Goal: Task Accomplishment & Management: Manage account settings

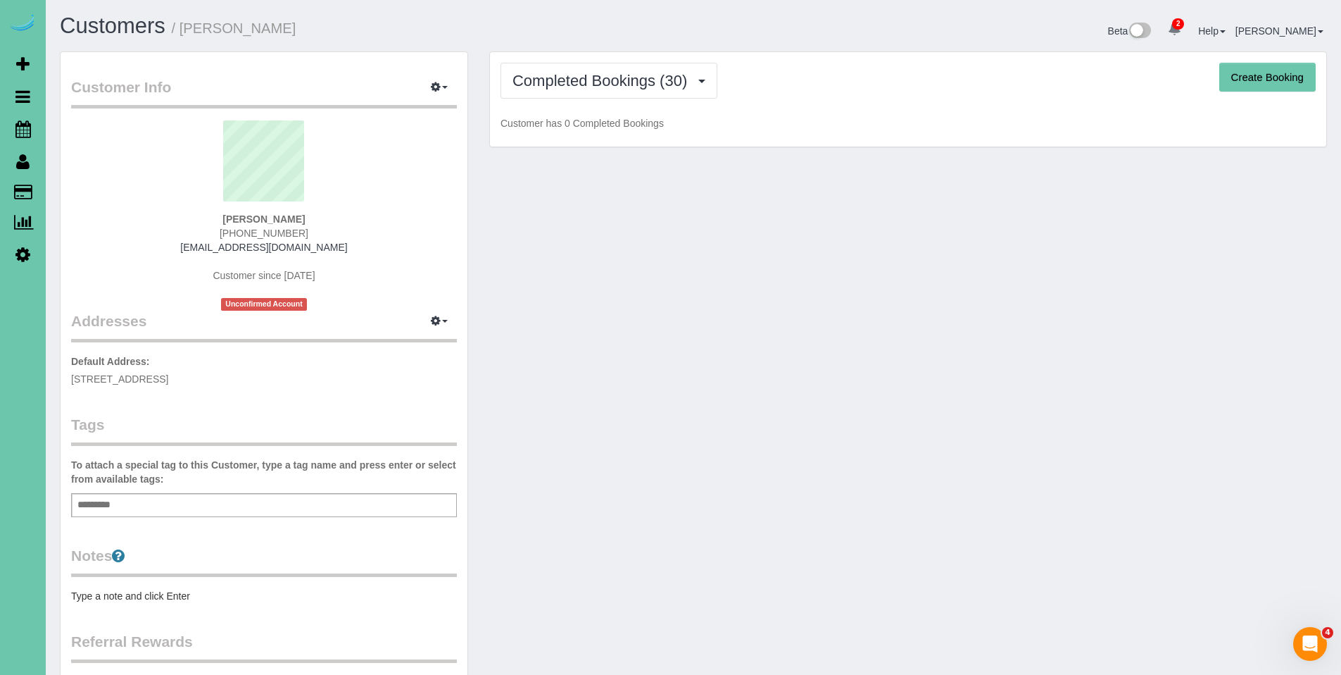
click at [577, 99] on div "Completed Bookings (30) Completed Bookings (30) Upcoming Bookings (16) Cancelle…" at bounding box center [908, 99] width 836 height 95
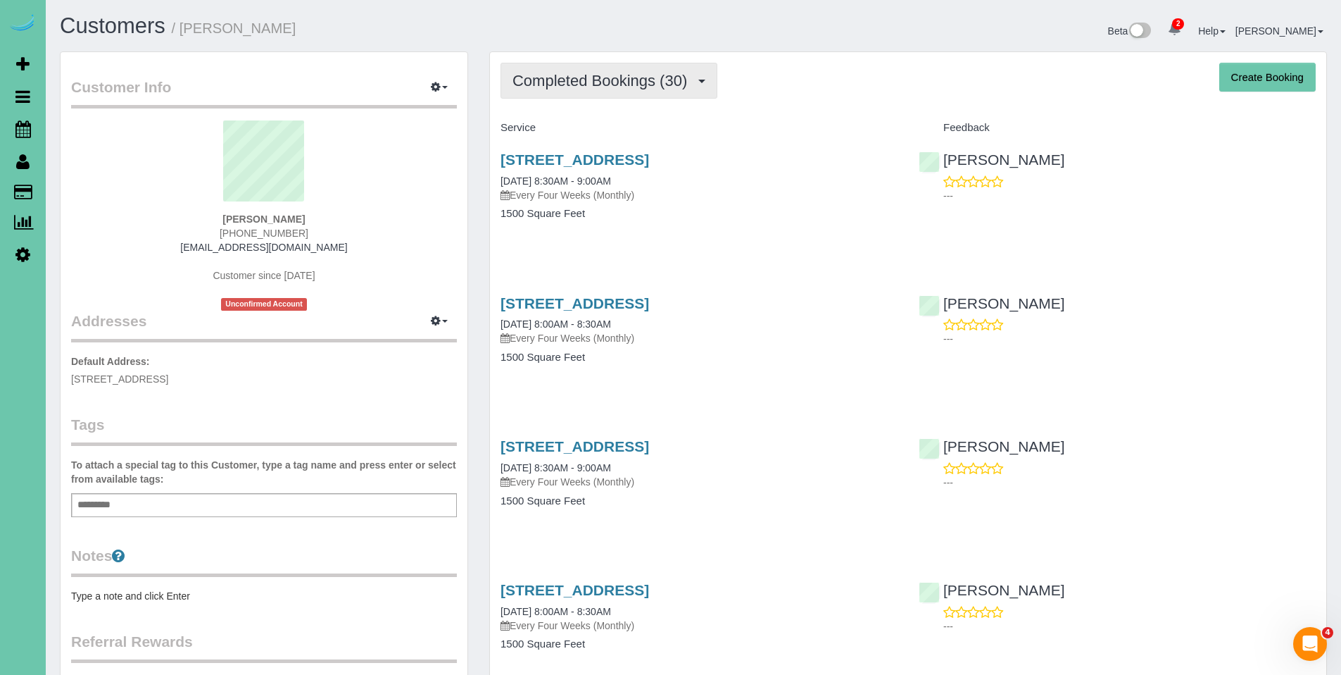
click at [572, 90] on button "Completed Bookings (30)" at bounding box center [609, 81] width 217 height 36
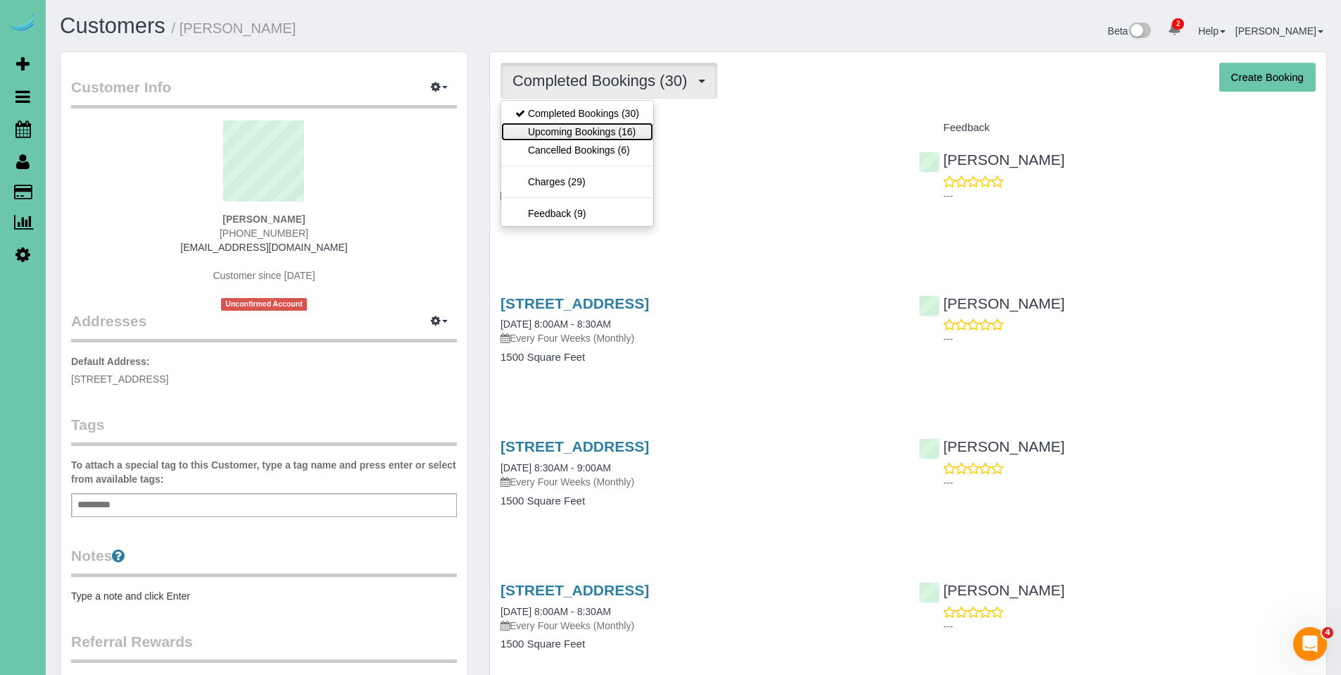
click at [573, 131] on link "Upcoming Bookings (16)" at bounding box center [577, 132] width 152 height 18
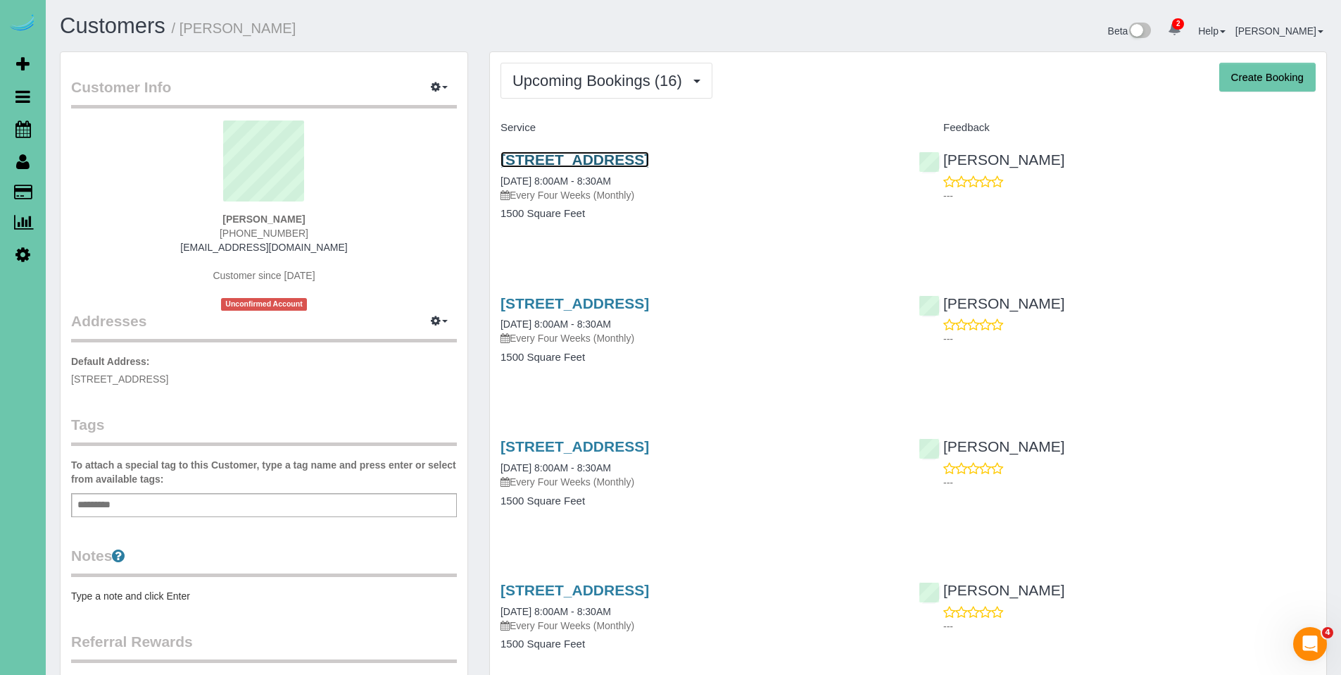
click at [622, 159] on link "3624 S 88th Street, Omaha, NE 68124" at bounding box center [575, 159] width 149 height 16
click at [608, 159] on link "3624 S 88th Street, Omaha, NE 68124" at bounding box center [575, 159] width 149 height 16
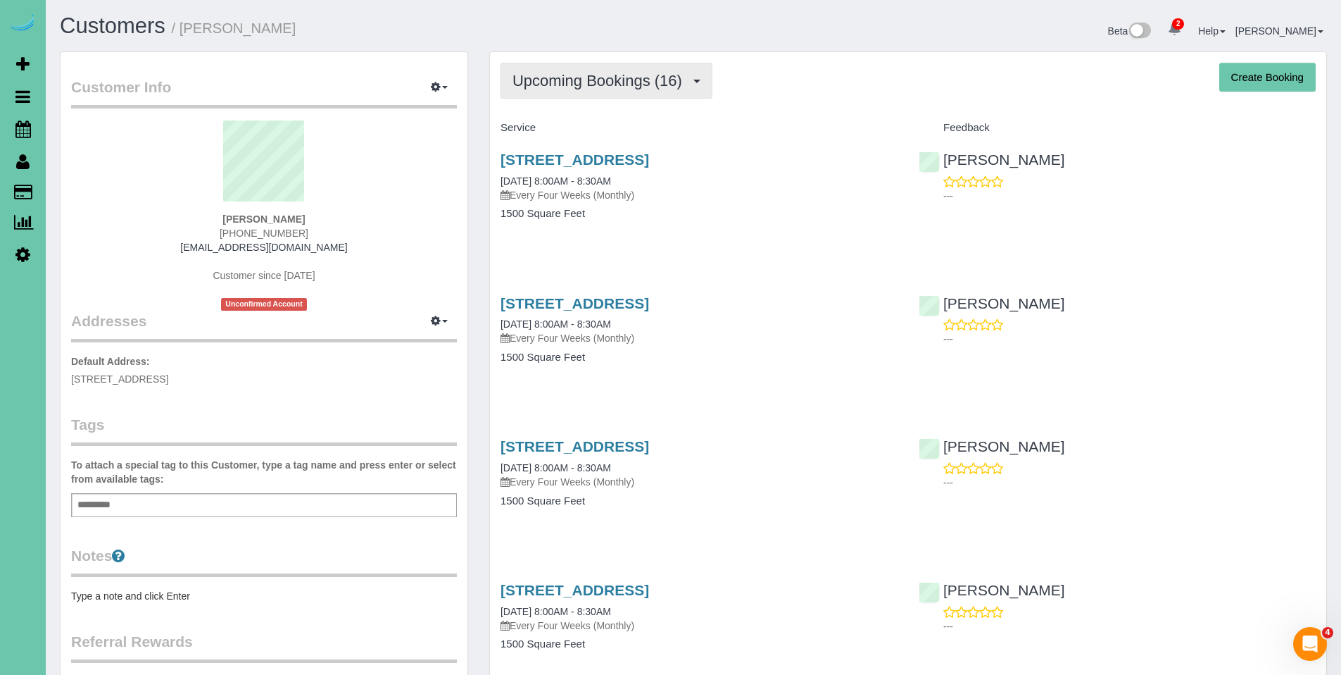
click at [599, 89] on button "Upcoming Bookings (16)" at bounding box center [607, 81] width 212 height 36
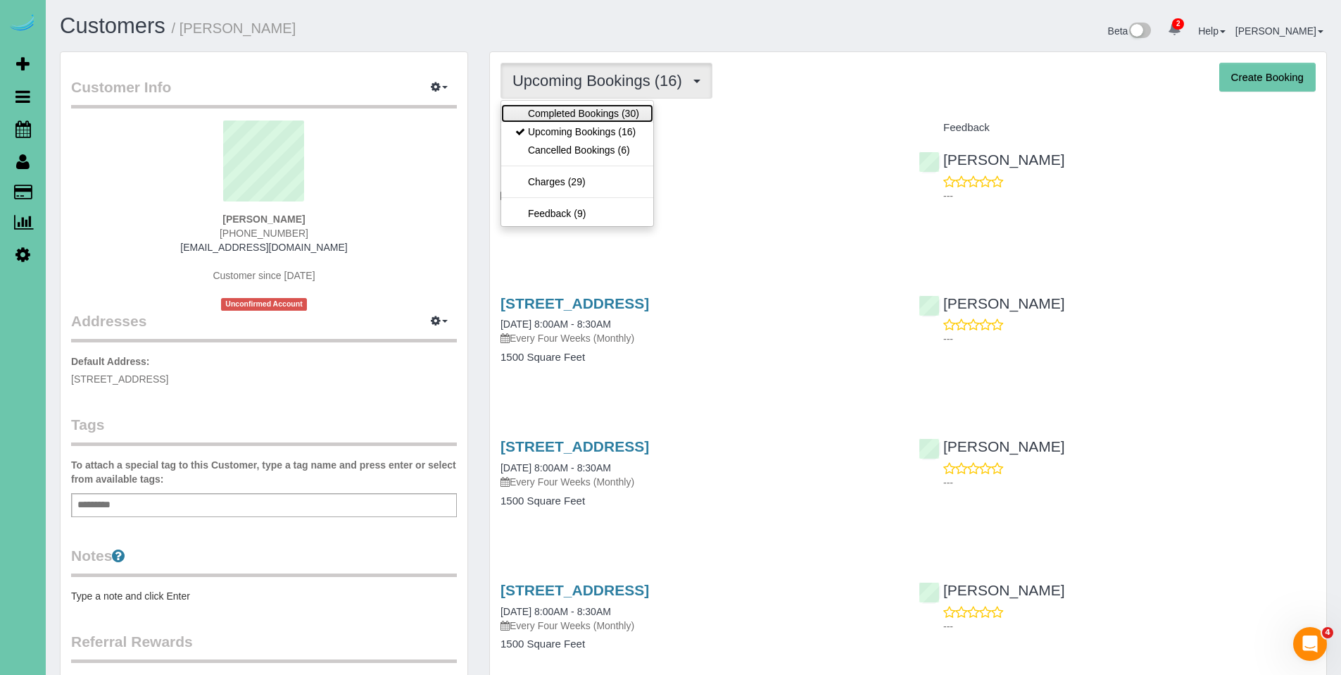
click at [592, 119] on link "Completed Bookings (30)" at bounding box center [577, 113] width 152 height 18
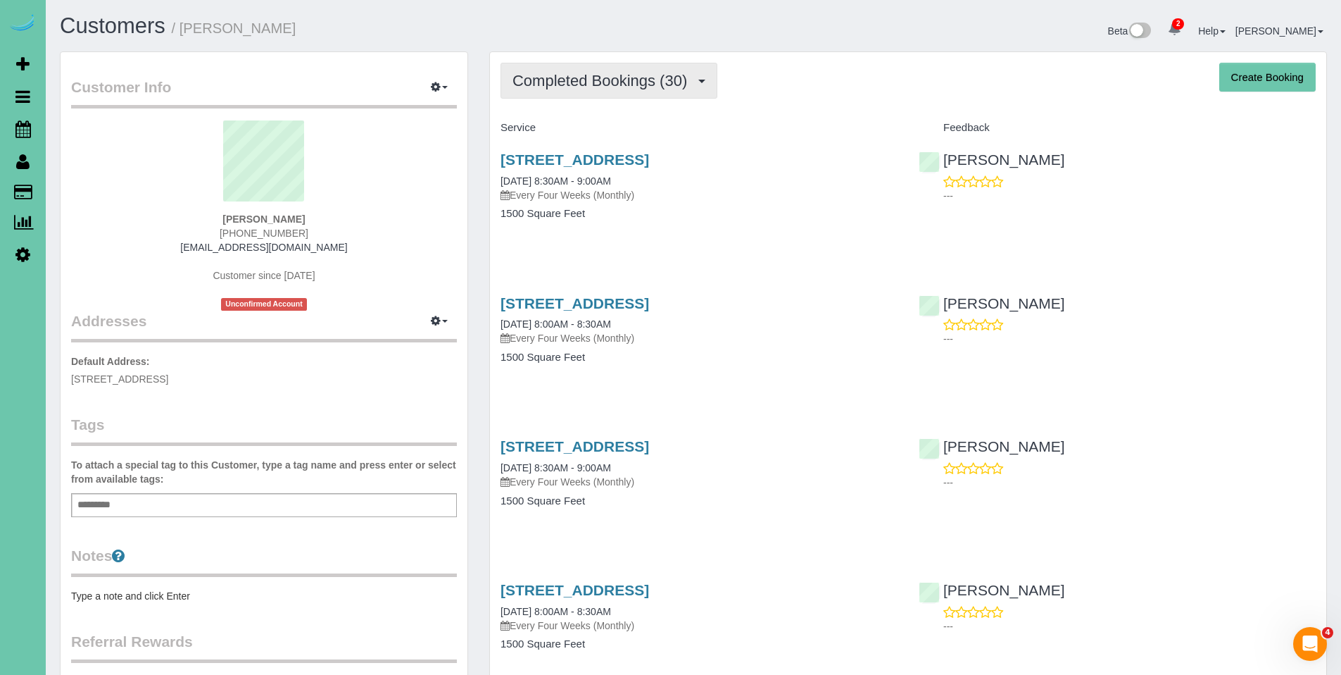
click at [593, 89] on button "Completed Bookings (30)" at bounding box center [609, 81] width 217 height 36
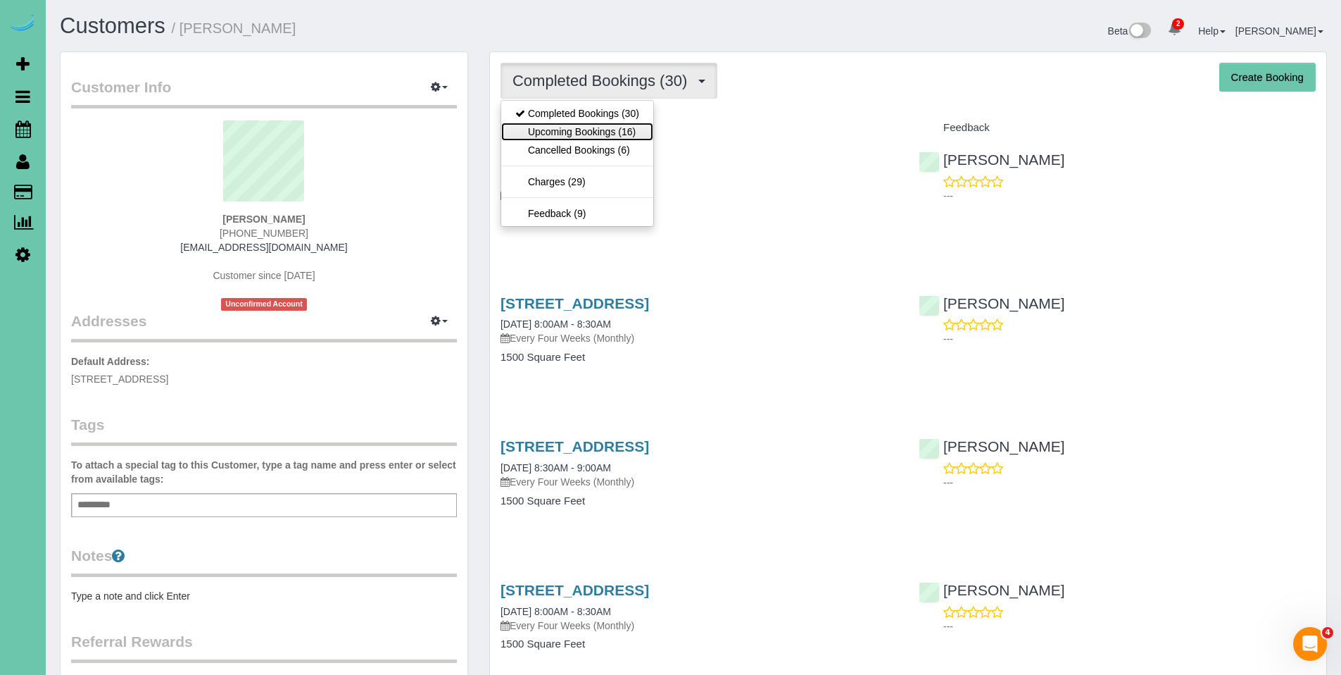
click at [566, 136] on link "Upcoming Bookings (16)" at bounding box center [577, 132] width 152 height 18
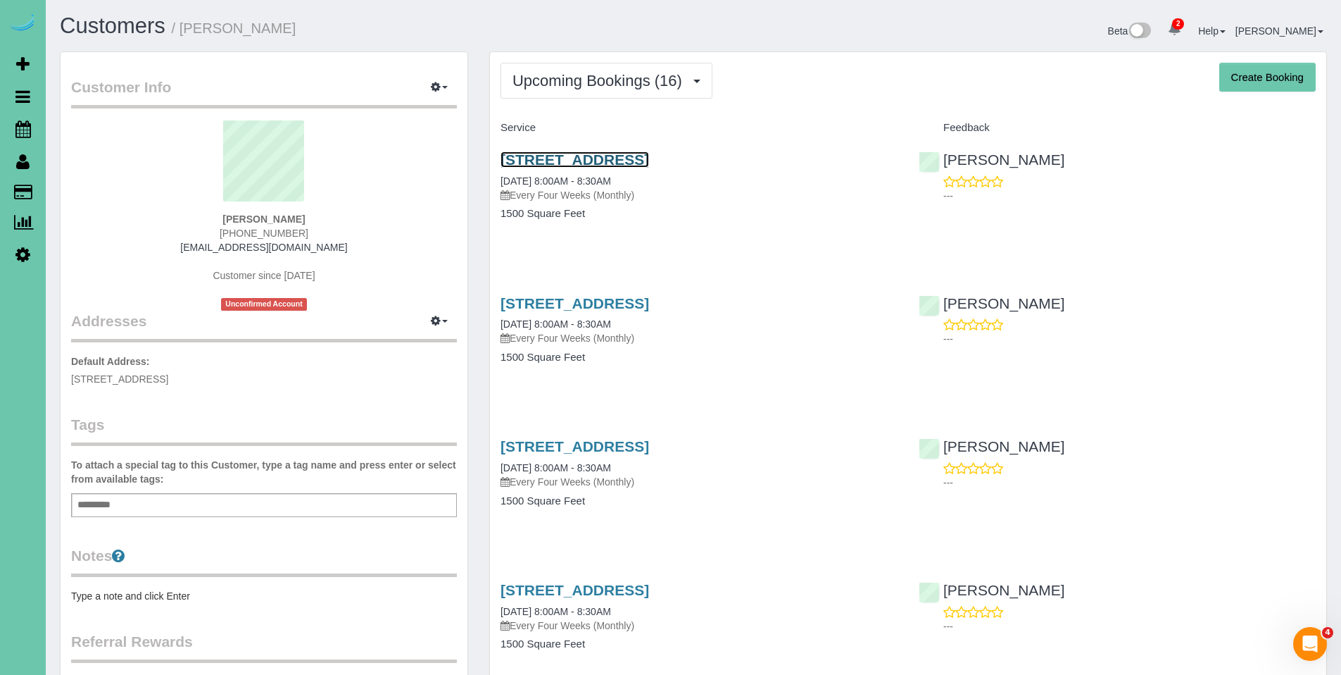
click at [579, 158] on link "3624 S 88th Street, Omaha, NE 68124" at bounding box center [575, 159] width 149 height 16
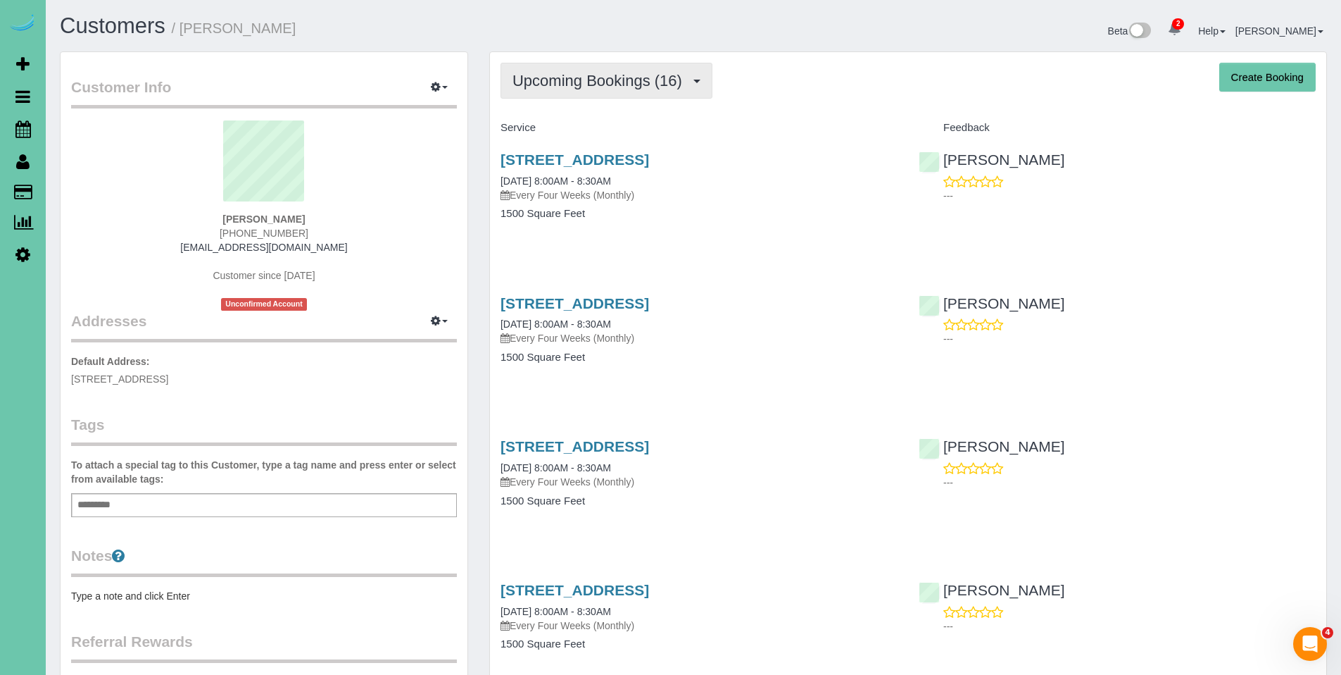
click at [613, 77] on span "Upcoming Bookings (16)" at bounding box center [601, 81] width 177 height 18
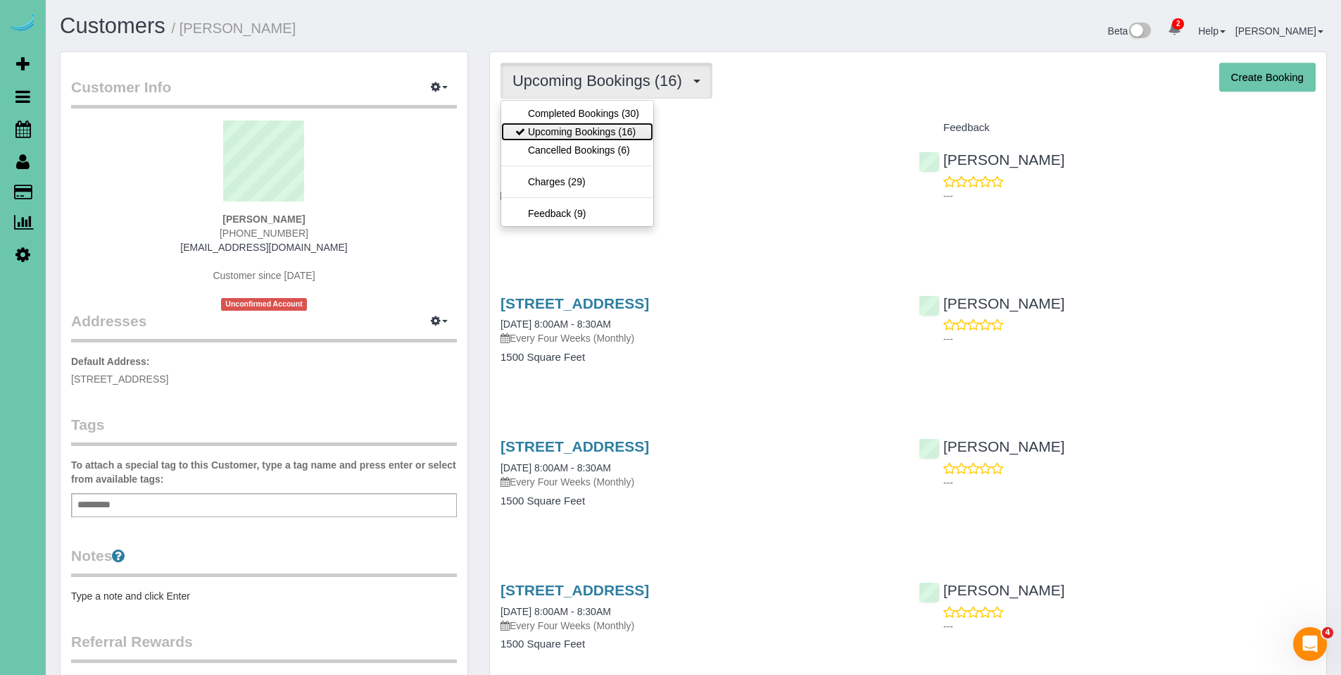
click at [585, 127] on link "Upcoming Bookings (16)" at bounding box center [577, 132] width 152 height 18
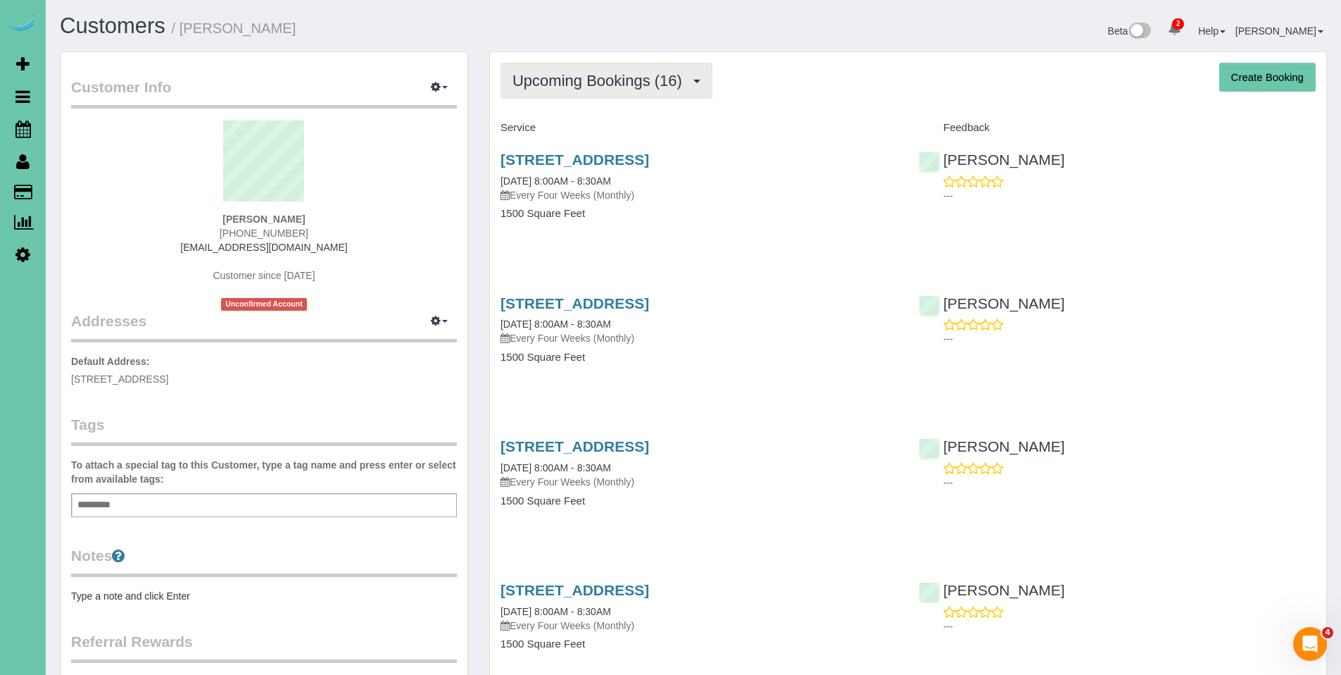
click at [575, 88] on span "Upcoming Bookings (16)" at bounding box center [601, 81] width 177 height 18
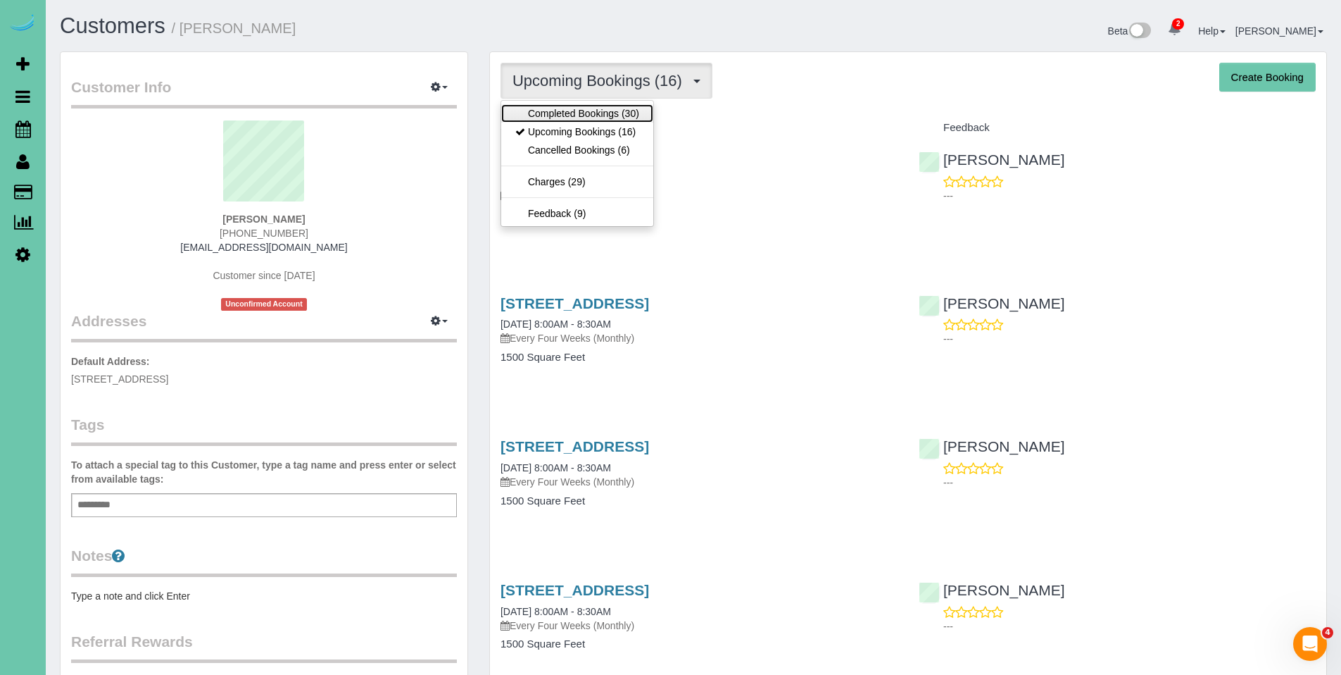
click at [578, 115] on link "Completed Bookings (30)" at bounding box center [577, 113] width 152 height 18
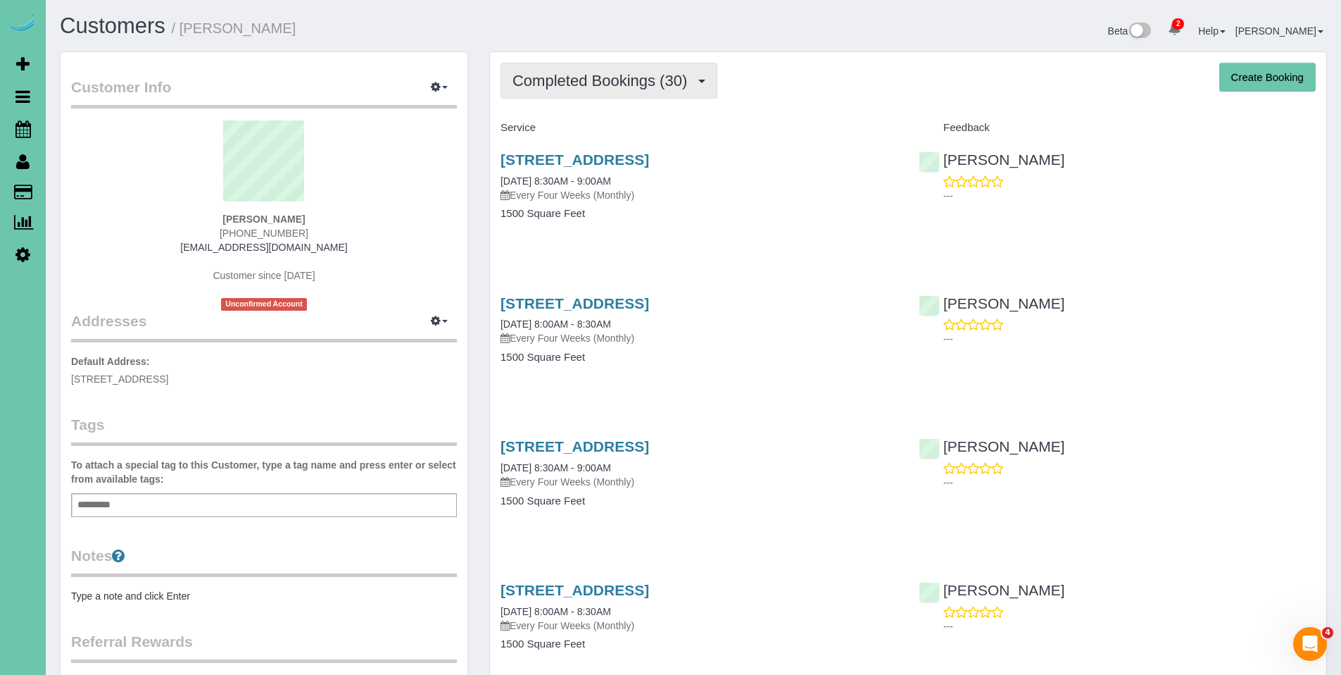
click at [579, 87] on span "Completed Bookings (30)" at bounding box center [604, 81] width 182 height 18
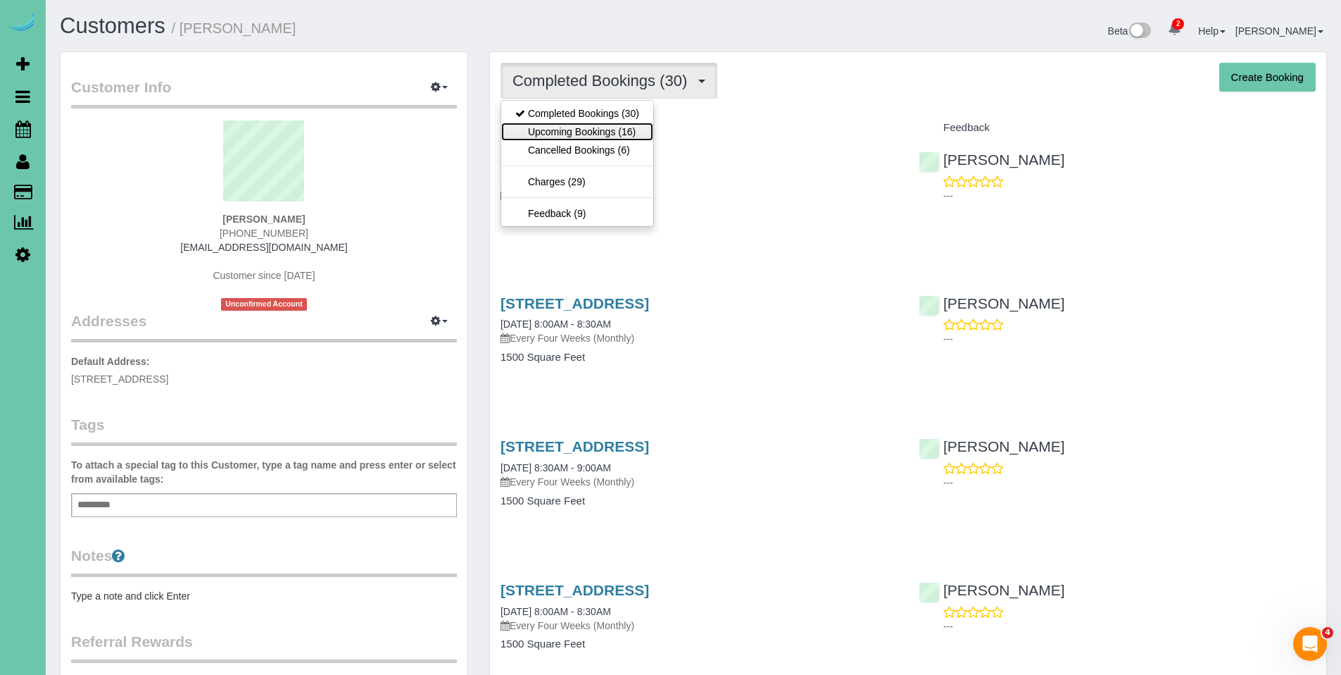
click at [575, 127] on link "Upcoming Bookings (16)" at bounding box center [577, 132] width 152 height 18
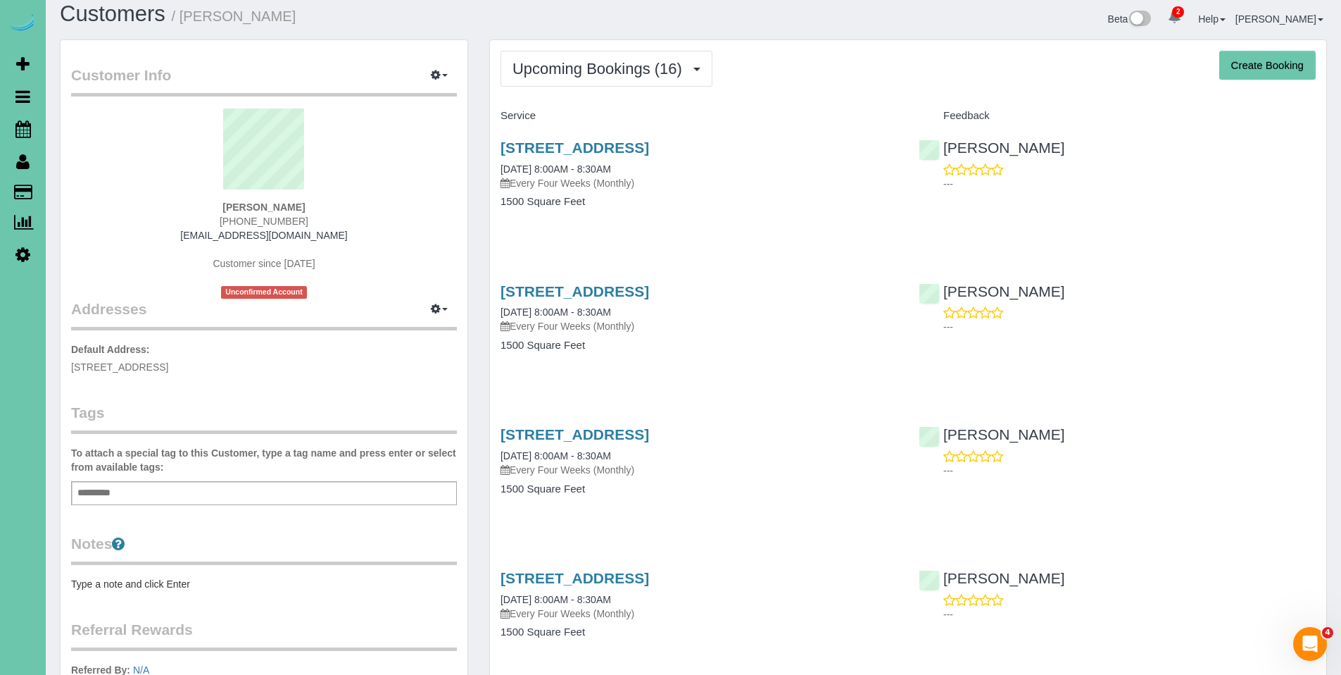
scroll to position [13, 0]
click at [576, 81] on button "Upcoming Bookings (16)" at bounding box center [607, 68] width 212 height 36
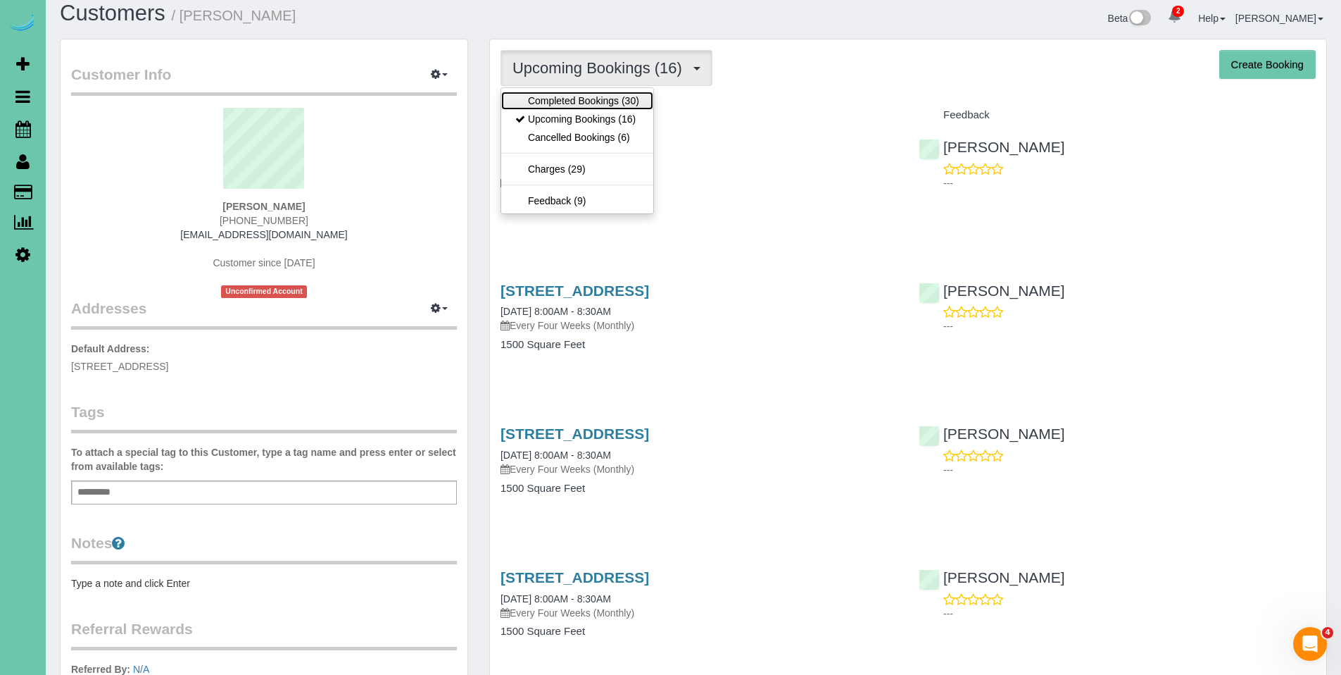
click at [577, 101] on link "Completed Bookings (30)" at bounding box center [577, 101] width 152 height 18
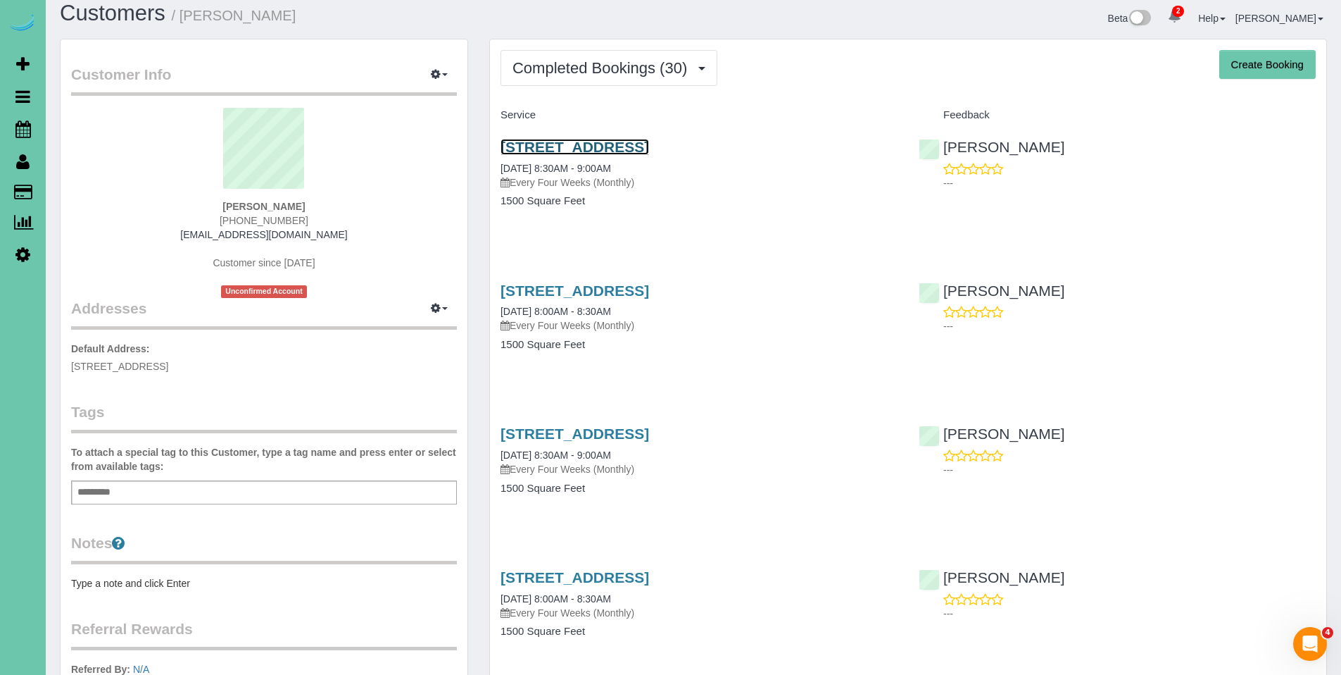
click at [617, 149] on link "3624 S 88th Street, Omaha, NE 68124" at bounding box center [575, 147] width 149 height 16
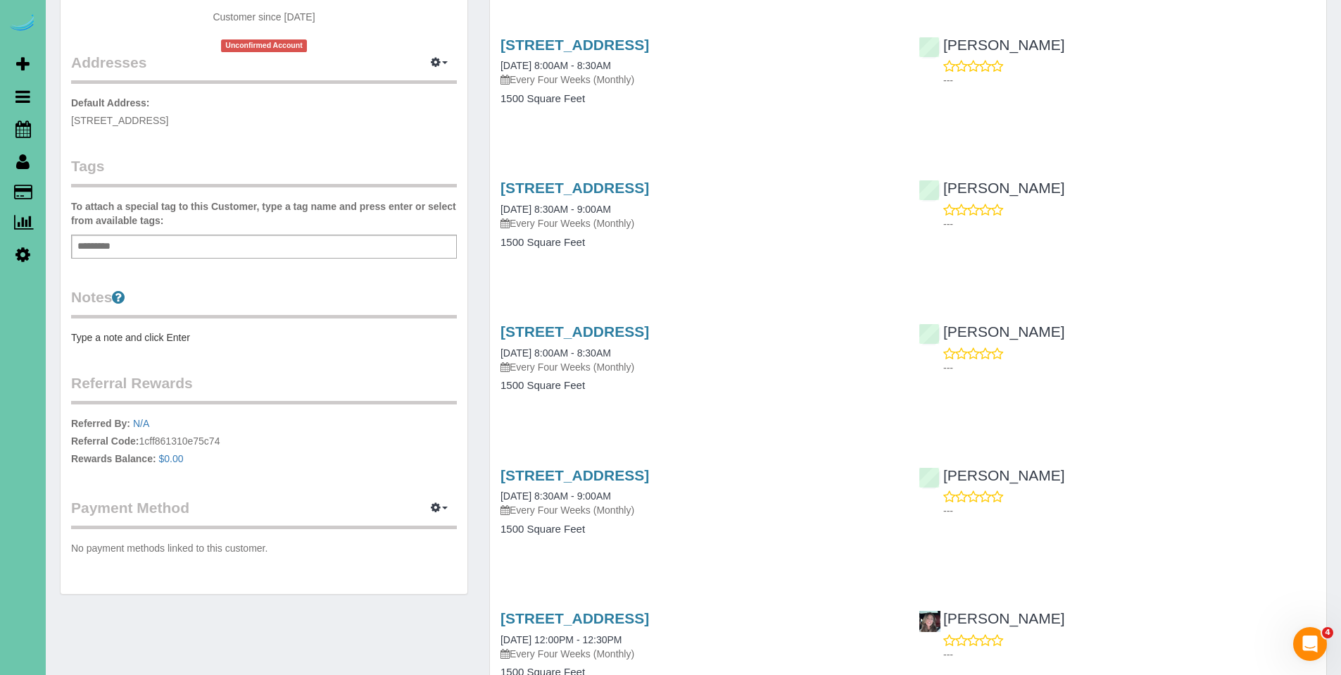
scroll to position [0, 0]
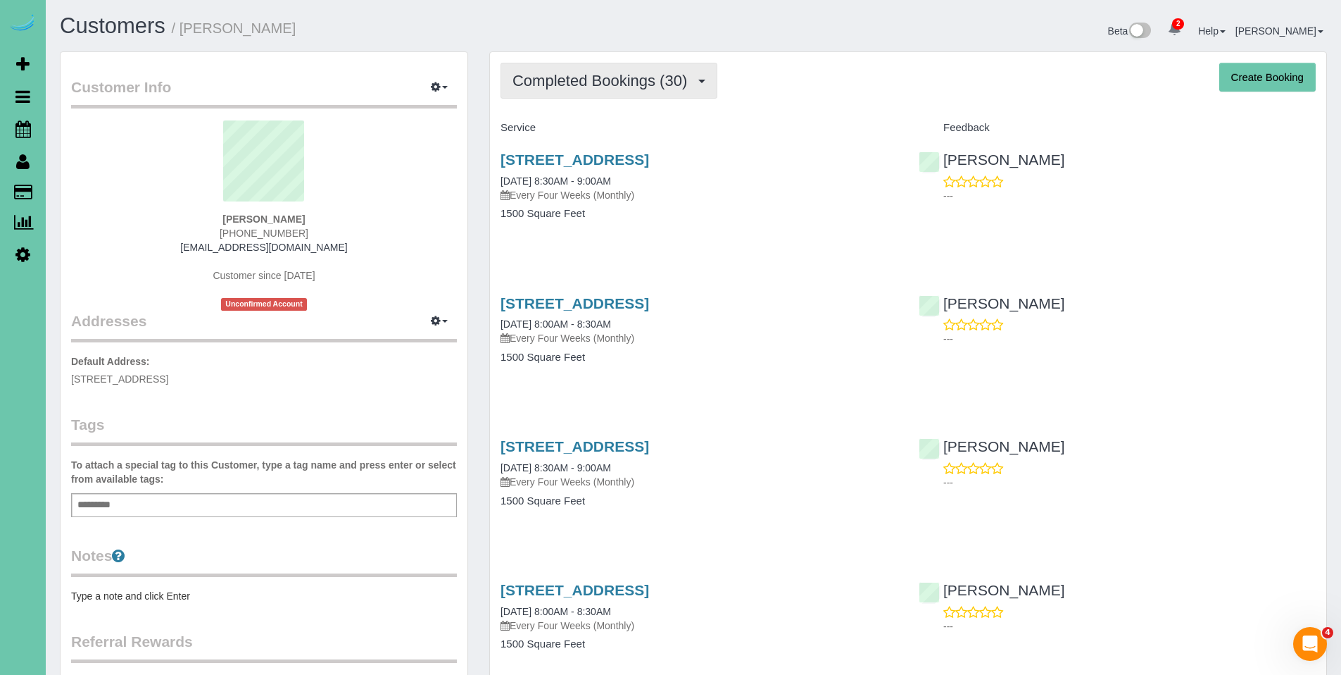
click at [589, 84] on span "Completed Bookings (30)" at bounding box center [604, 81] width 182 height 18
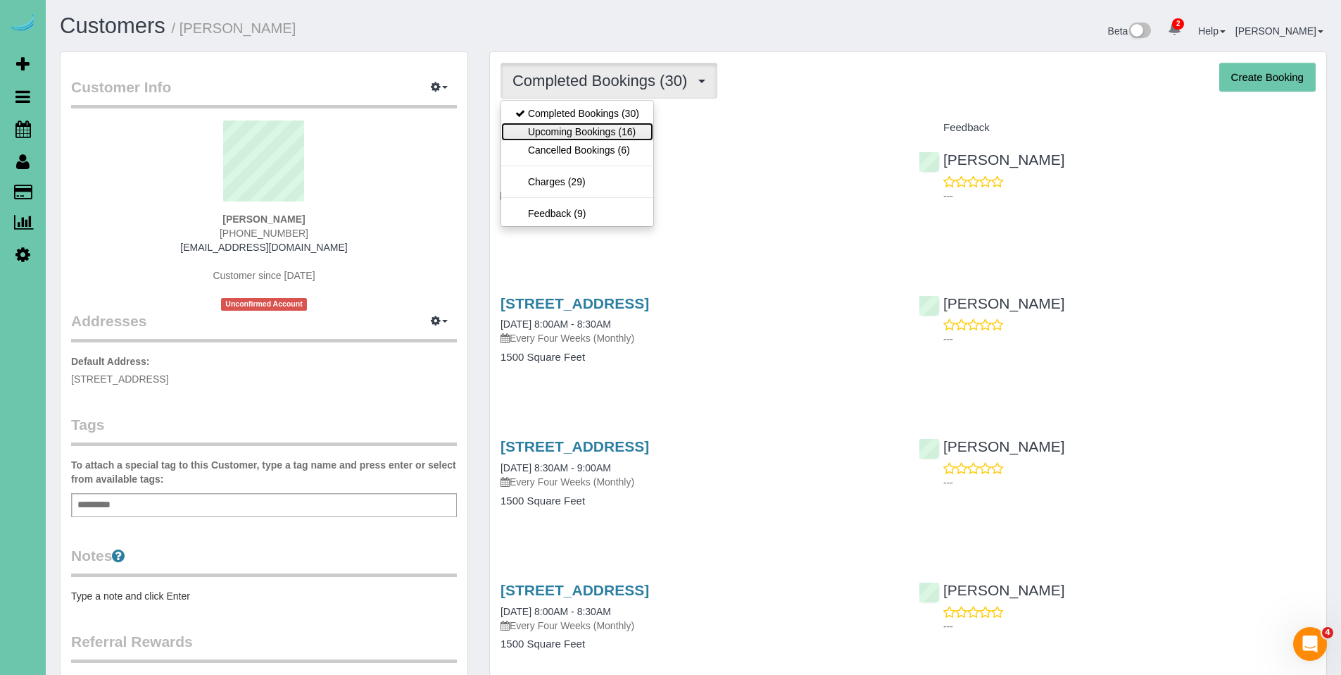
click at [575, 130] on link "Upcoming Bookings (16)" at bounding box center [577, 132] width 152 height 18
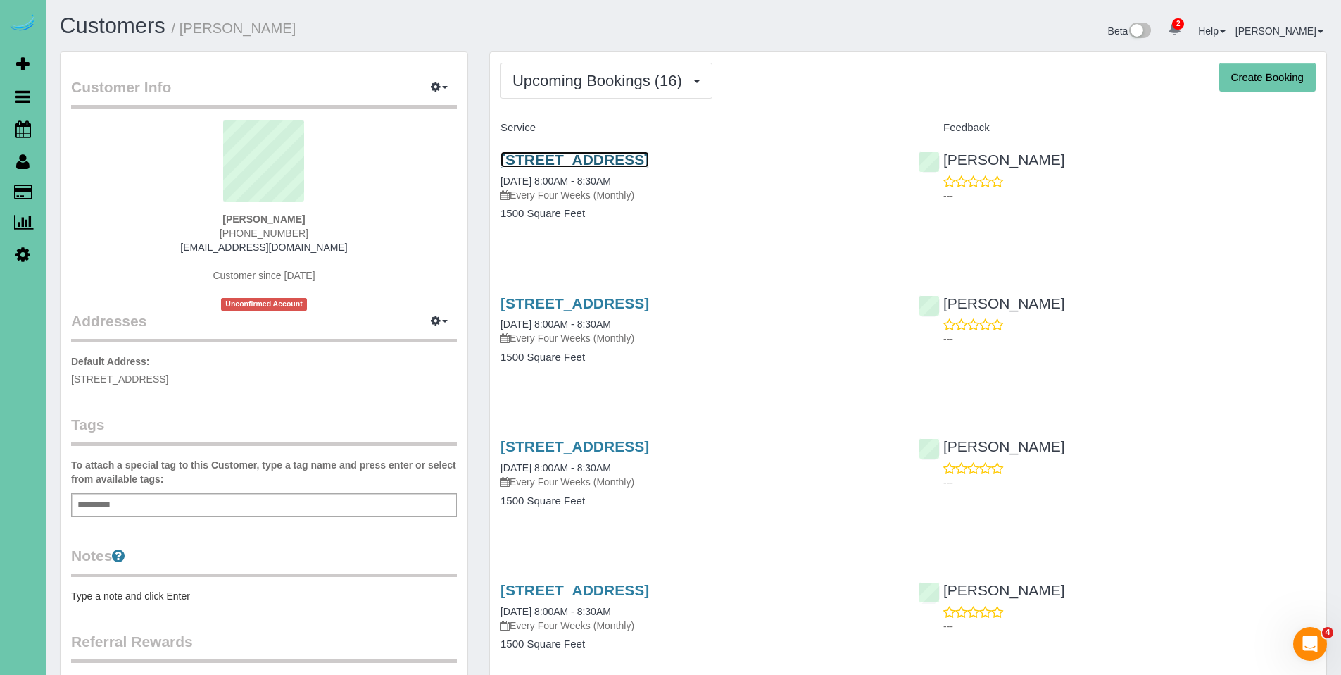
click at [595, 161] on link "3624 S 88th Street, Omaha, NE 68124" at bounding box center [575, 159] width 149 height 16
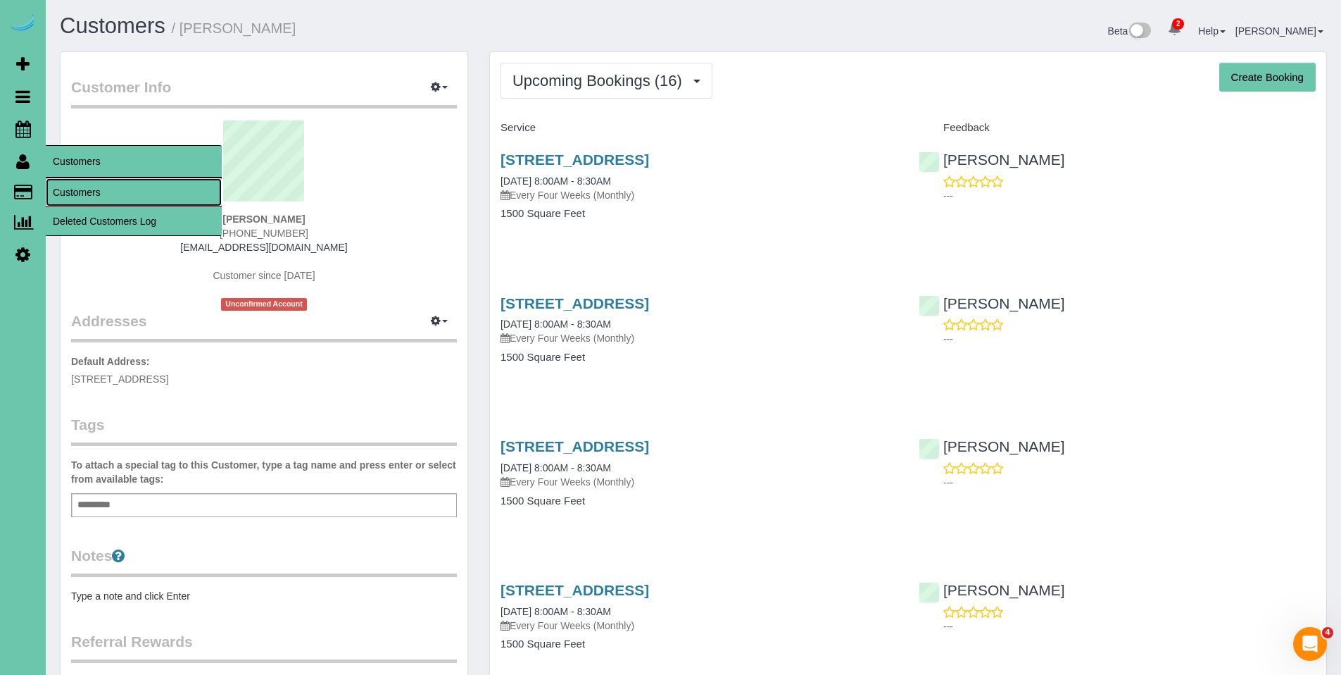
click at [110, 194] on link "Customers" at bounding box center [134, 192] width 176 height 28
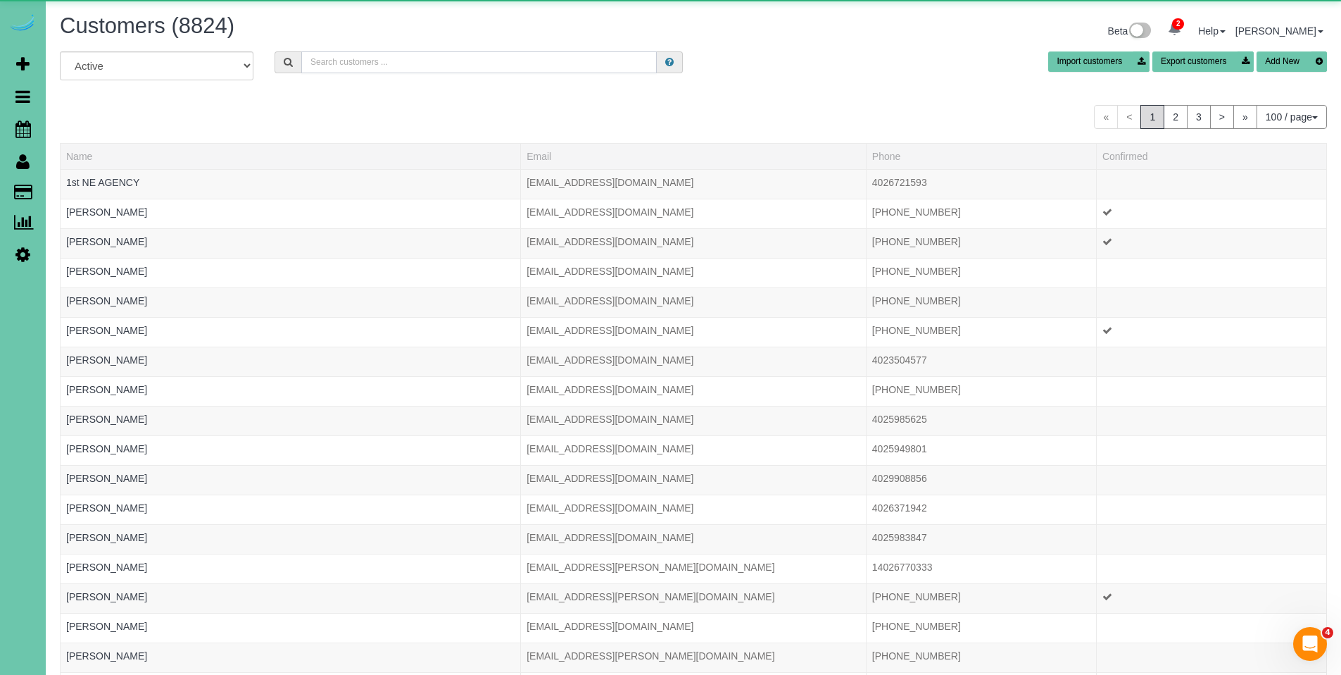
click at [417, 62] on input "text" at bounding box center [479, 62] width 356 height 22
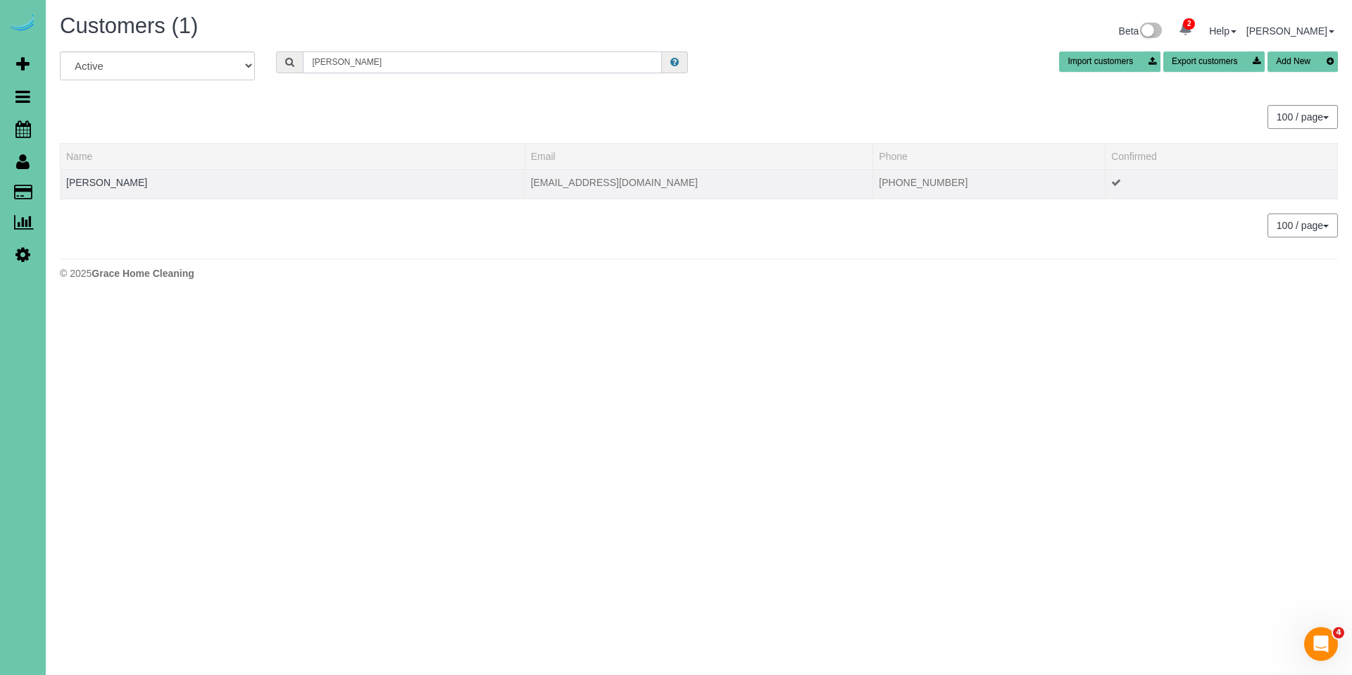
type input "Richard P"
click at [119, 190] on div at bounding box center [292, 191] width 453 height 4
click at [120, 185] on link "Richard Peterson" at bounding box center [106, 182] width 81 height 11
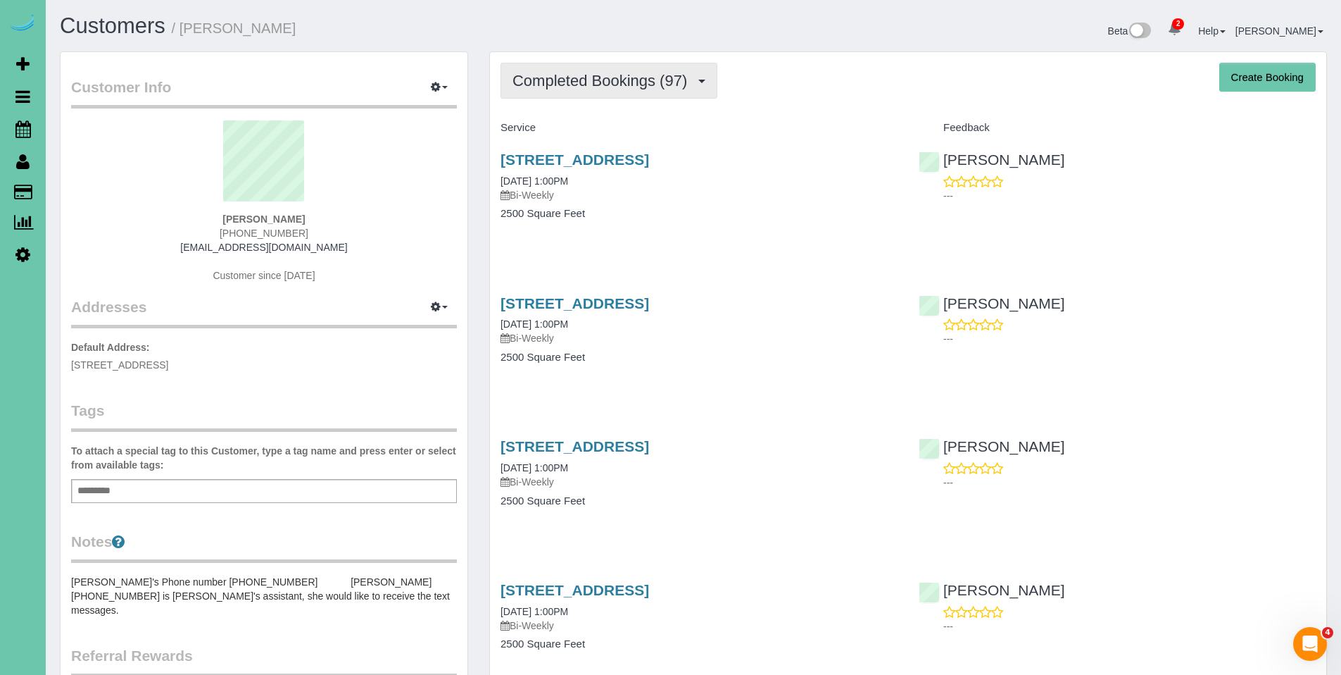
click at [558, 80] on span "Completed Bookings (97)" at bounding box center [604, 81] width 182 height 18
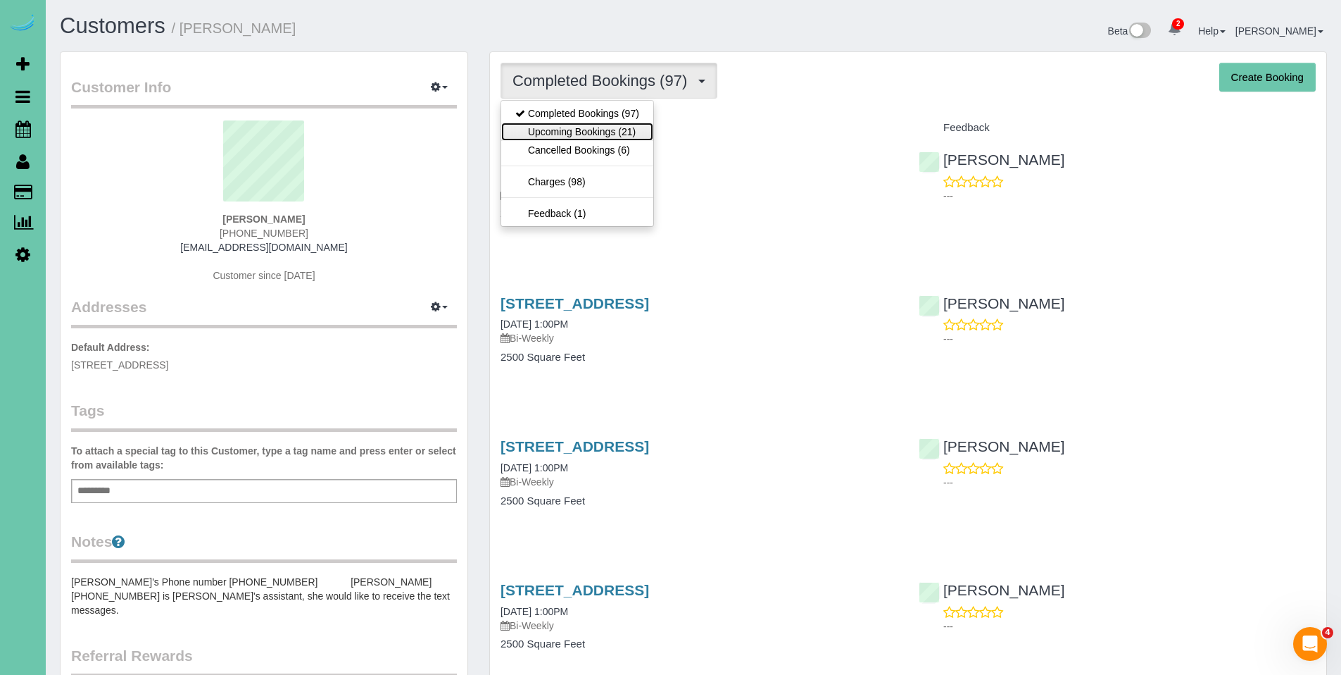
click at [558, 129] on link "Upcoming Bookings (21)" at bounding box center [577, 132] width 152 height 18
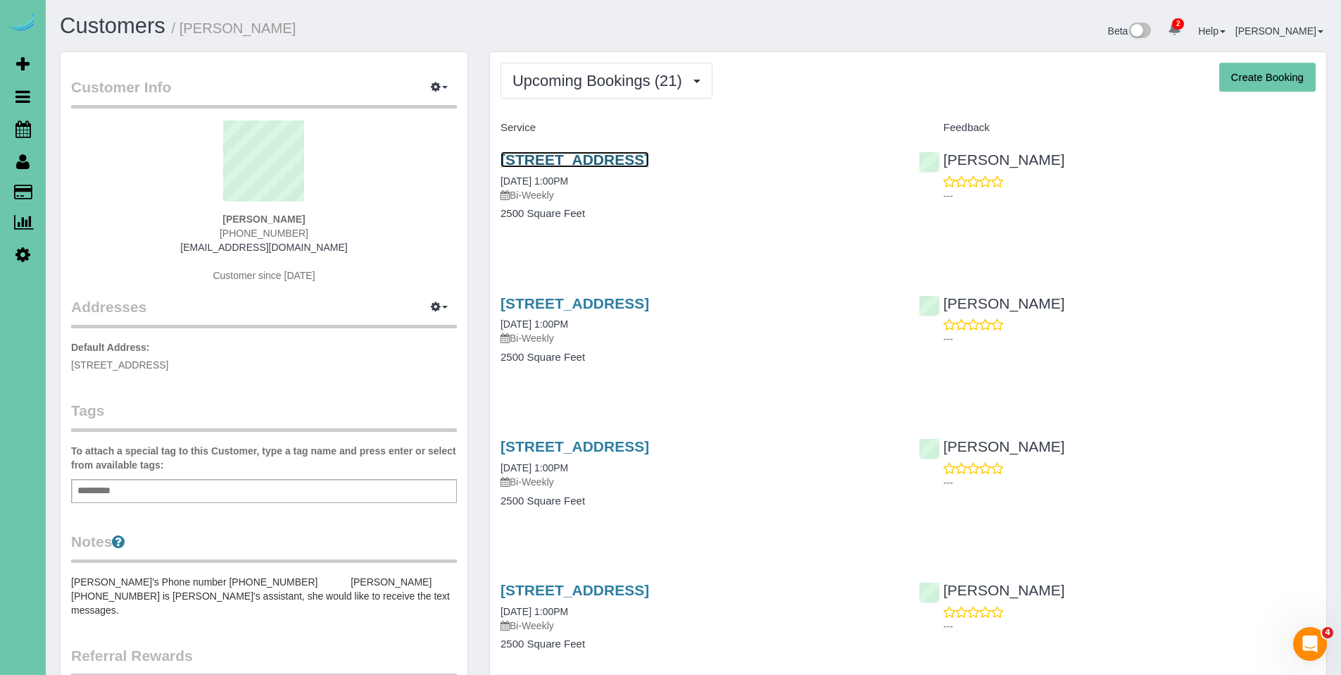
click at [588, 159] on link "1036 Skyline Drive, Elkhorn, NE 68022" at bounding box center [575, 159] width 149 height 16
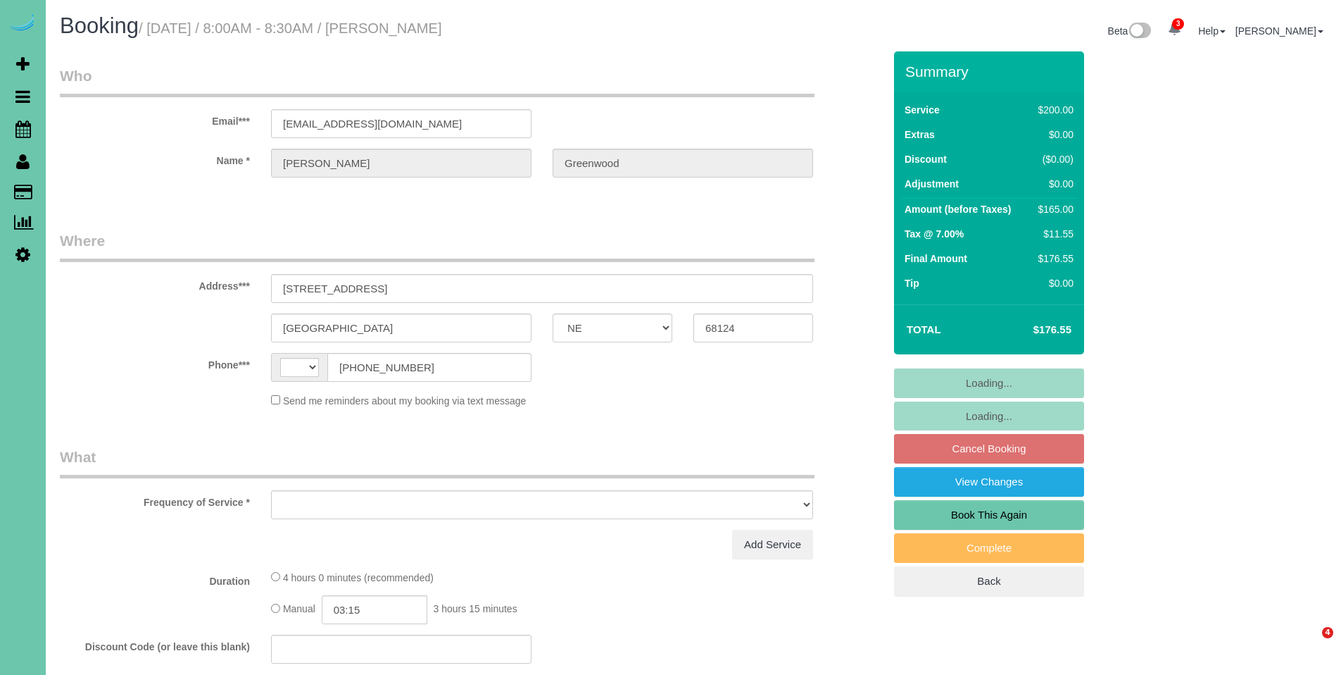
select select "NE"
select select "string:[GEOGRAPHIC_DATA]"
select select "object:731"
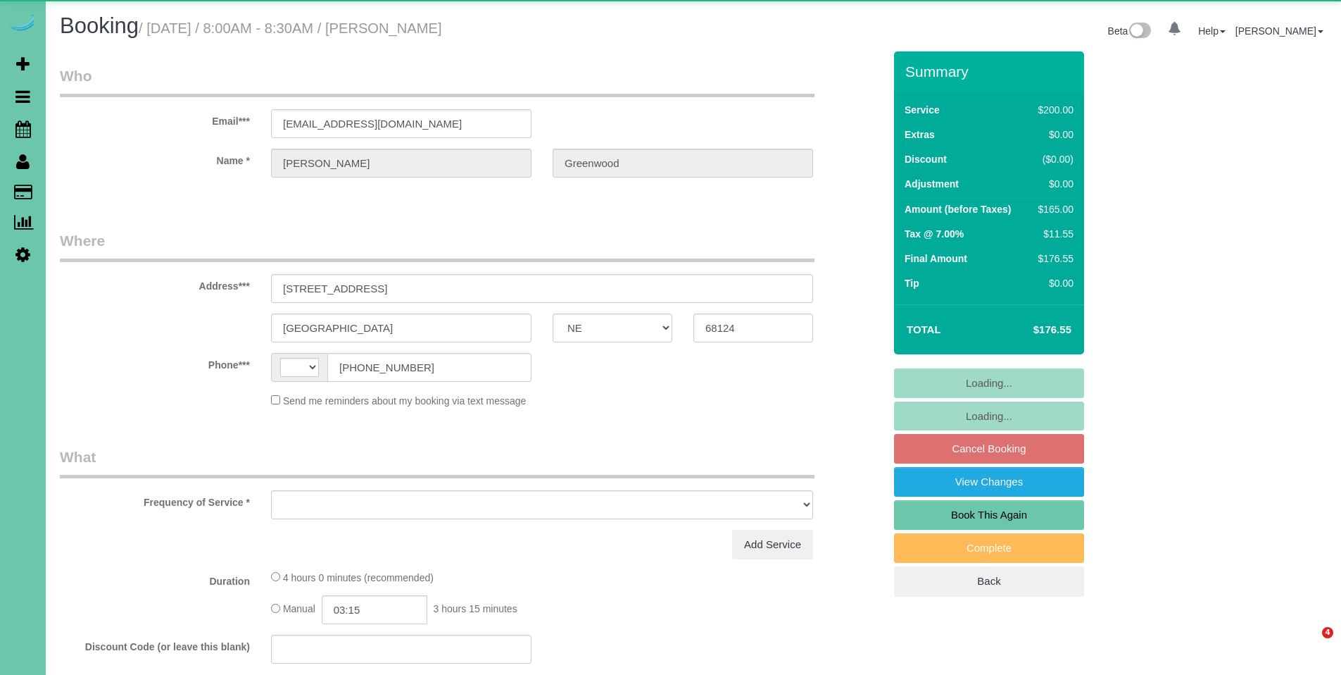
select select "NE"
select select "string:[GEOGRAPHIC_DATA]"
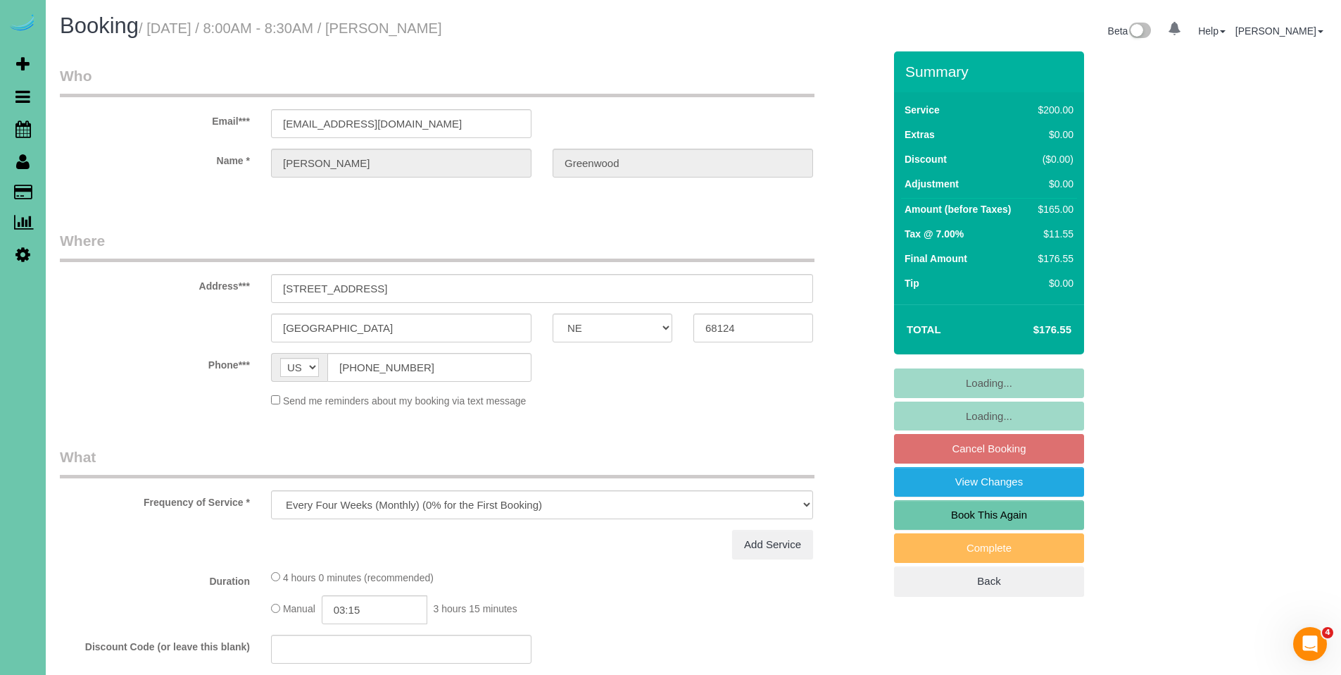
select select "object:663"
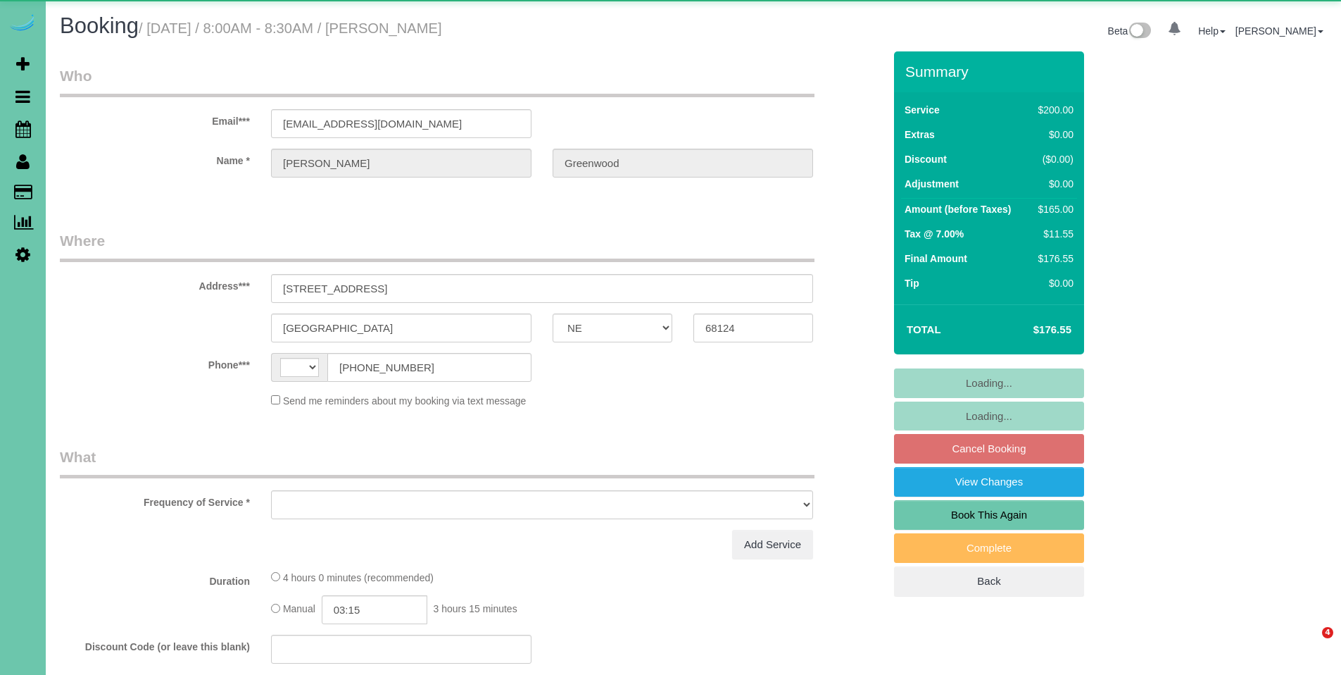
select select "NE"
select select "string:[GEOGRAPHIC_DATA]"
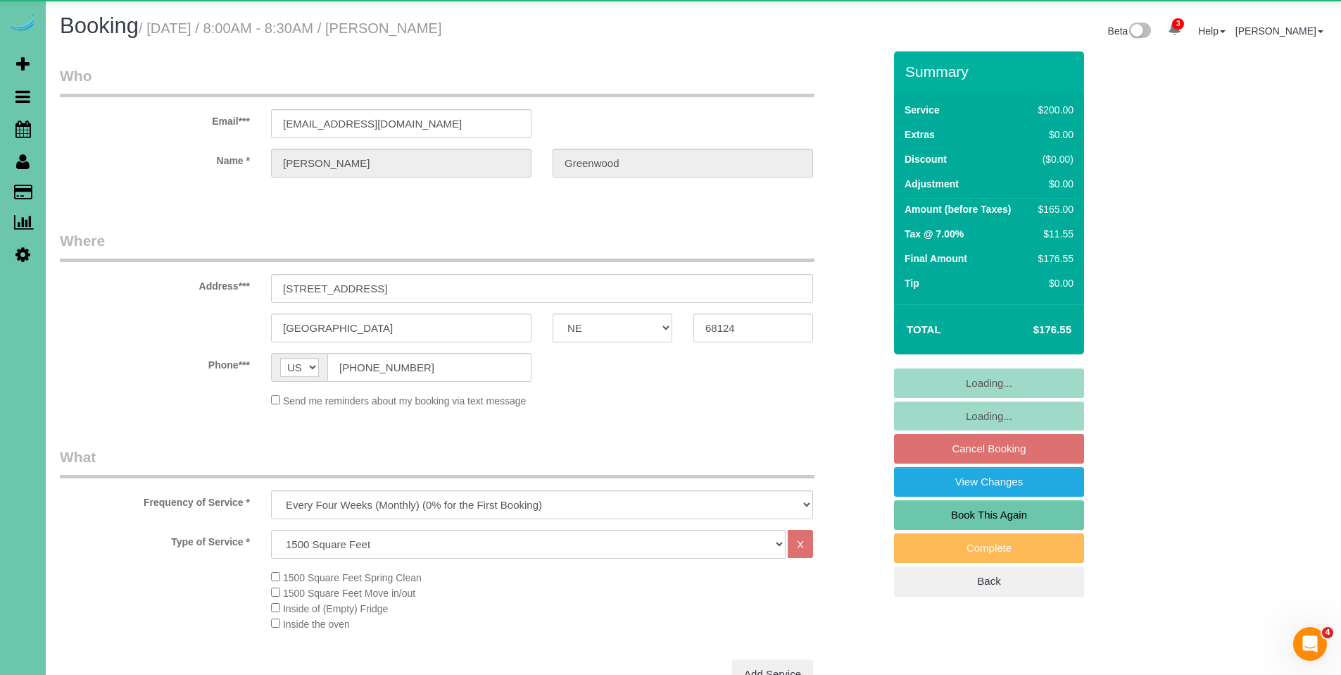
select select "object:914"
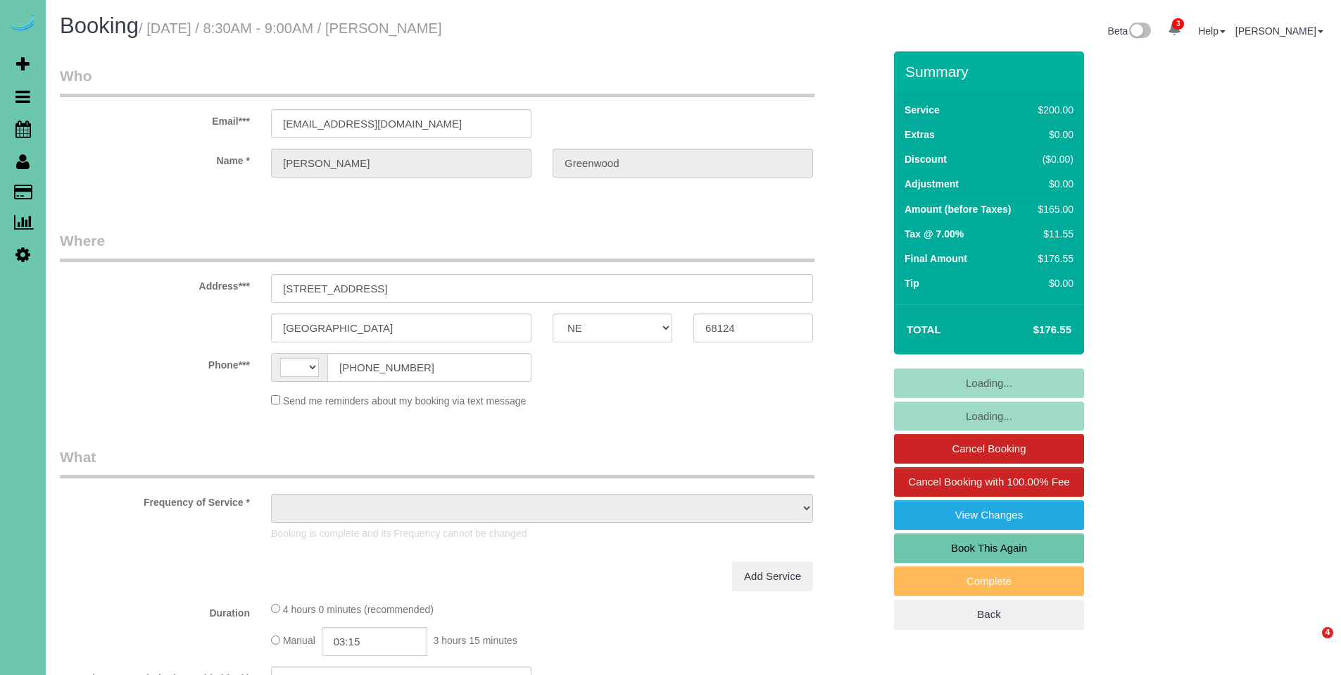
select select "NE"
select select "string:[GEOGRAPHIC_DATA]"
select select "object:726"
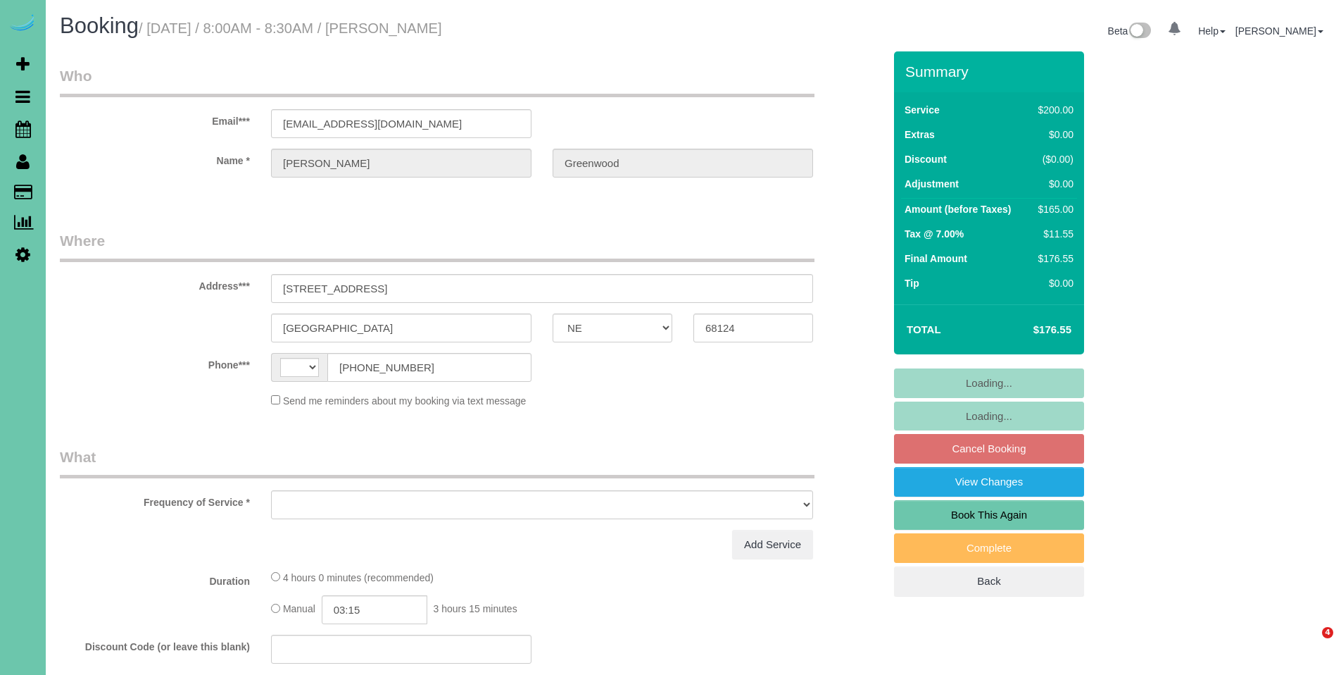
select select "NE"
select select "string:US"
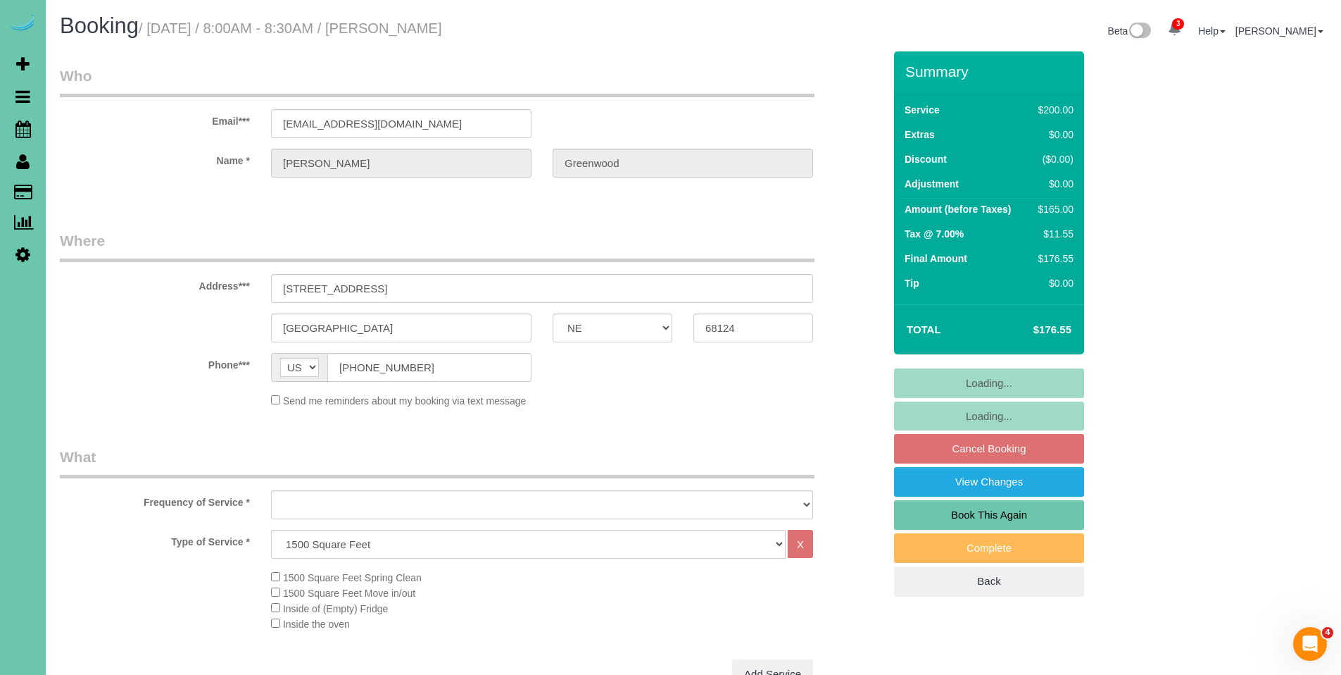
select select "object:663"
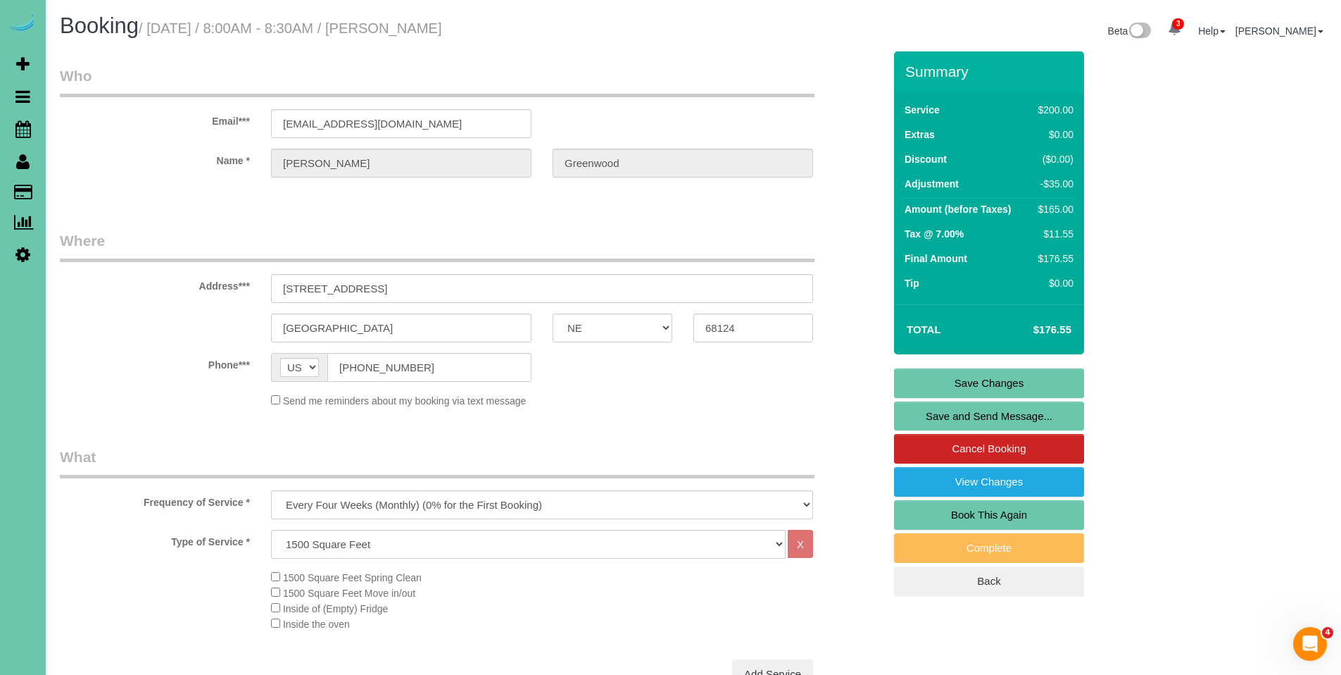
click at [1154, 276] on div "Summary Service $200.00 Extras $0.00 Discount ($0.00) Adjustment -$35.00 Amount…" at bounding box center [1042, 337] width 317 height 573
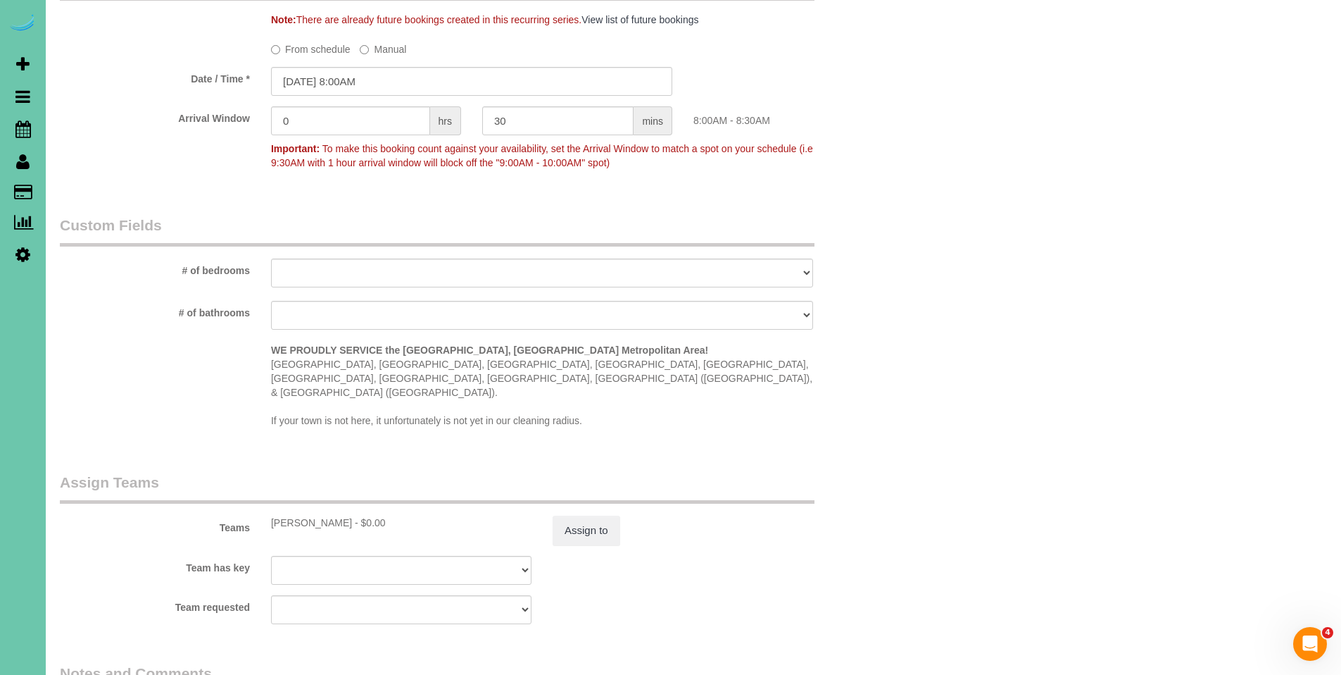
scroll to position [1445, 0]
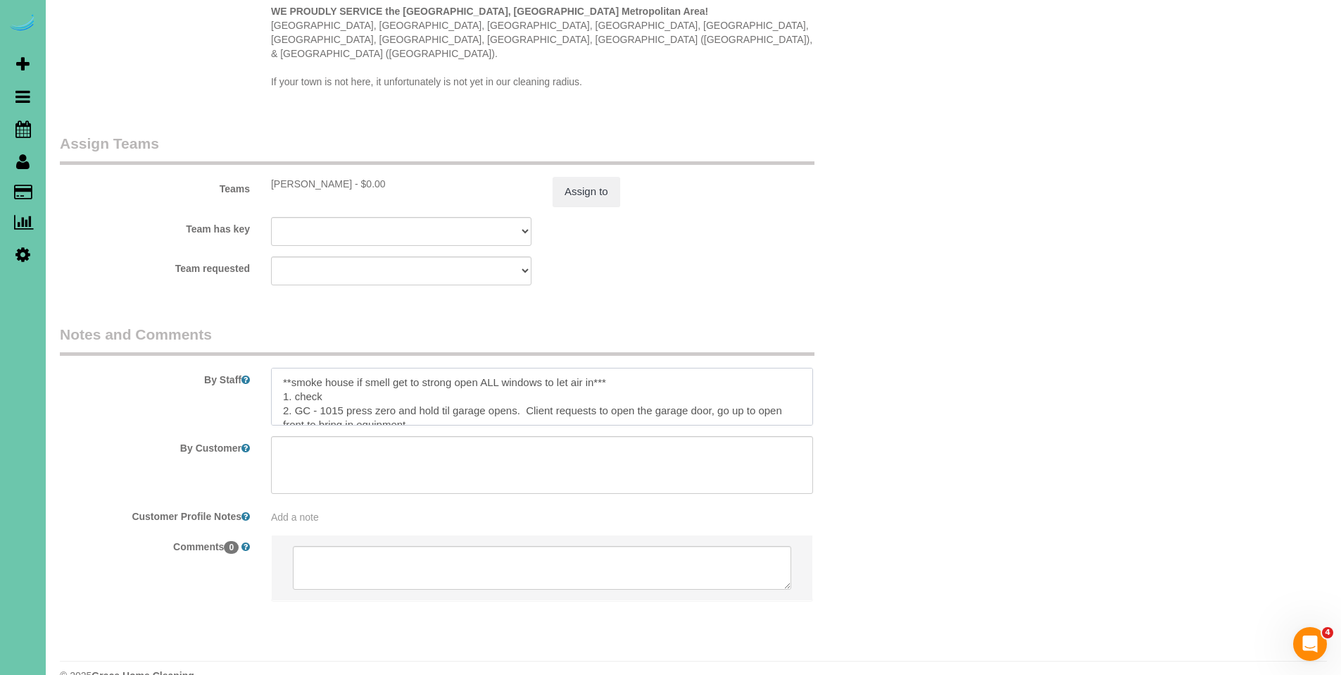
click at [684, 375] on textarea at bounding box center [542, 397] width 542 height 58
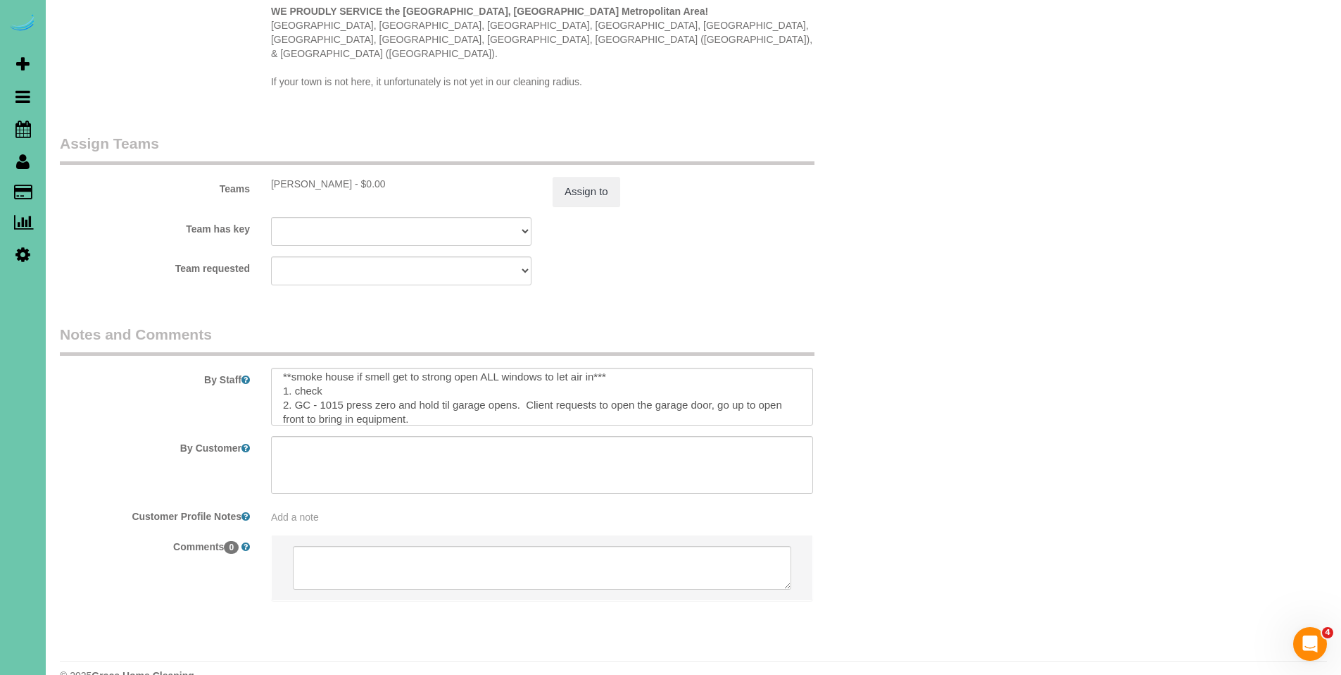
click at [765, 368] on textarea at bounding box center [542, 397] width 542 height 58
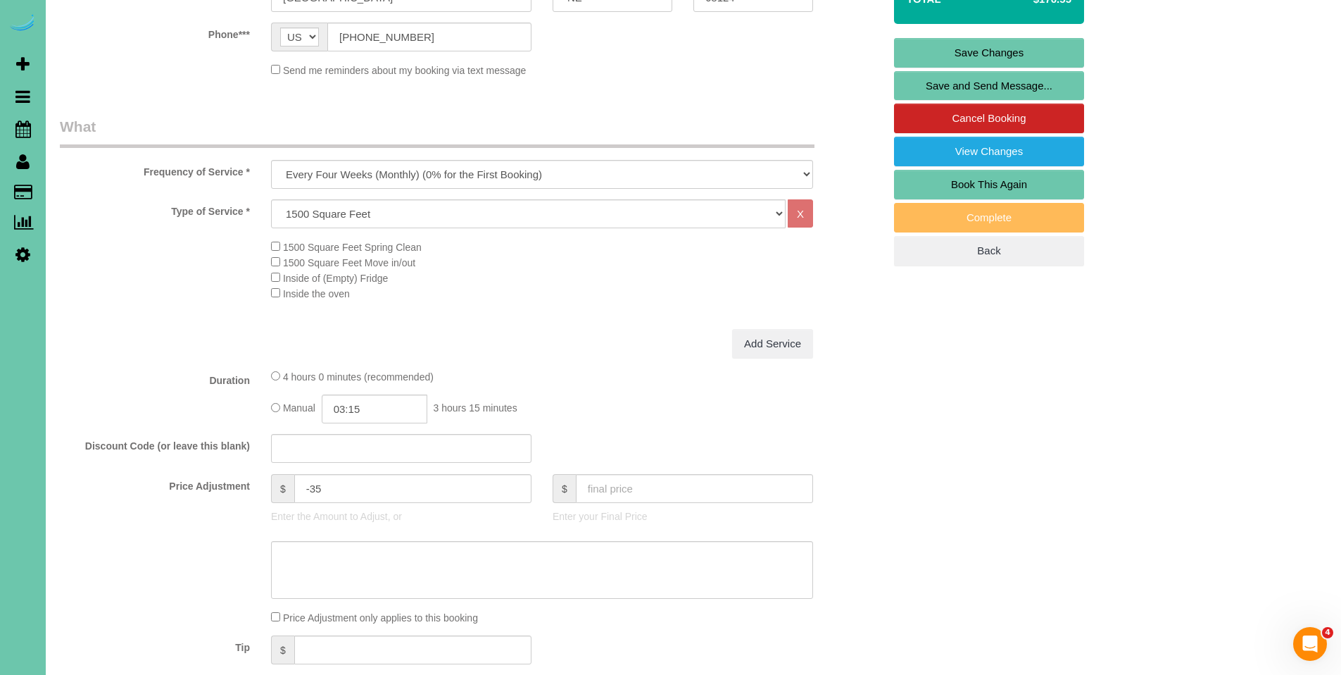
scroll to position [0, 0]
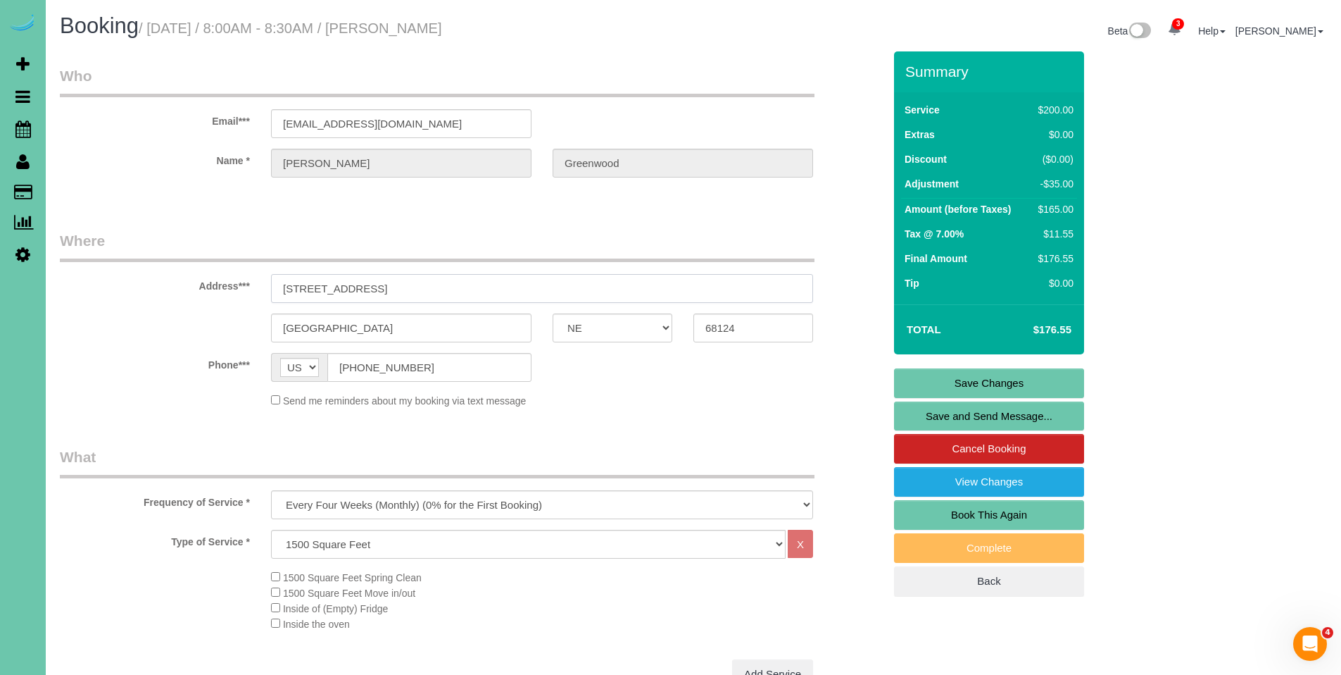
drag, startPoint x: 415, startPoint y: 291, endPoint x: 262, endPoint y: 288, distance: 153.5
click at [262, 288] on div "3624 S 88th Street" at bounding box center [542, 288] width 563 height 29
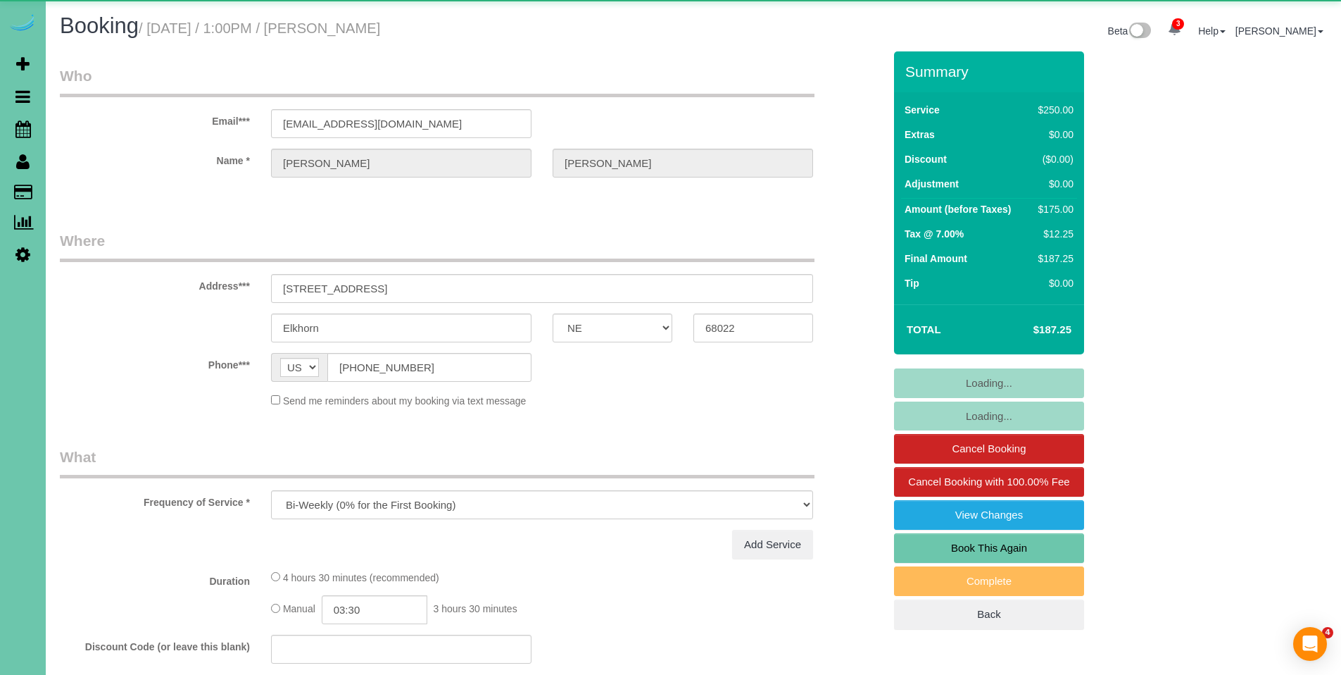
select select "NE"
select select "object:749"
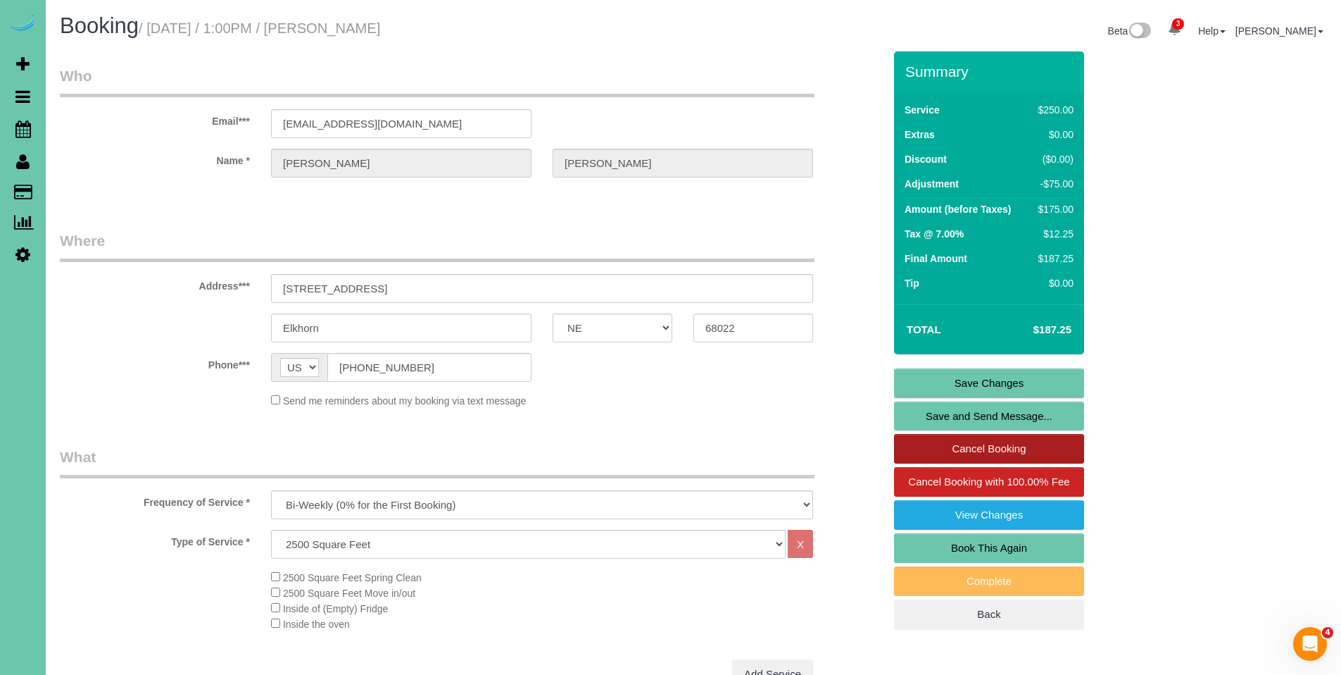
click at [971, 456] on link "Cancel Booking" at bounding box center [989, 449] width 190 height 30
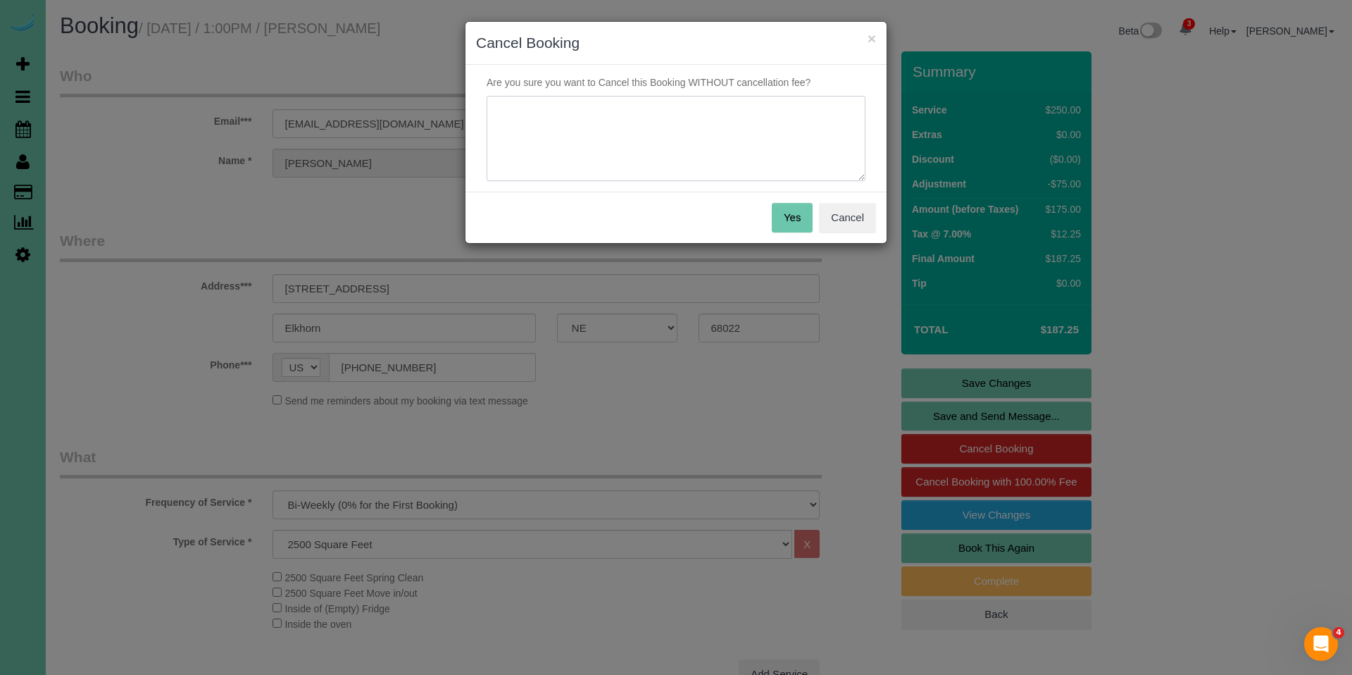
click at [564, 134] on textarea at bounding box center [676, 139] width 379 height 86
type textarea "Other work being done at the home."
click at [783, 222] on button "Yes" at bounding box center [792, 218] width 41 height 30
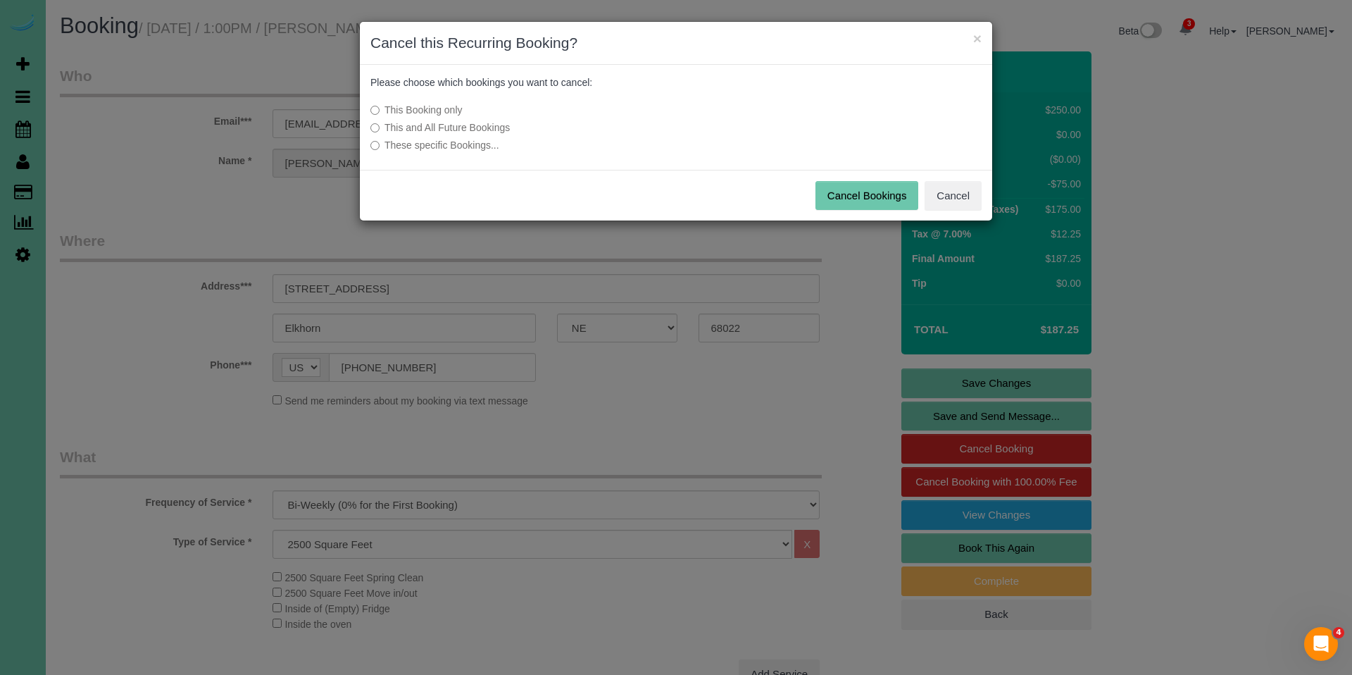
click at [888, 189] on button "Cancel Bookings" at bounding box center [867, 196] width 104 height 30
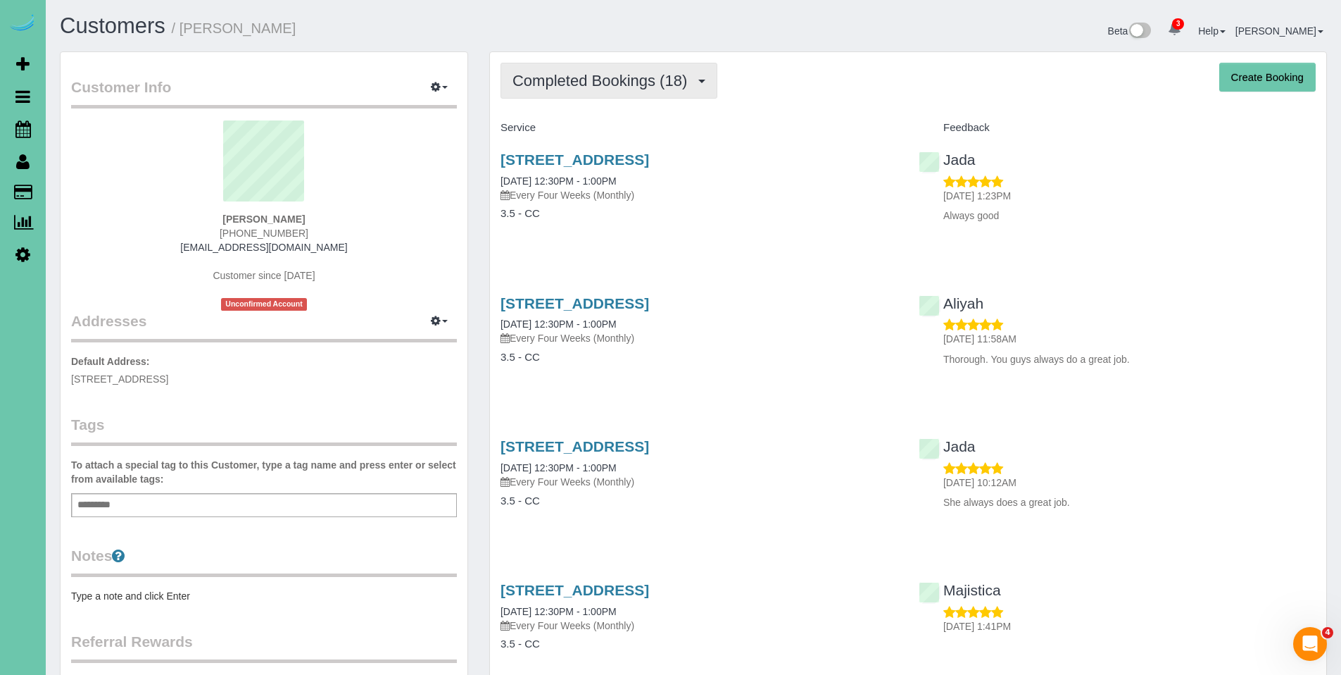
click at [591, 81] on span "Completed Bookings (18)" at bounding box center [604, 81] width 182 height 18
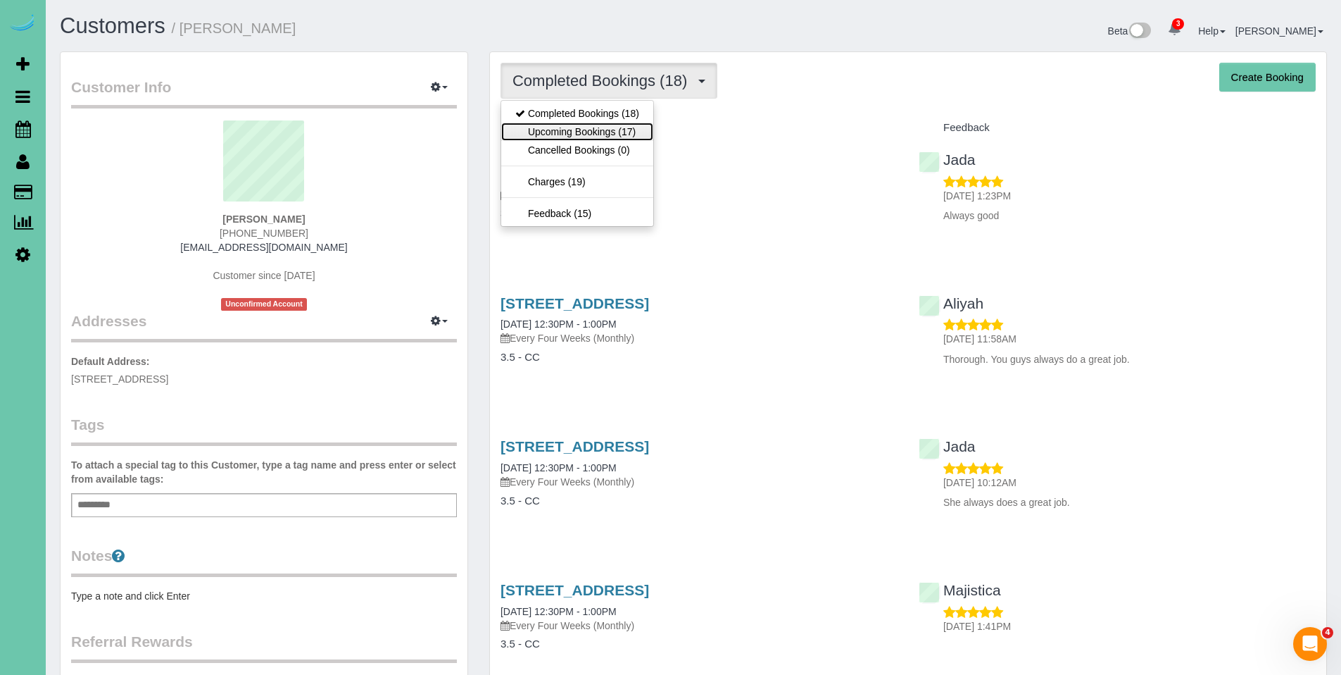
click at [596, 132] on link "Upcoming Bookings (17)" at bounding box center [577, 132] width 152 height 18
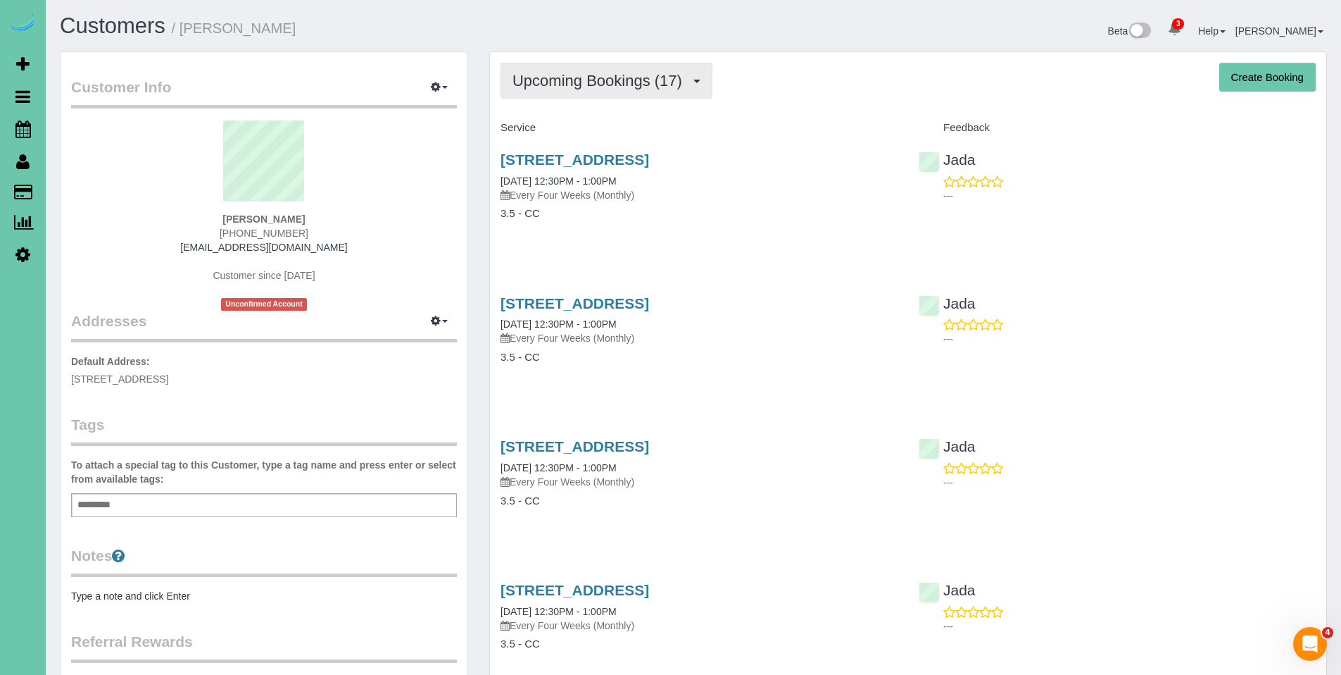
click at [605, 92] on button "Upcoming Bookings (17)" at bounding box center [607, 81] width 212 height 36
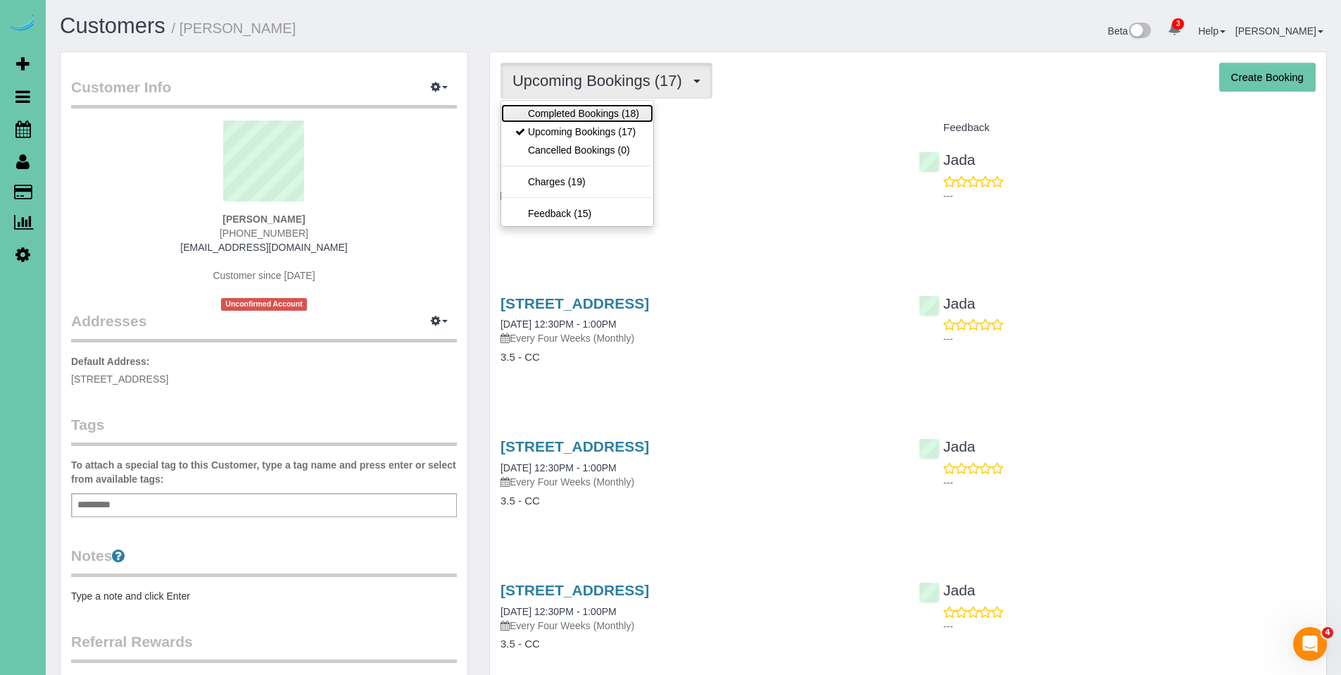
click at [591, 116] on link "Completed Bookings (18)" at bounding box center [577, 113] width 152 height 18
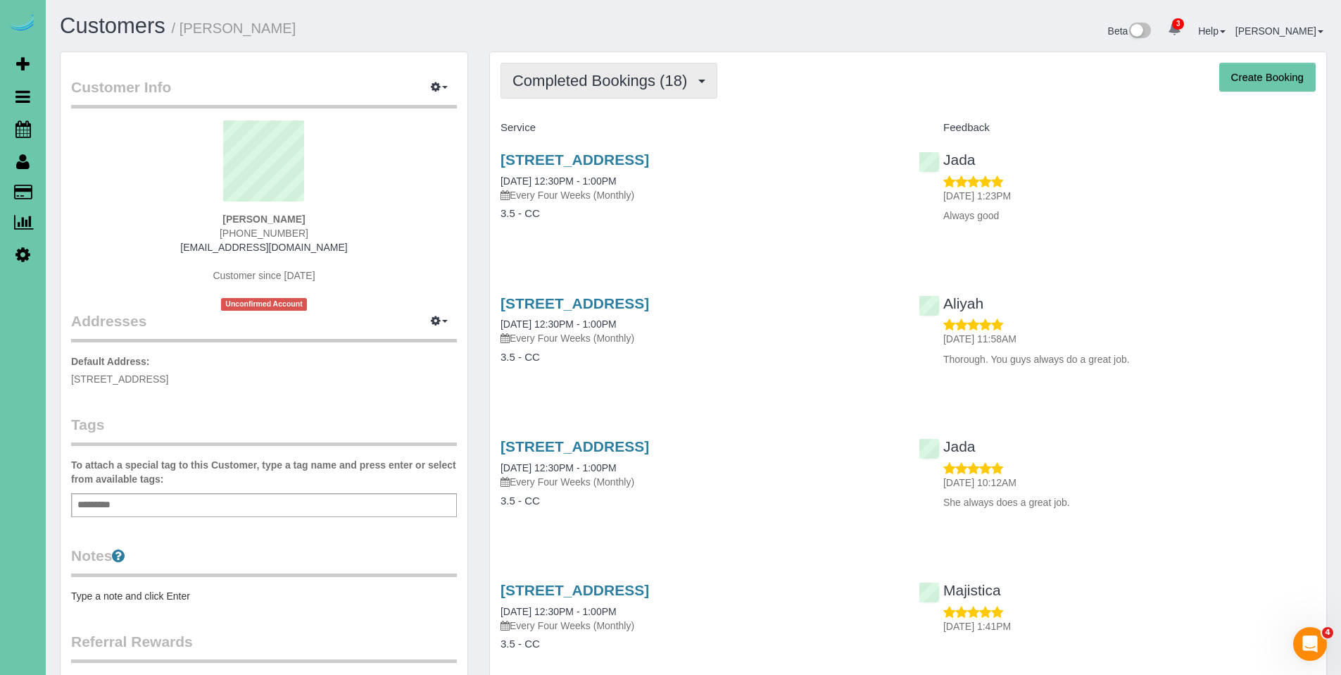
click at [566, 92] on button "Completed Bookings (18)" at bounding box center [609, 81] width 217 height 36
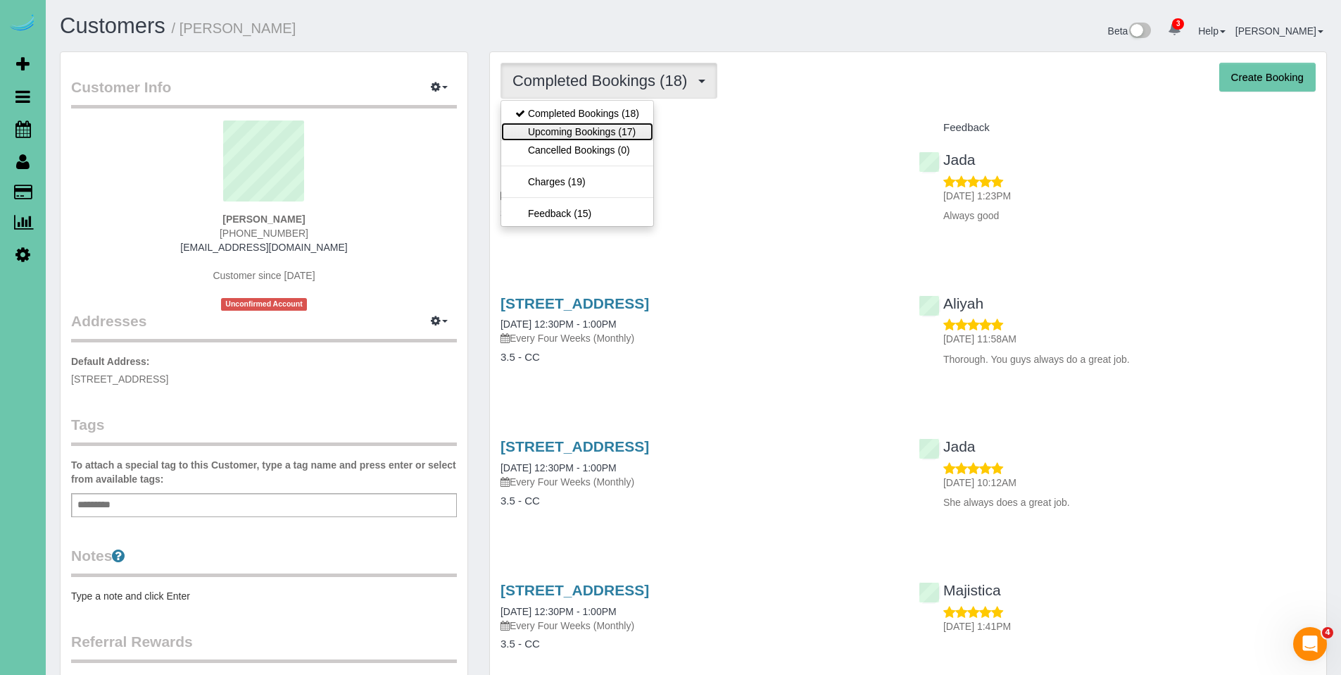
click at [575, 129] on link "Upcoming Bookings (17)" at bounding box center [577, 132] width 152 height 18
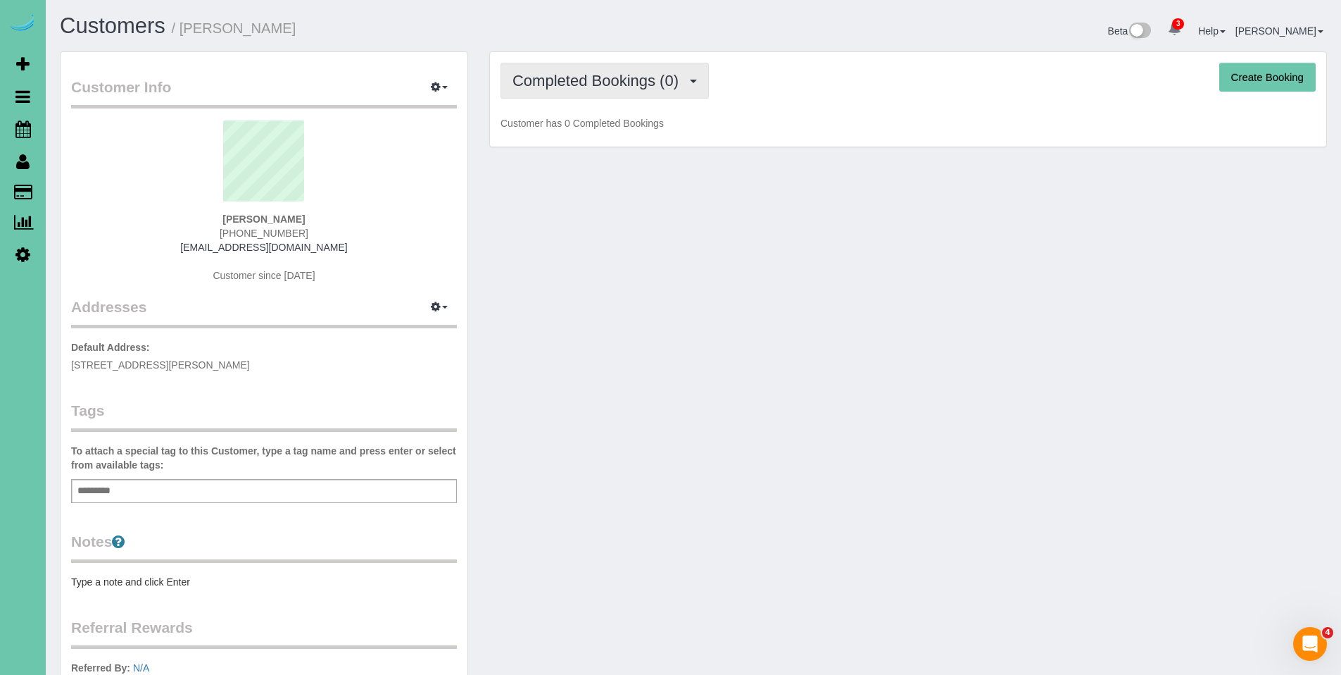
click at [632, 90] on button "Completed Bookings (0)" at bounding box center [605, 81] width 208 height 36
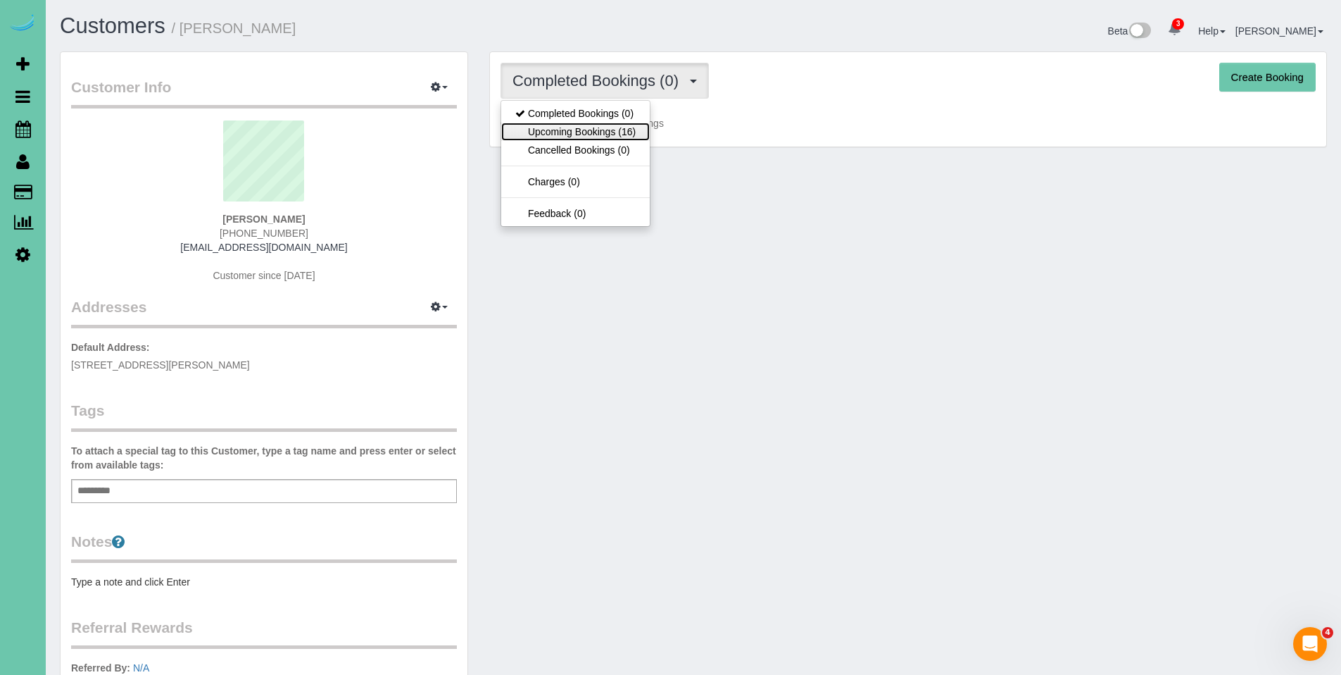
click at [603, 125] on link "Upcoming Bookings (16)" at bounding box center [575, 132] width 149 height 18
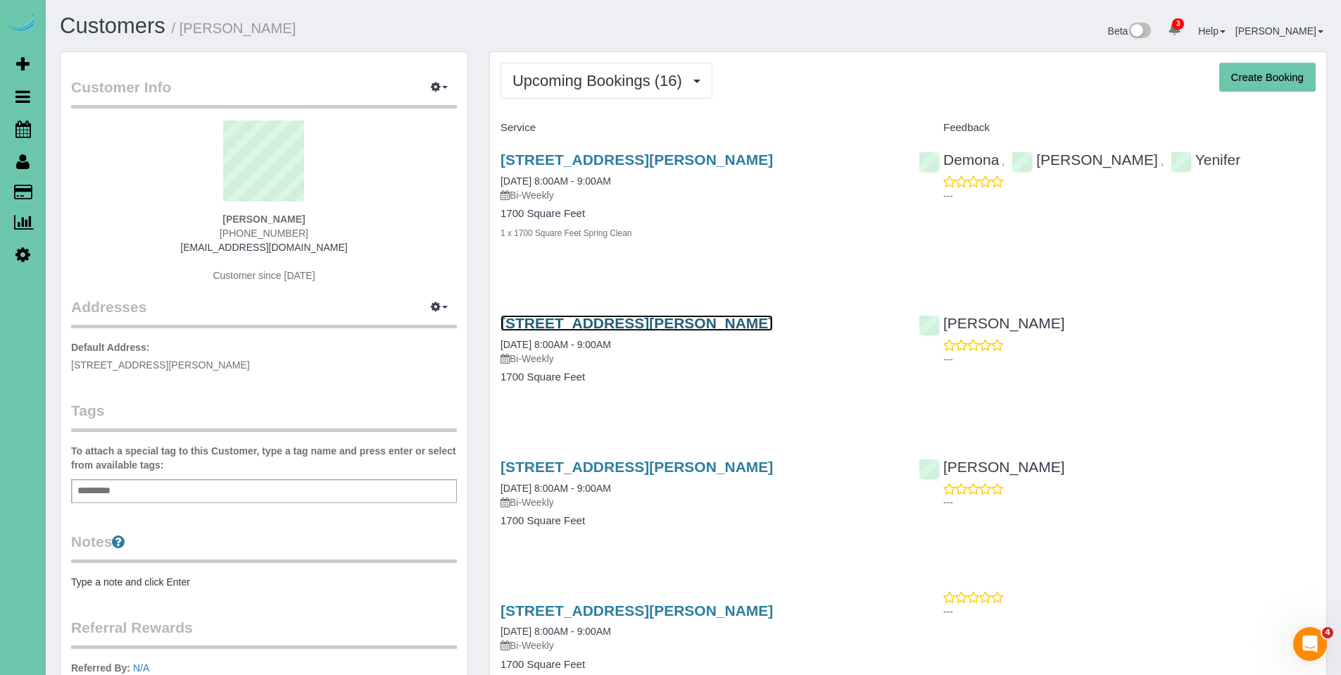
click at [650, 322] on link "[STREET_ADDRESS][PERSON_NAME]" at bounding box center [637, 323] width 272 height 16
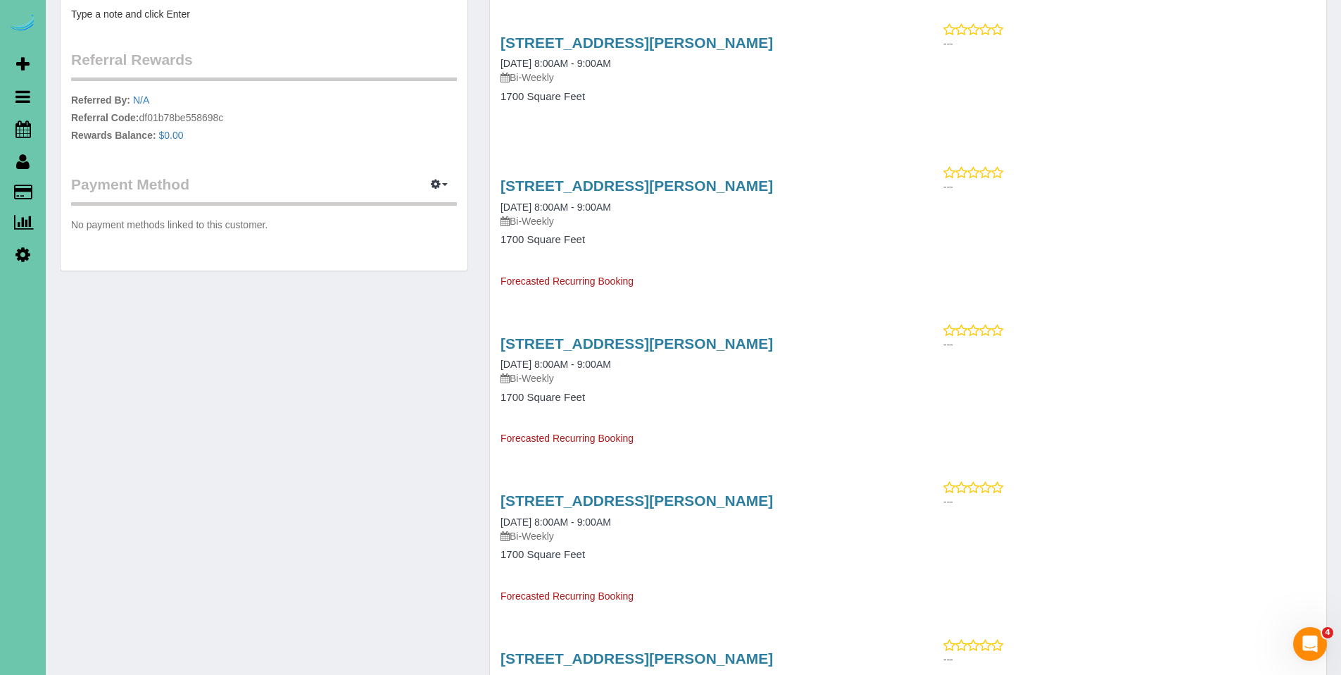
scroll to position [575, 0]
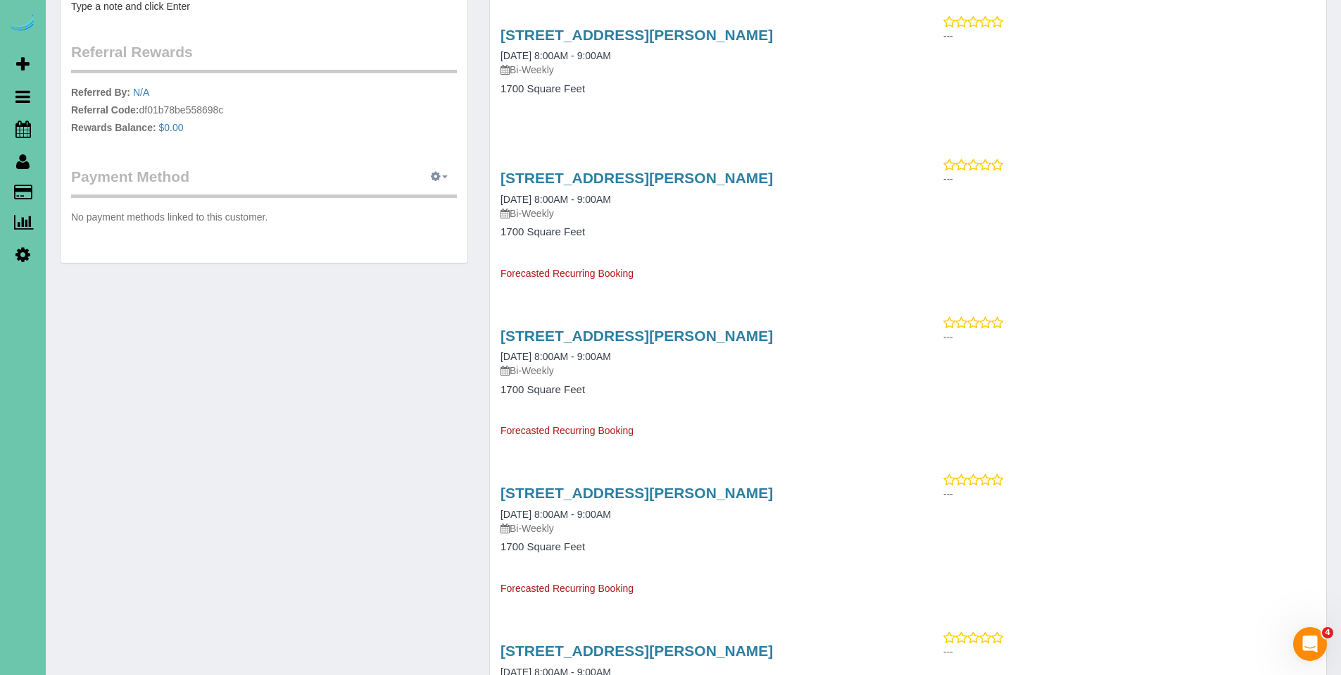
click at [438, 178] on icon "button" at bounding box center [436, 176] width 10 height 8
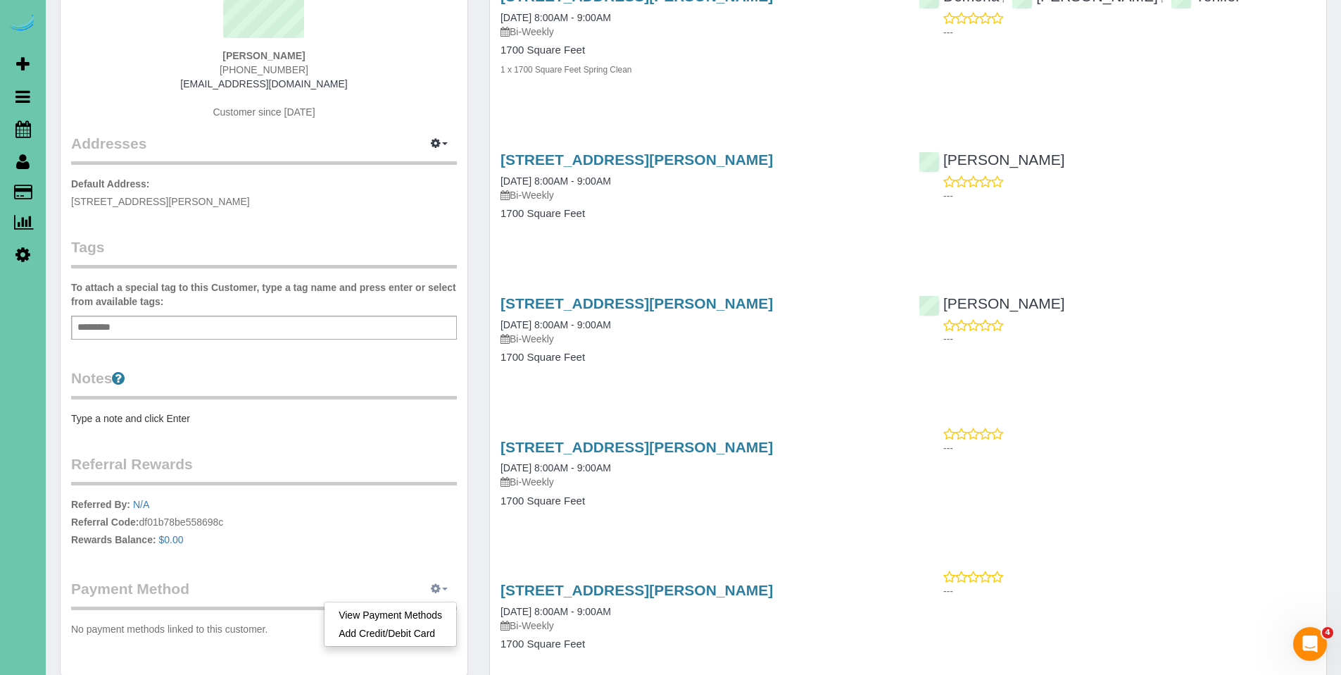
scroll to position [175, 0]
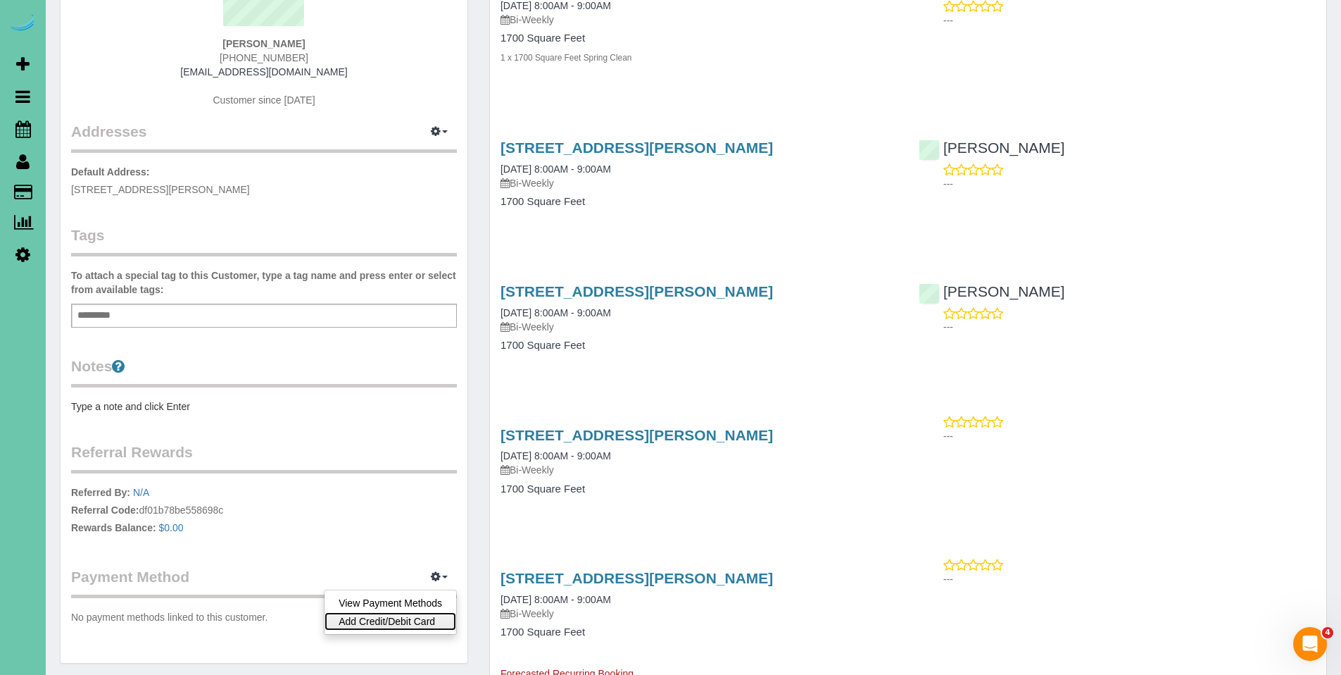
click at [384, 623] on link "Add Credit/Debit Card" at bounding box center [391, 621] width 132 height 18
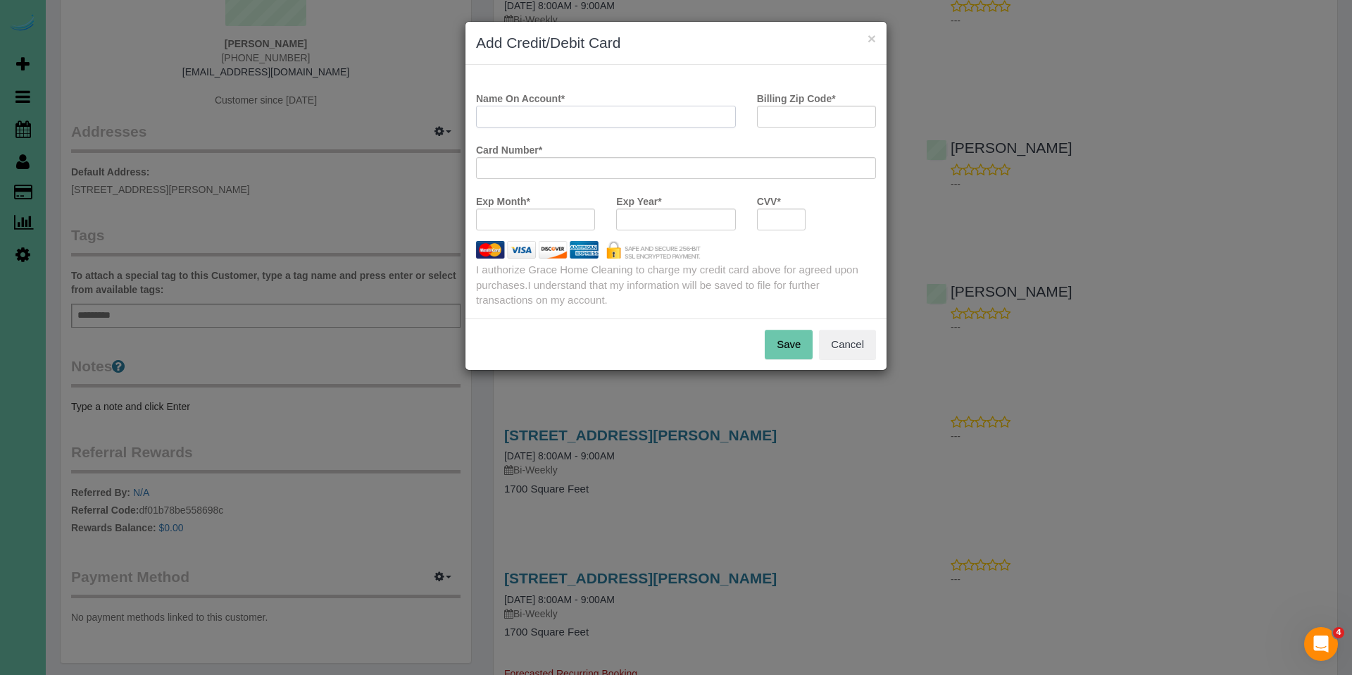
click at [600, 118] on input "Name On Account *" at bounding box center [606, 117] width 260 height 22
type input "Diana K Stiner"
type input "68134"
click at [780, 340] on button "Save" at bounding box center [789, 345] width 48 height 30
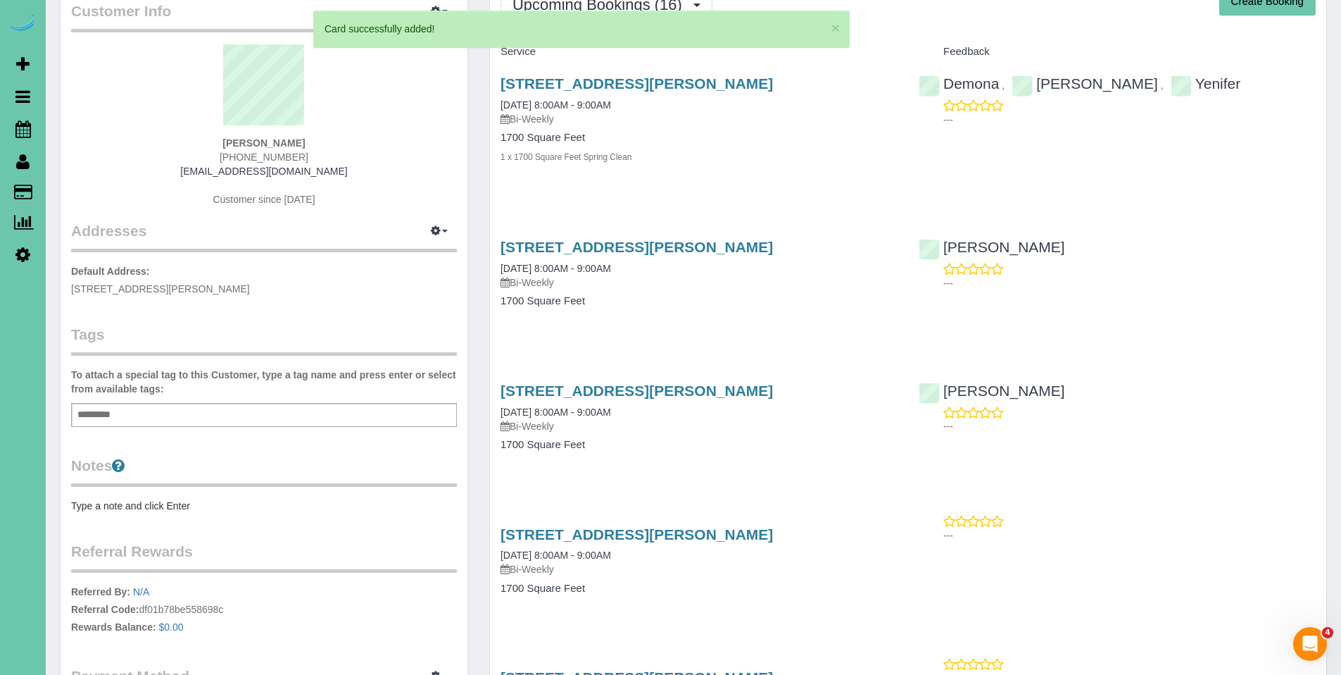
scroll to position [0, 0]
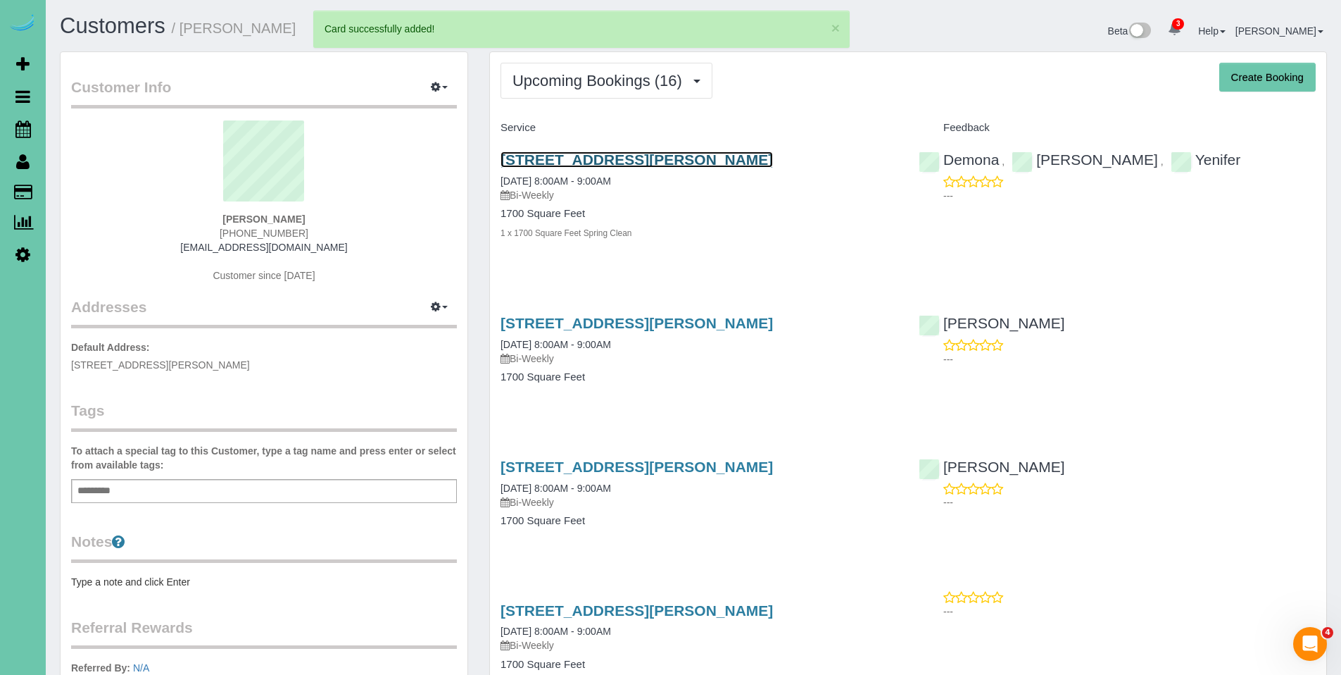
click at [608, 161] on link "10321 Fowler Ave, Omaha, NE 68134" at bounding box center [637, 159] width 272 height 16
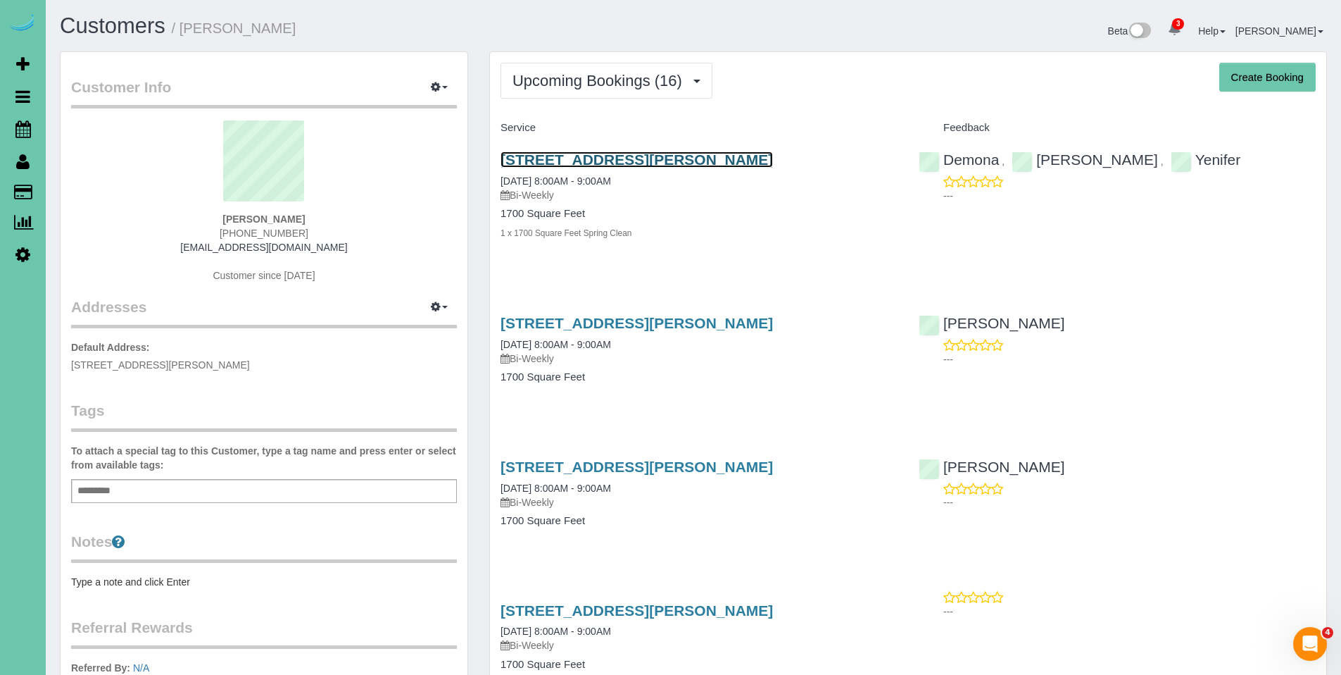
click at [616, 160] on link "10321 Fowler Ave, Omaha, NE 68134" at bounding box center [637, 159] width 272 height 16
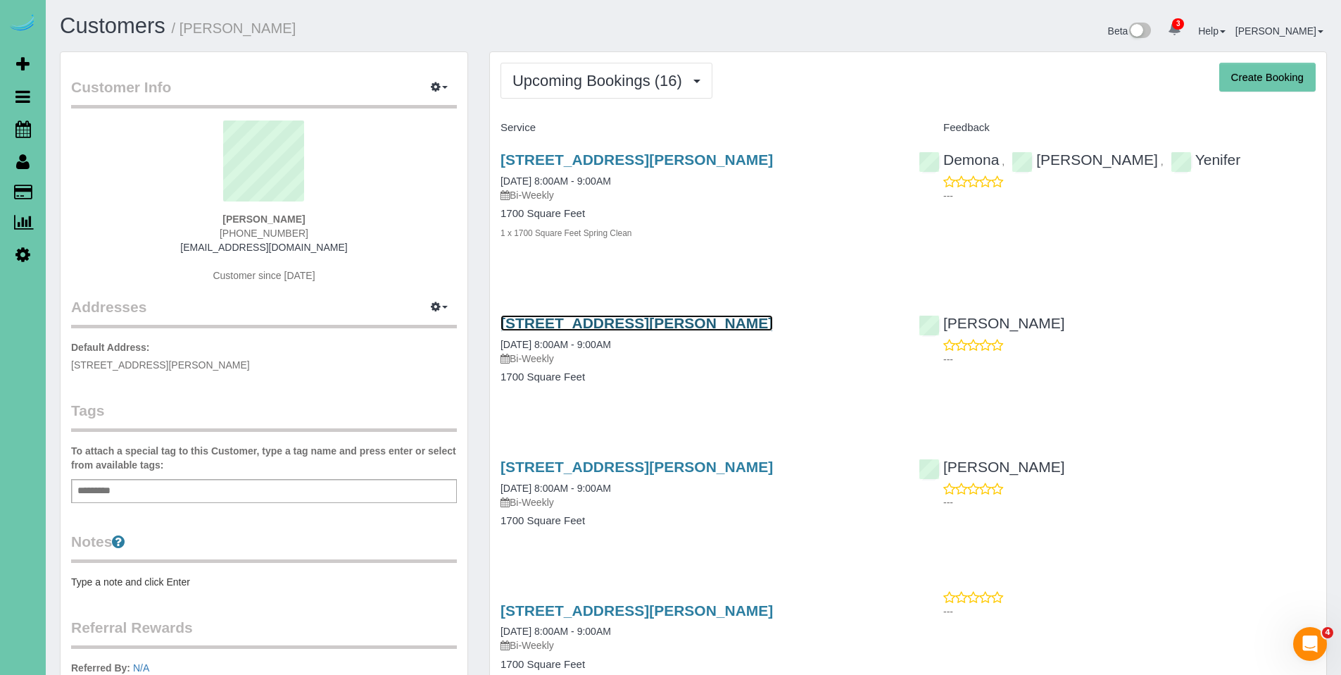
click at [675, 328] on link "10321 Fowler Ave, Omaha, NE 68134" at bounding box center [637, 323] width 272 height 16
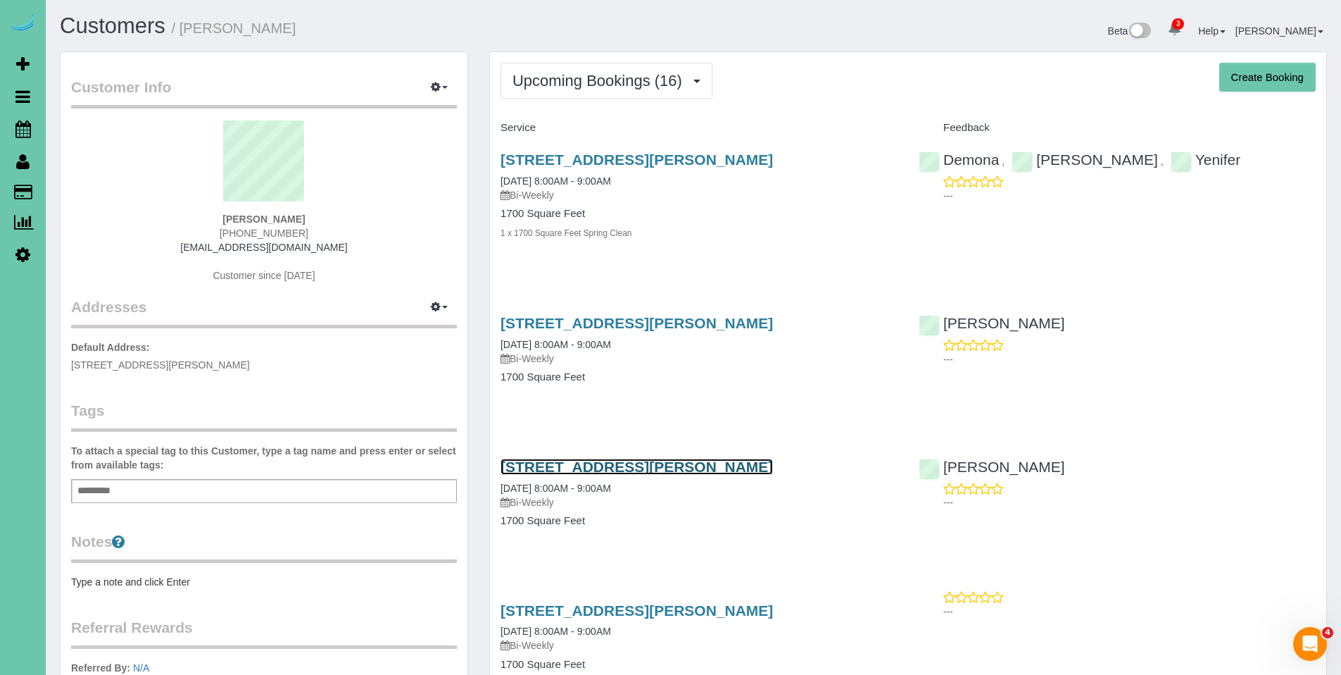
click at [598, 463] on link "10321 Fowler Ave, Omaha, NE 68134" at bounding box center [637, 466] width 272 height 16
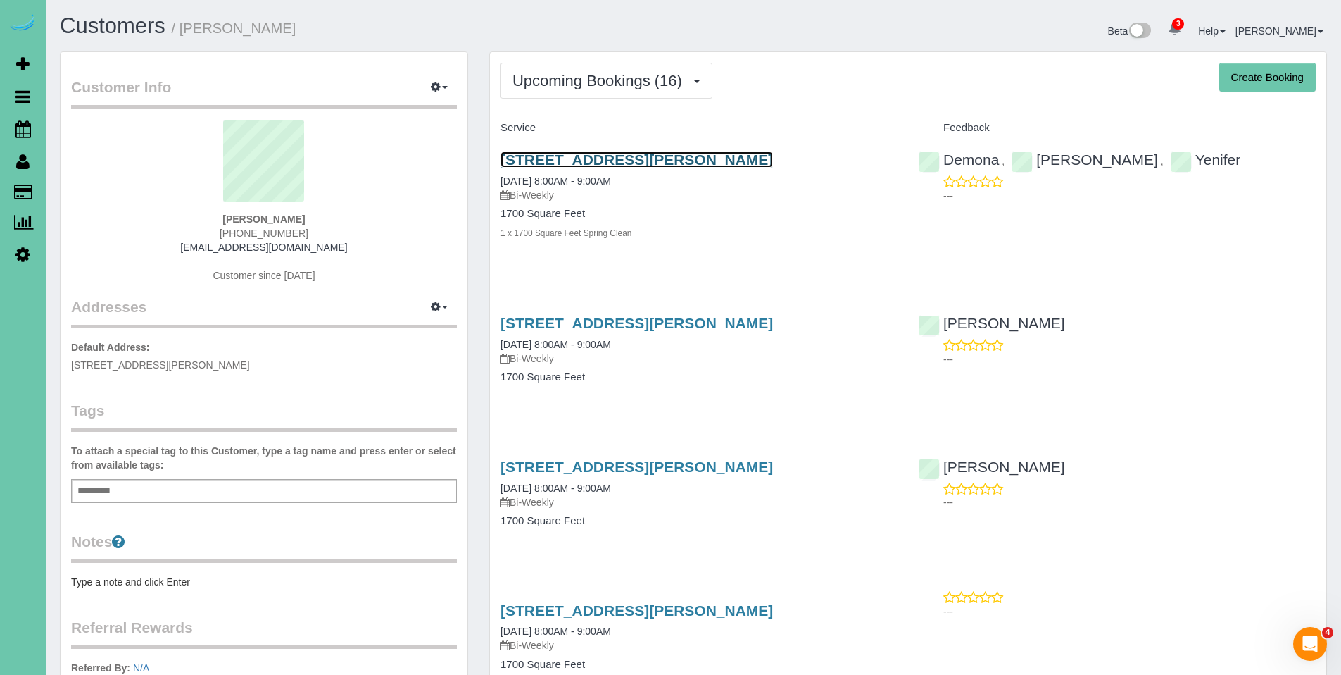
click at [630, 162] on link "10321 Fowler Ave, Omaha, NE 68134" at bounding box center [637, 159] width 272 height 16
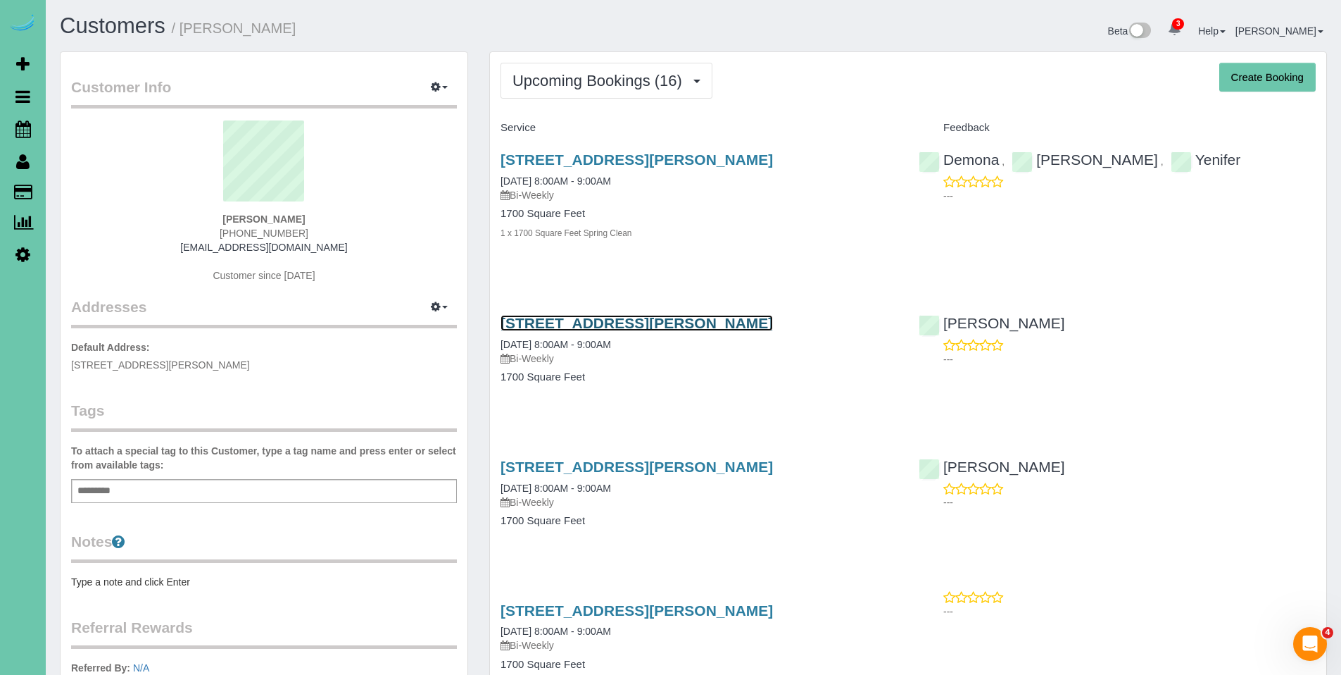
click at [653, 328] on link "10321 Fowler Ave, Omaha, NE 68134" at bounding box center [637, 323] width 272 height 16
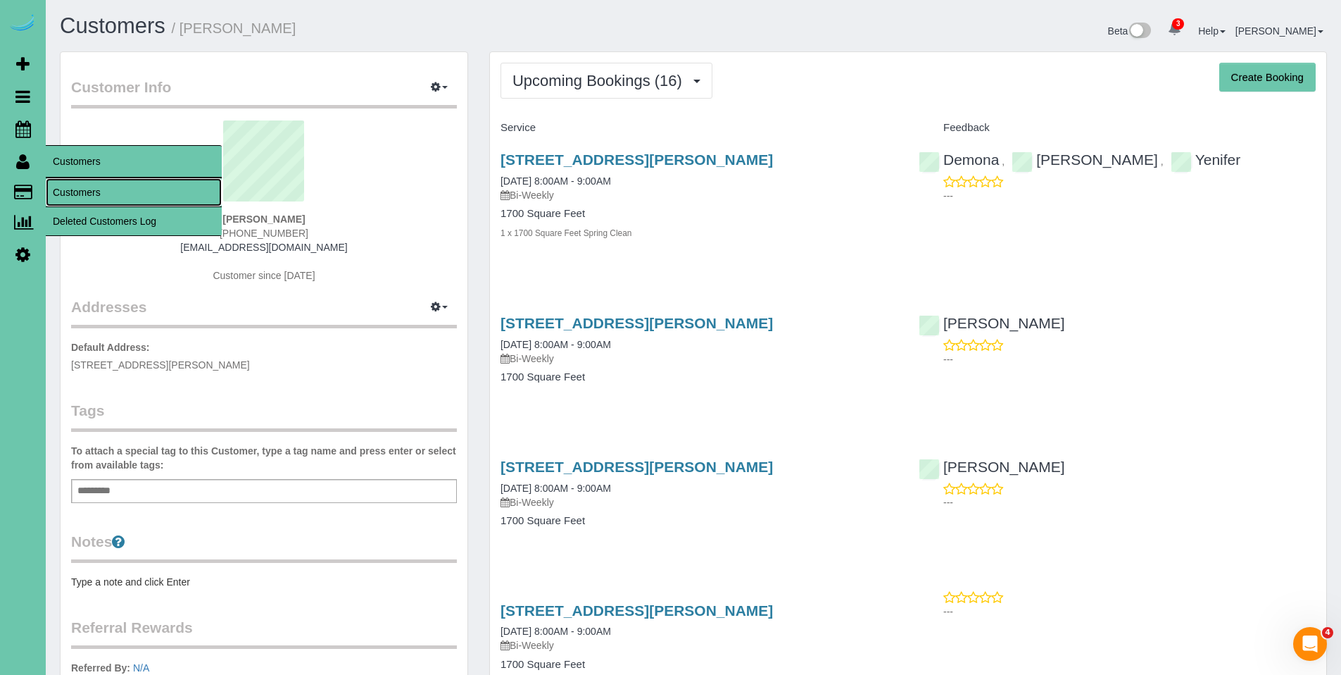
click at [83, 194] on link "Customers" at bounding box center [134, 192] width 176 height 28
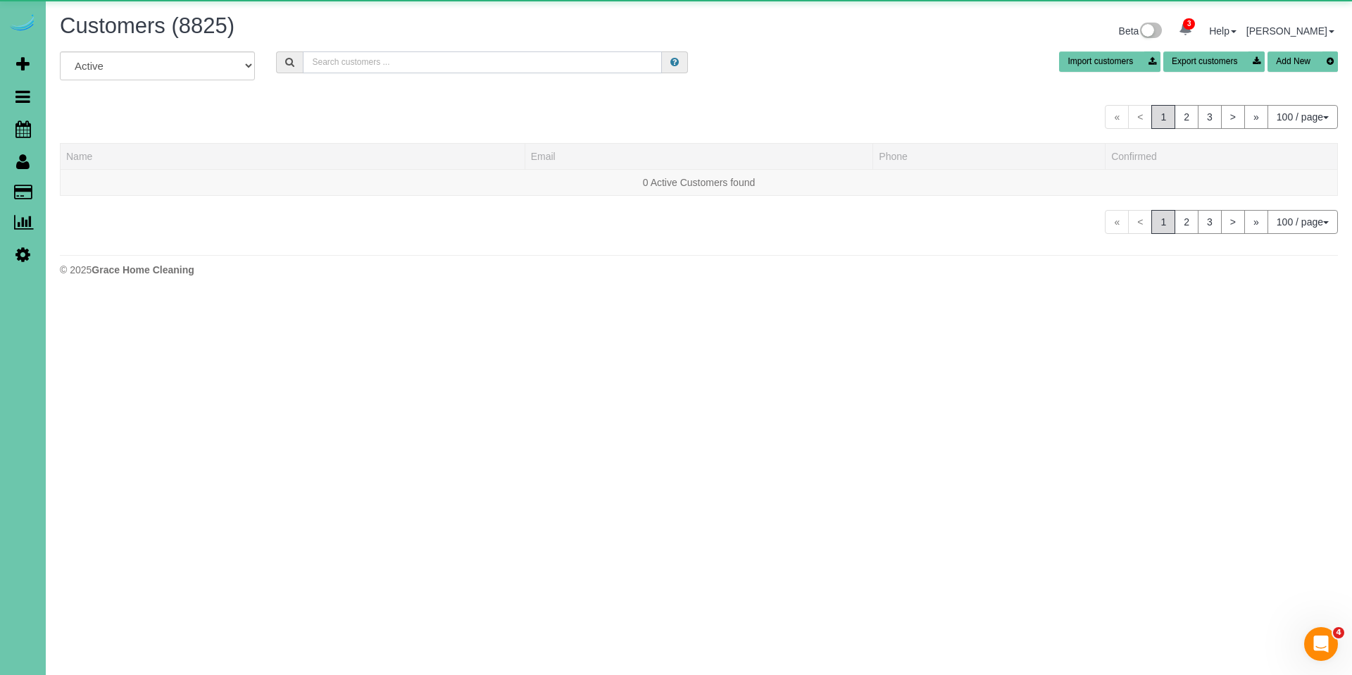
click at [344, 64] on input "text" at bounding box center [482, 62] width 359 height 22
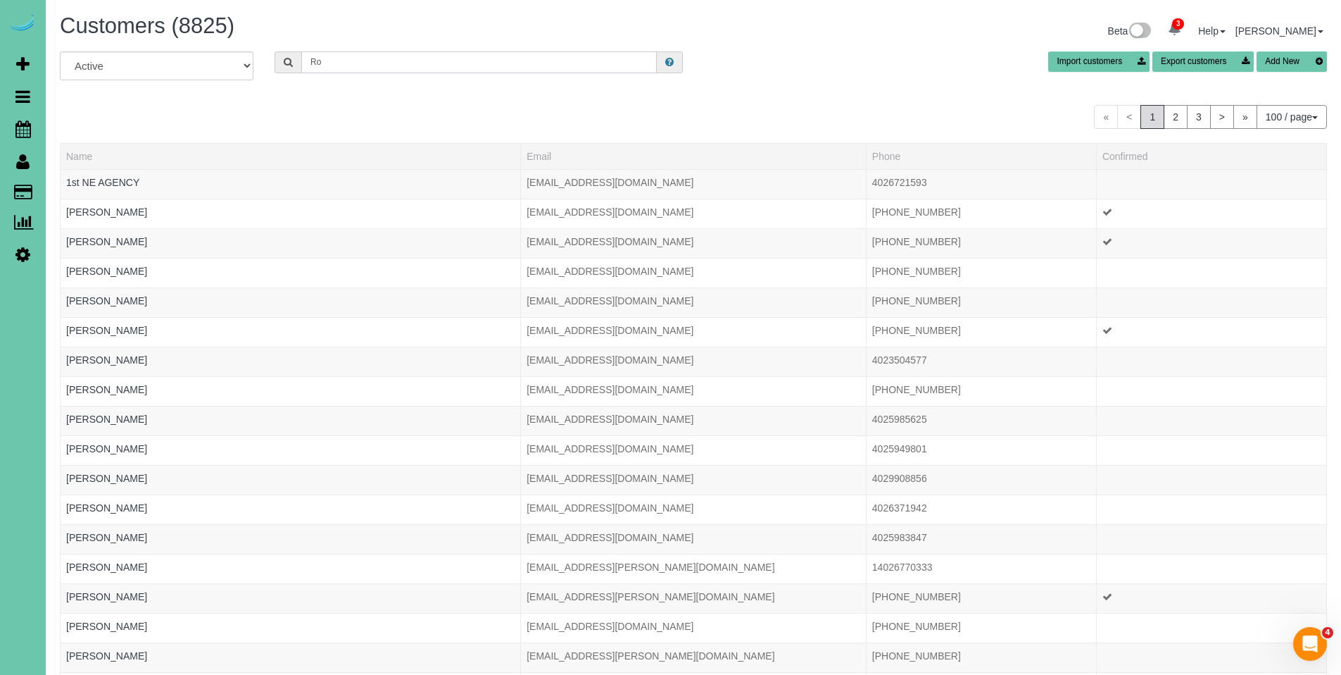
type input "R"
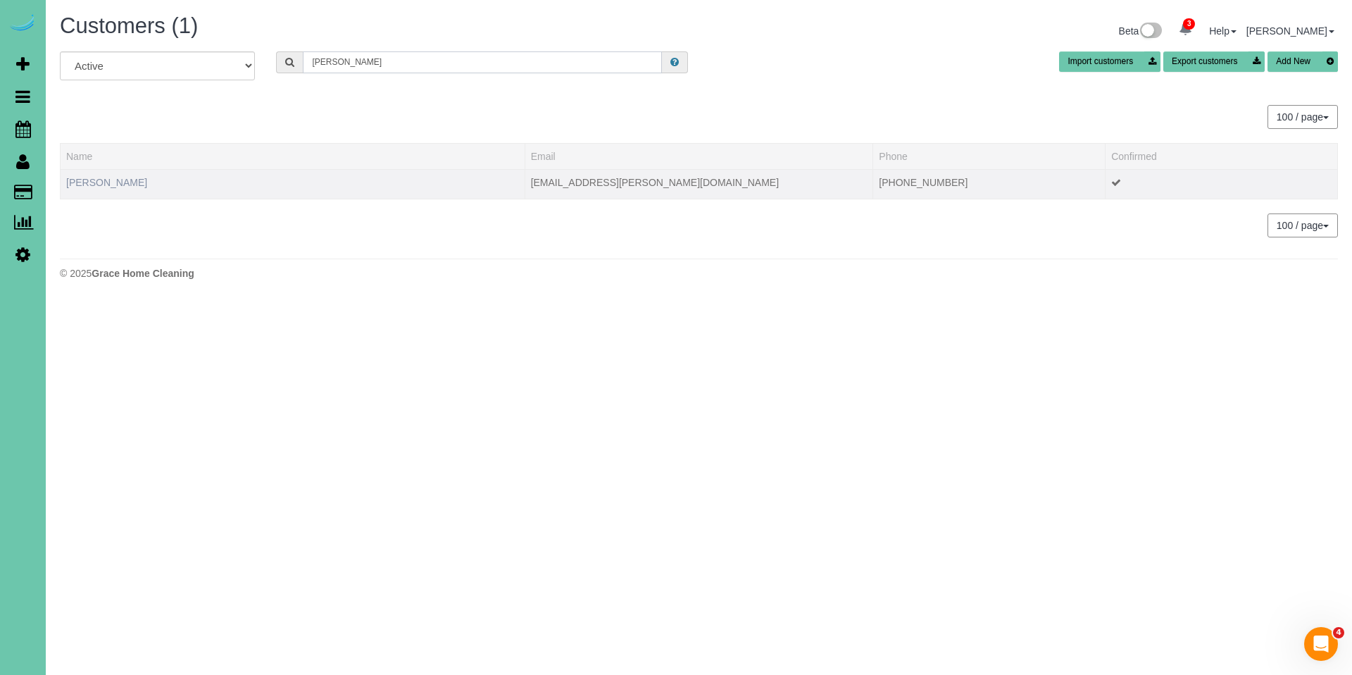
type input "Bob Ren"
click at [105, 180] on link "Bob Rensing" at bounding box center [106, 182] width 81 height 11
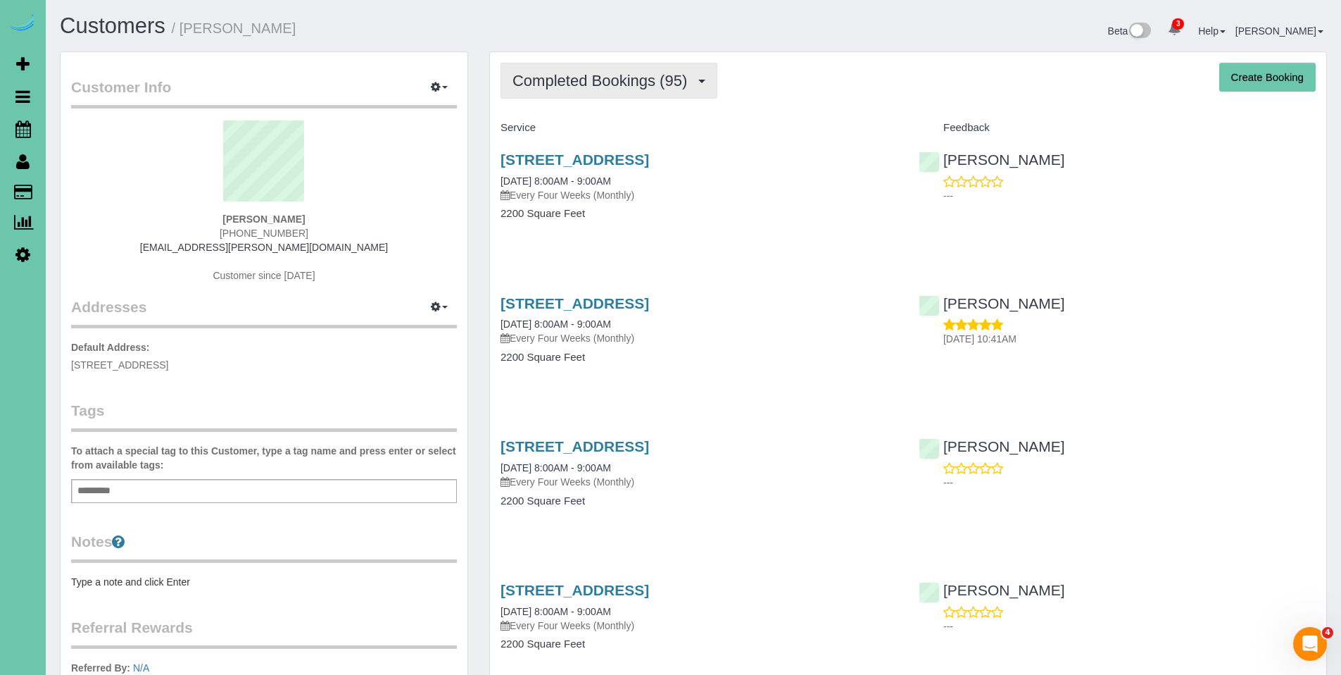
click at [620, 87] on span "Completed Bookings (95)" at bounding box center [604, 81] width 182 height 18
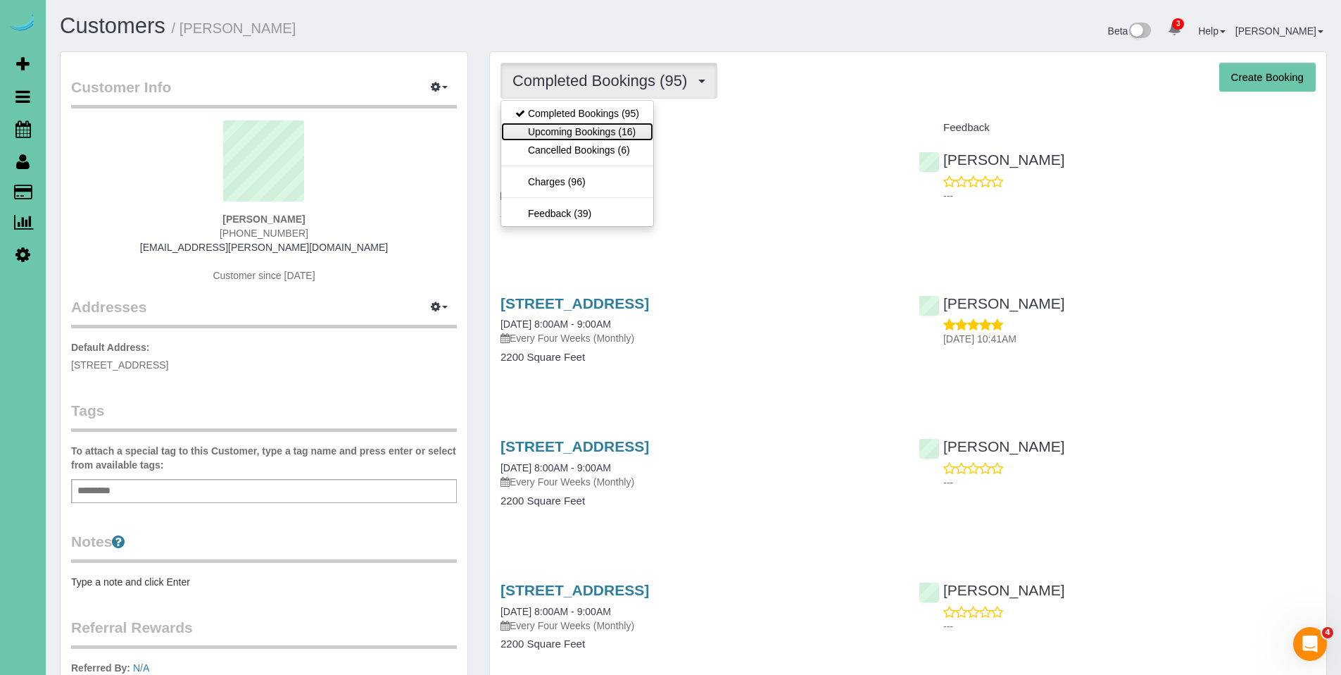
click at [567, 134] on link "Upcoming Bookings (16)" at bounding box center [577, 132] width 152 height 18
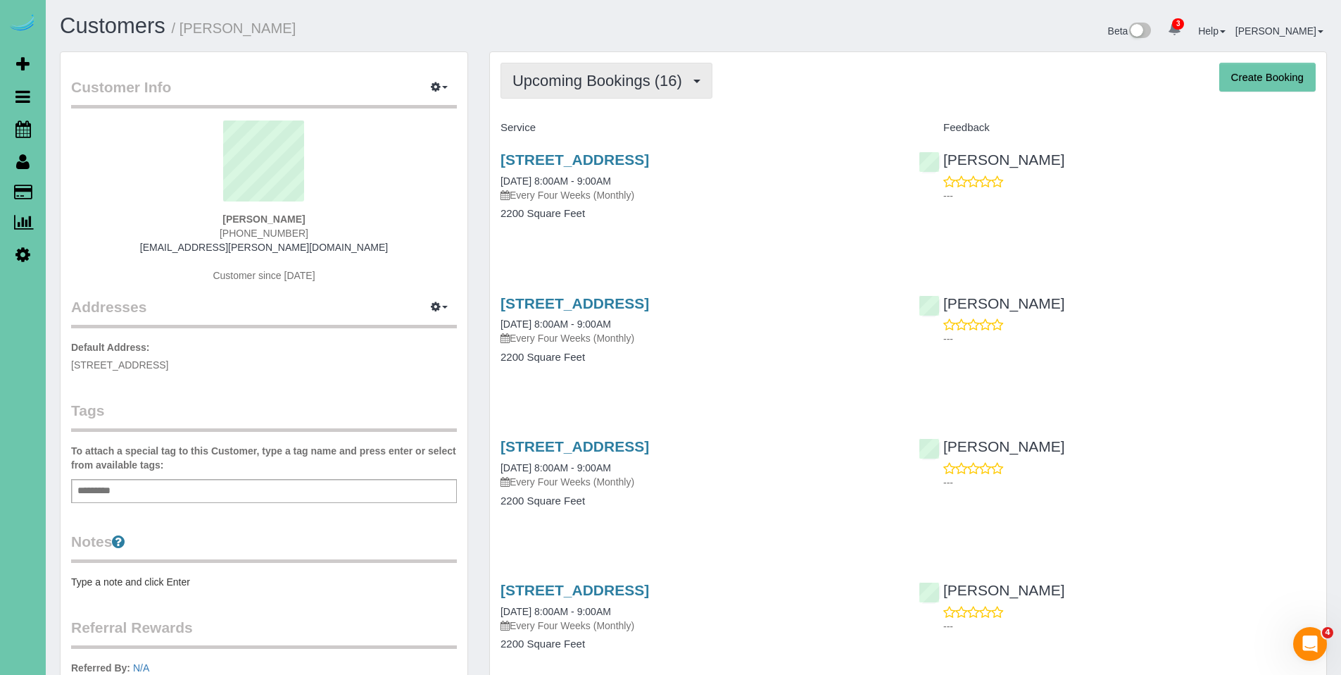
click at [571, 87] on span "Upcoming Bookings (16)" at bounding box center [601, 81] width 177 height 18
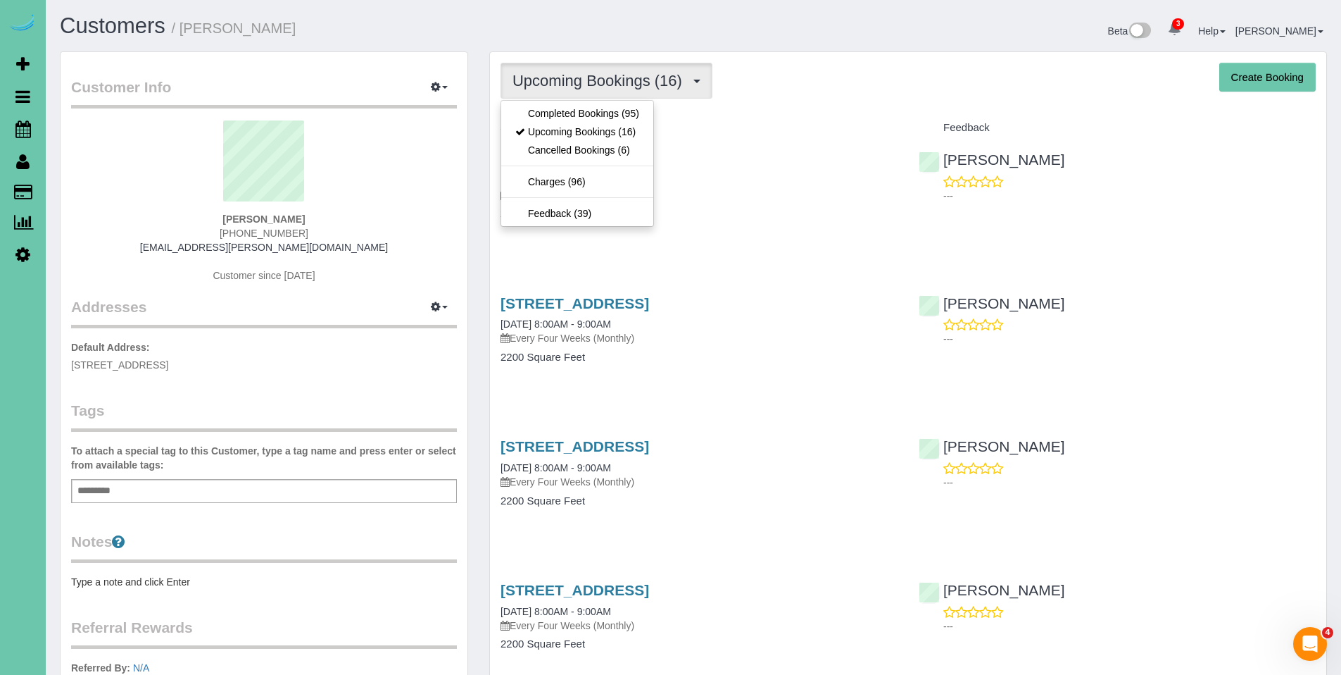
click at [827, 78] on div "Upcoming Bookings (16) Completed Bookings (95) Upcoming Bookings (16) Cancelled…" at bounding box center [908, 81] width 815 height 36
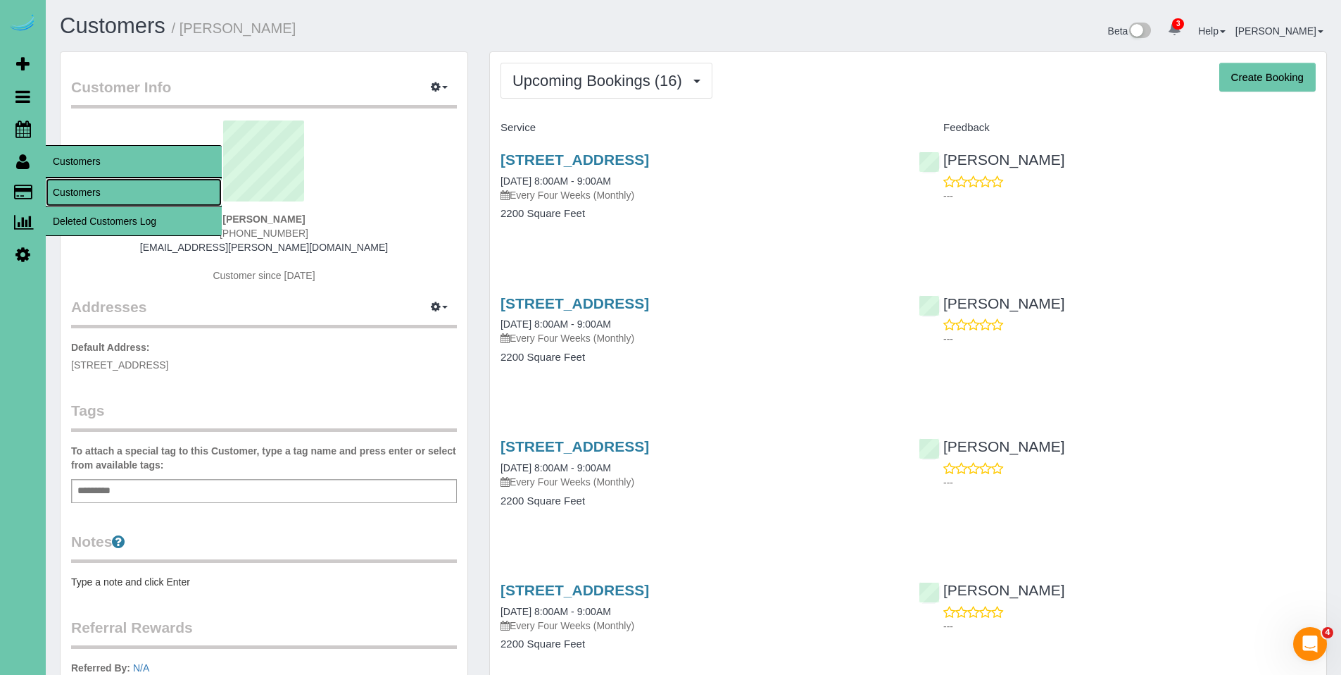
click at [99, 188] on link "Customers" at bounding box center [134, 192] width 176 height 28
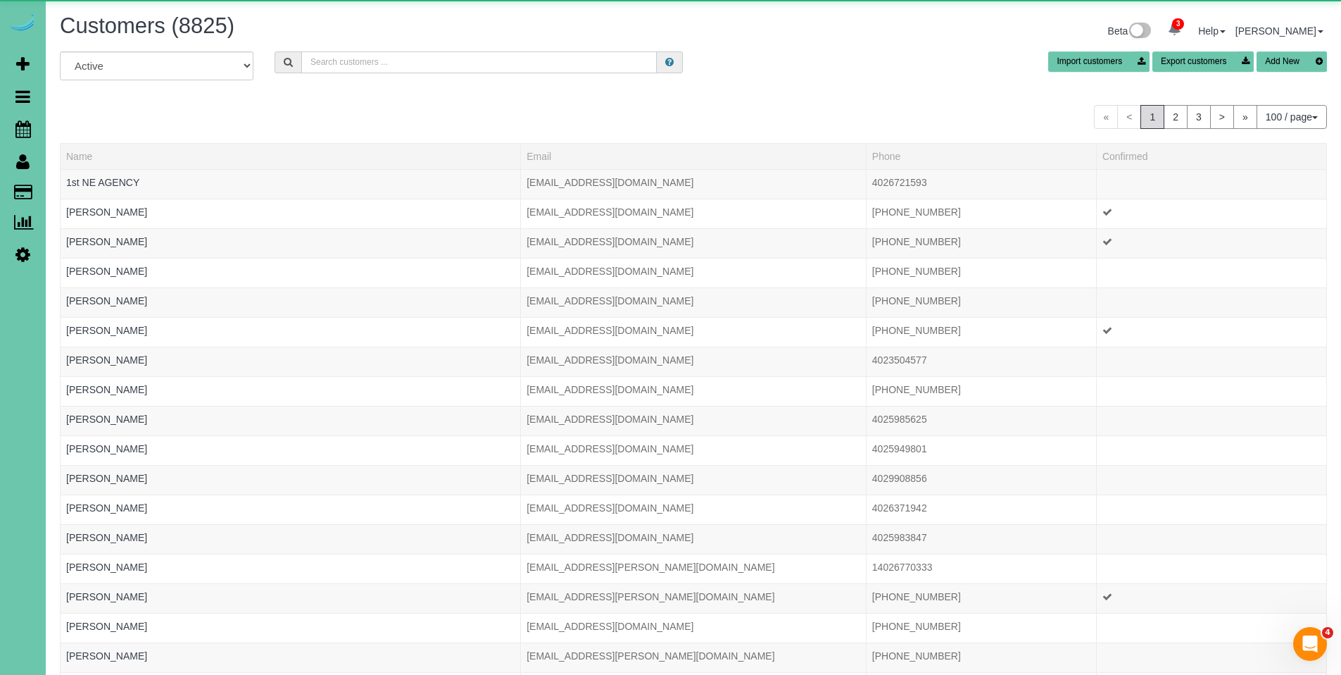
click at [382, 63] on input "text" at bounding box center [479, 62] width 356 height 22
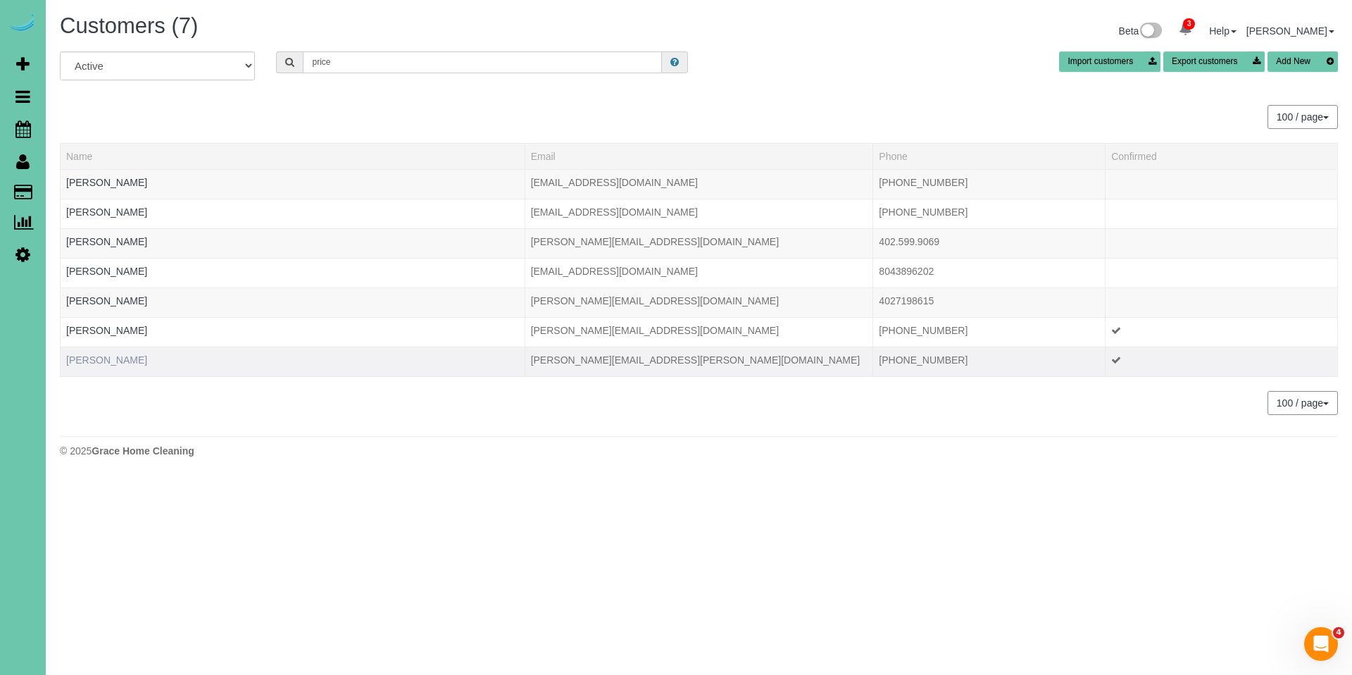
type input "price"
click at [106, 363] on link "Sandra Price" at bounding box center [106, 359] width 81 height 11
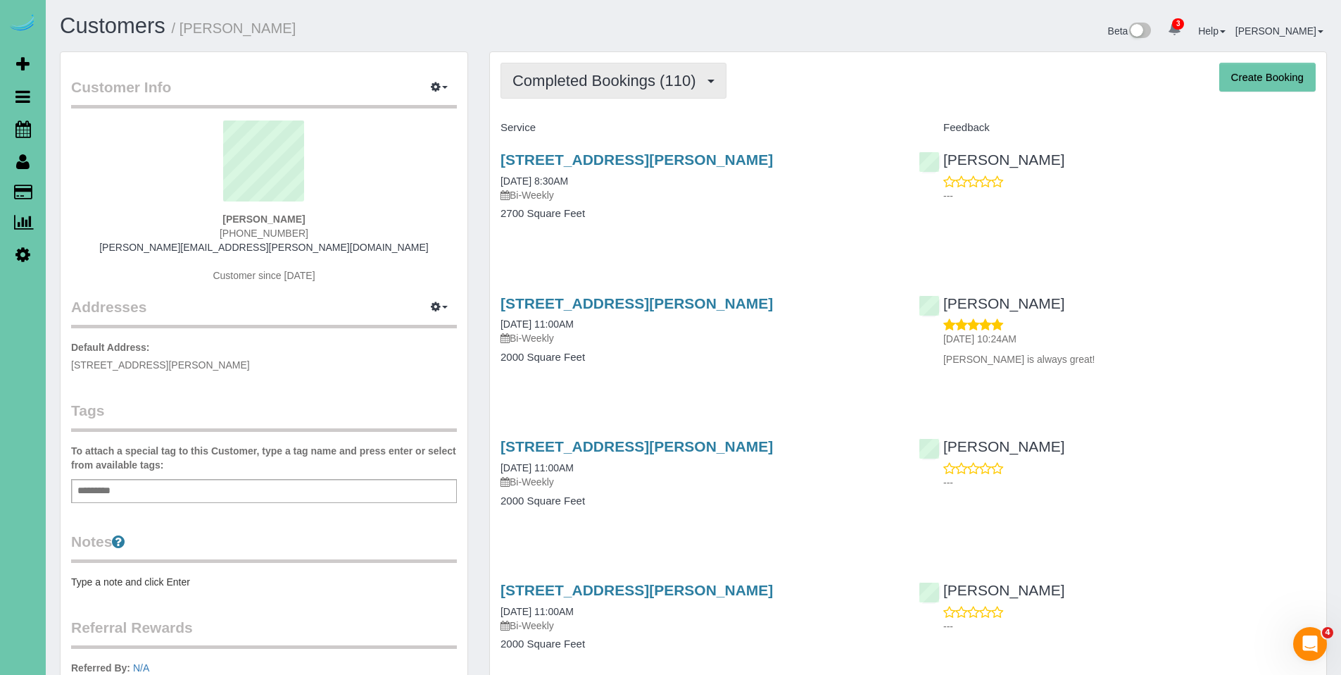
click at [625, 93] on button "Completed Bookings (110)" at bounding box center [614, 81] width 226 height 36
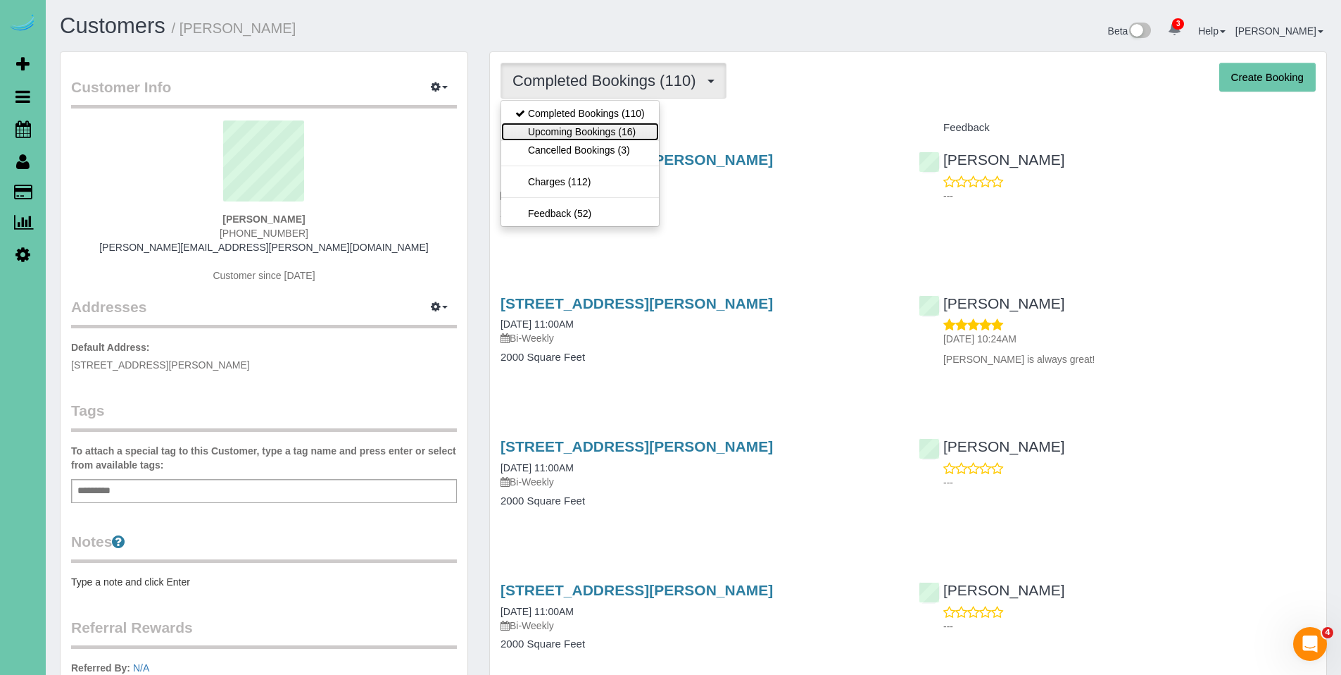
click at [589, 130] on link "Upcoming Bookings (16)" at bounding box center [580, 132] width 158 height 18
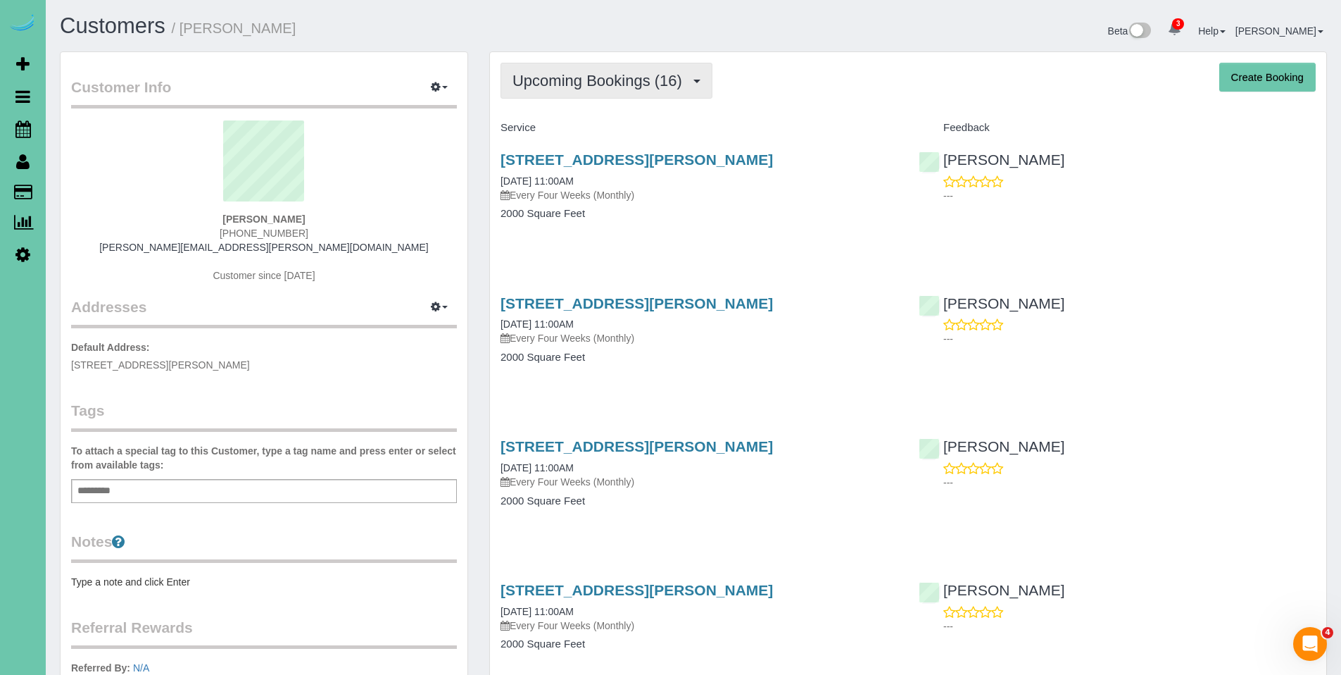
click at [572, 85] on span "Upcoming Bookings (16)" at bounding box center [601, 81] width 177 height 18
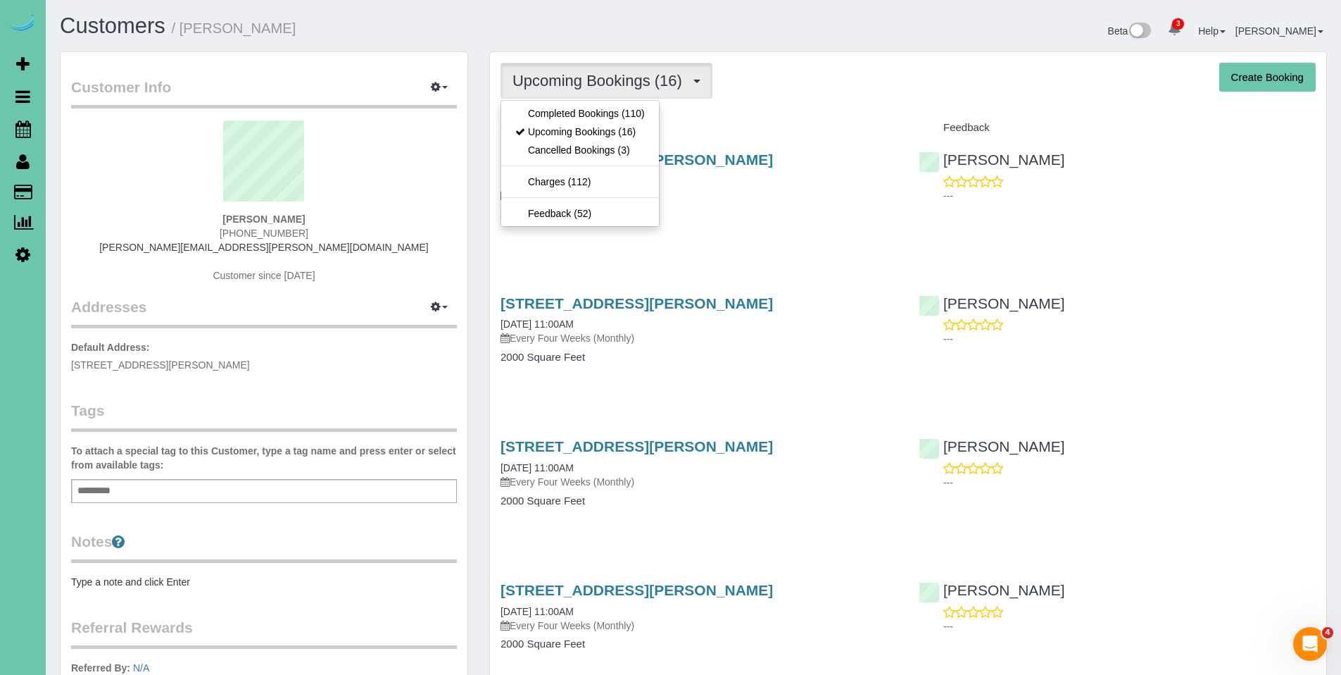
click at [881, 96] on div "Upcoming Bookings (16) Completed Bookings (110) Upcoming Bookings (16) Cancelle…" at bounding box center [908, 81] width 815 height 36
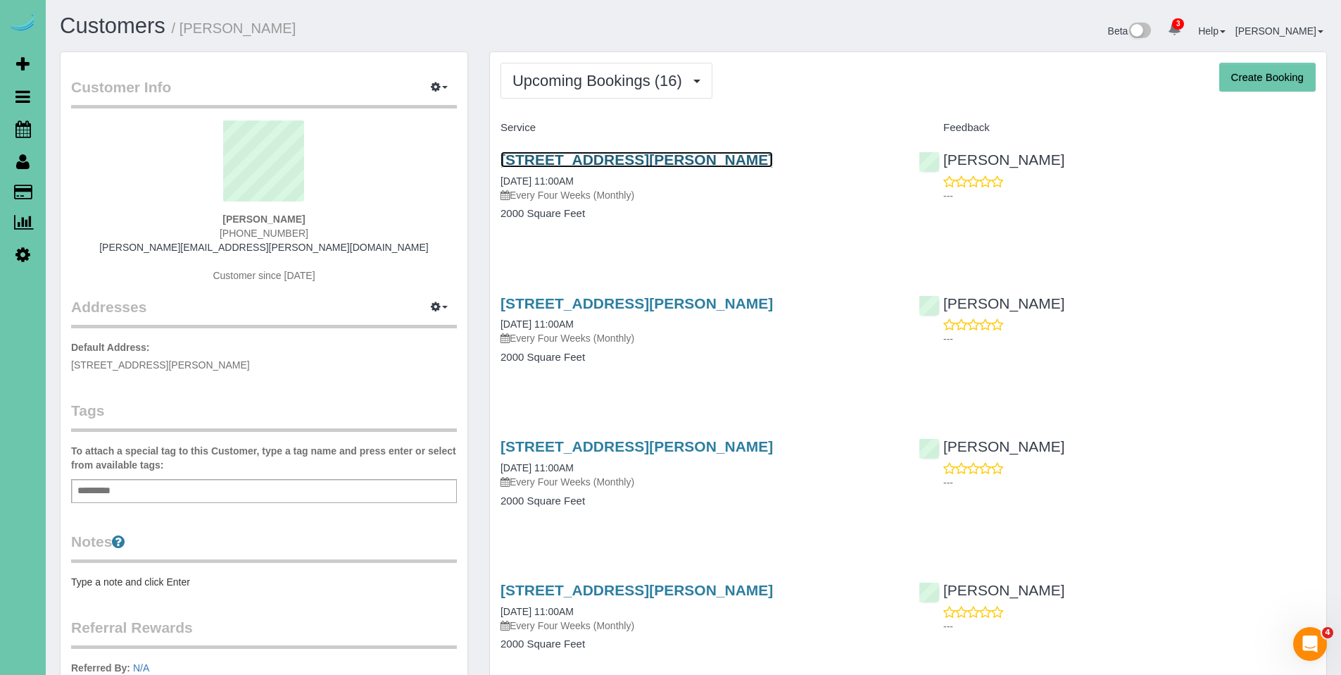
click at [561, 160] on link "11805 Adams Plaza, Omaha, NE 68137" at bounding box center [637, 159] width 272 height 16
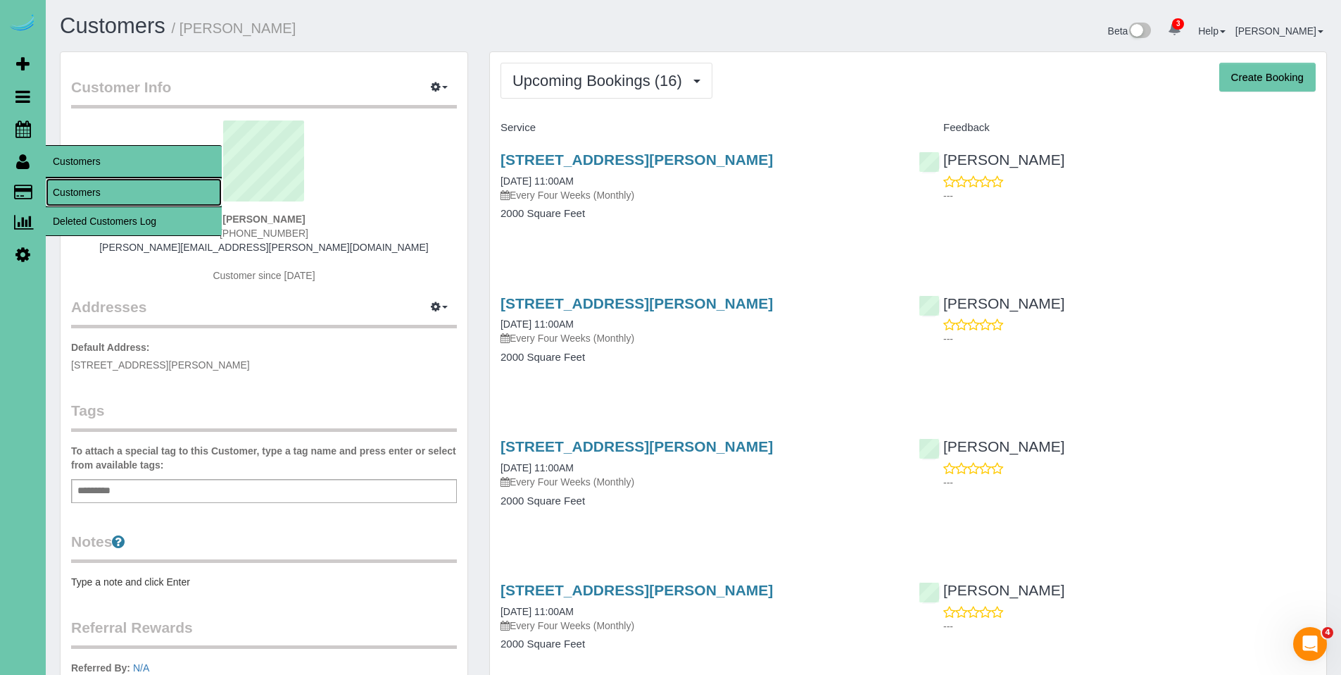
click at [86, 187] on link "Customers" at bounding box center [134, 192] width 176 height 28
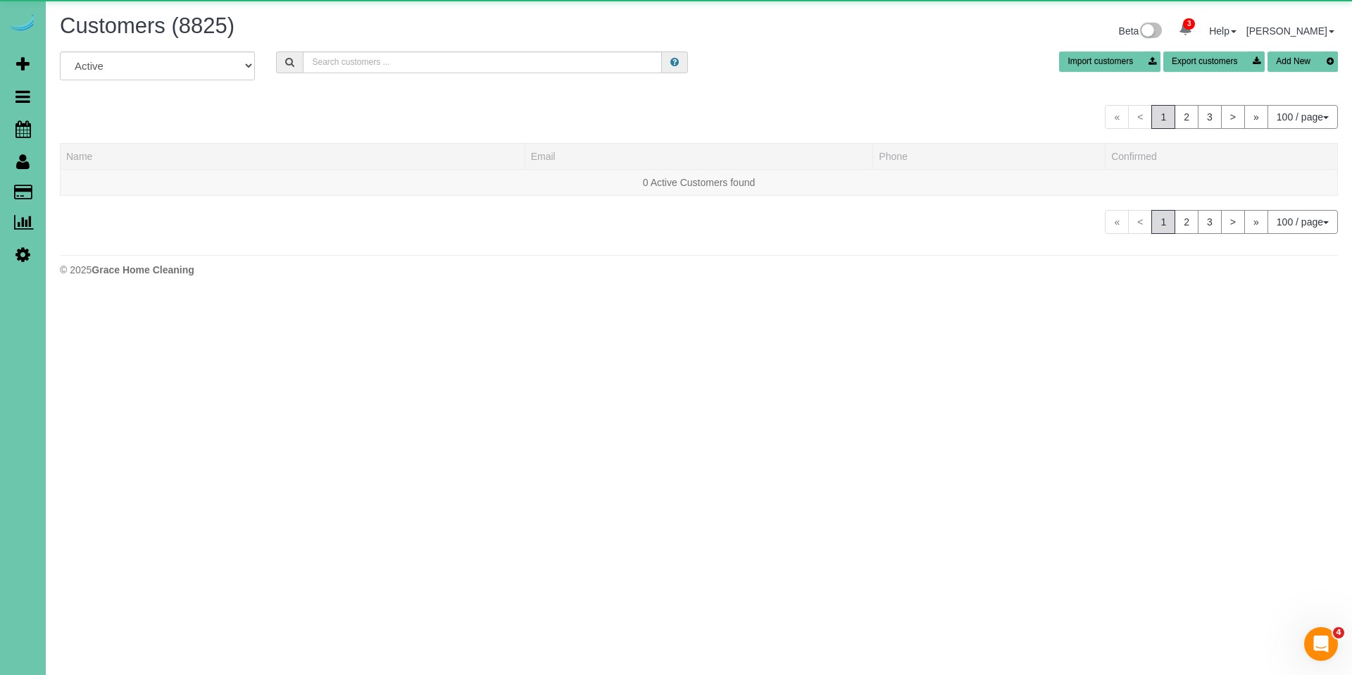
click at [411, 49] on div "Customers (8825) Beta 3 Your Notifications You have 0 alerts × You have 4 to ch…" at bounding box center [698, 32] width 1299 height 37
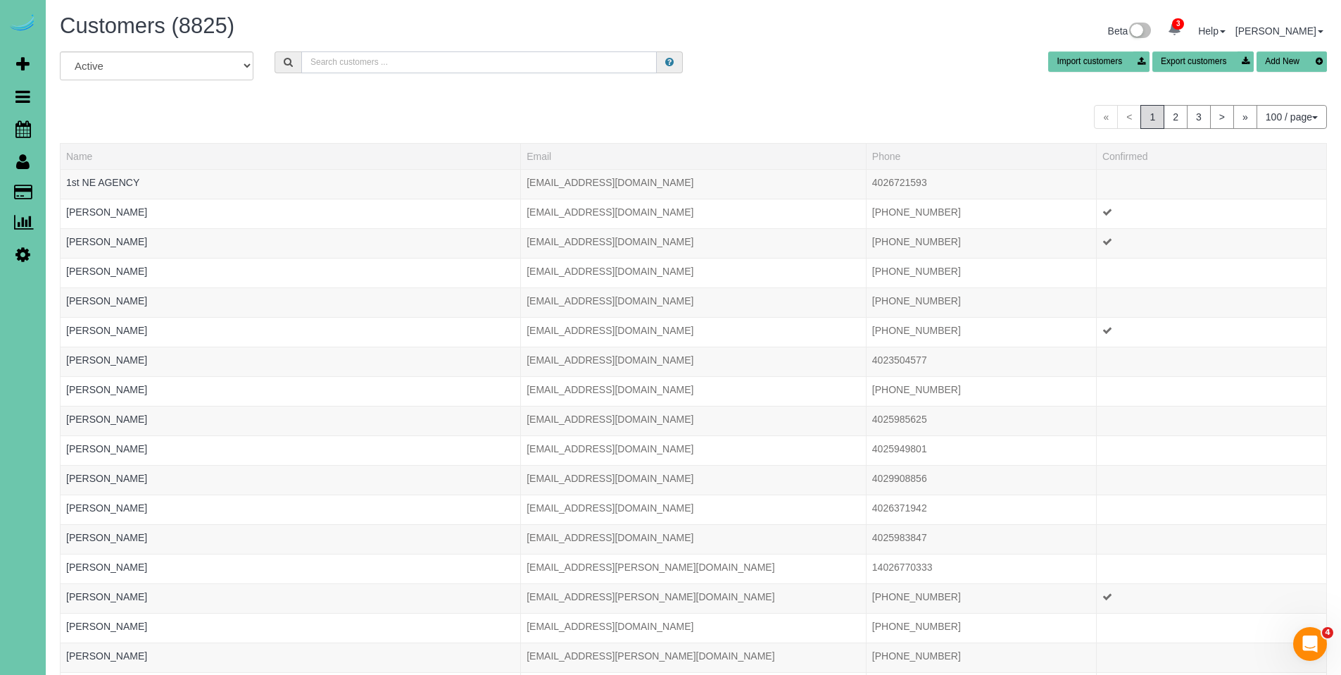
click at [412, 62] on input "text" at bounding box center [479, 62] width 356 height 22
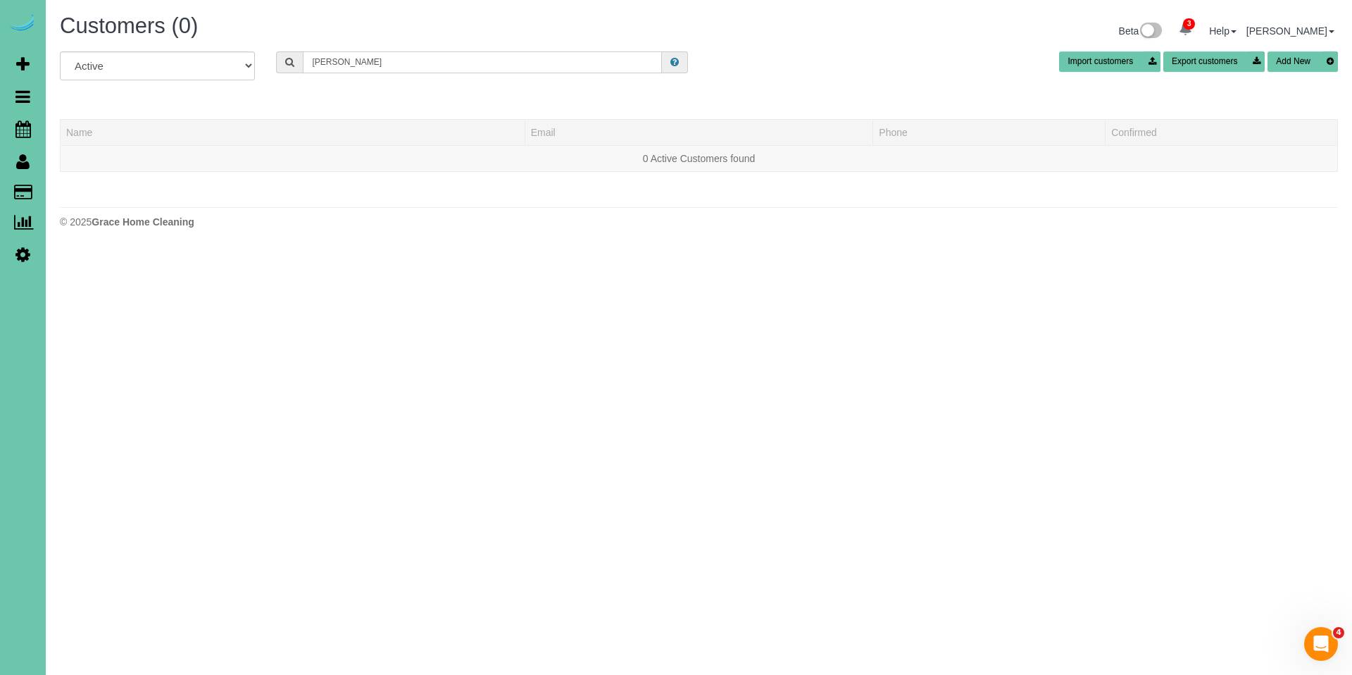
drag, startPoint x: 383, startPoint y: 65, endPoint x: 304, endPoint y: 63, distance: 78.9
click at [304, 63] on input "deb ray" at bounding box center [482, 62] width 359 height 22
type input "Deborah Ray"
click at [849, 77] on div "All Active Archived Deborah Ray Import customers Export customers Add New" at bounding box center [698, 70] width 1299 height 39
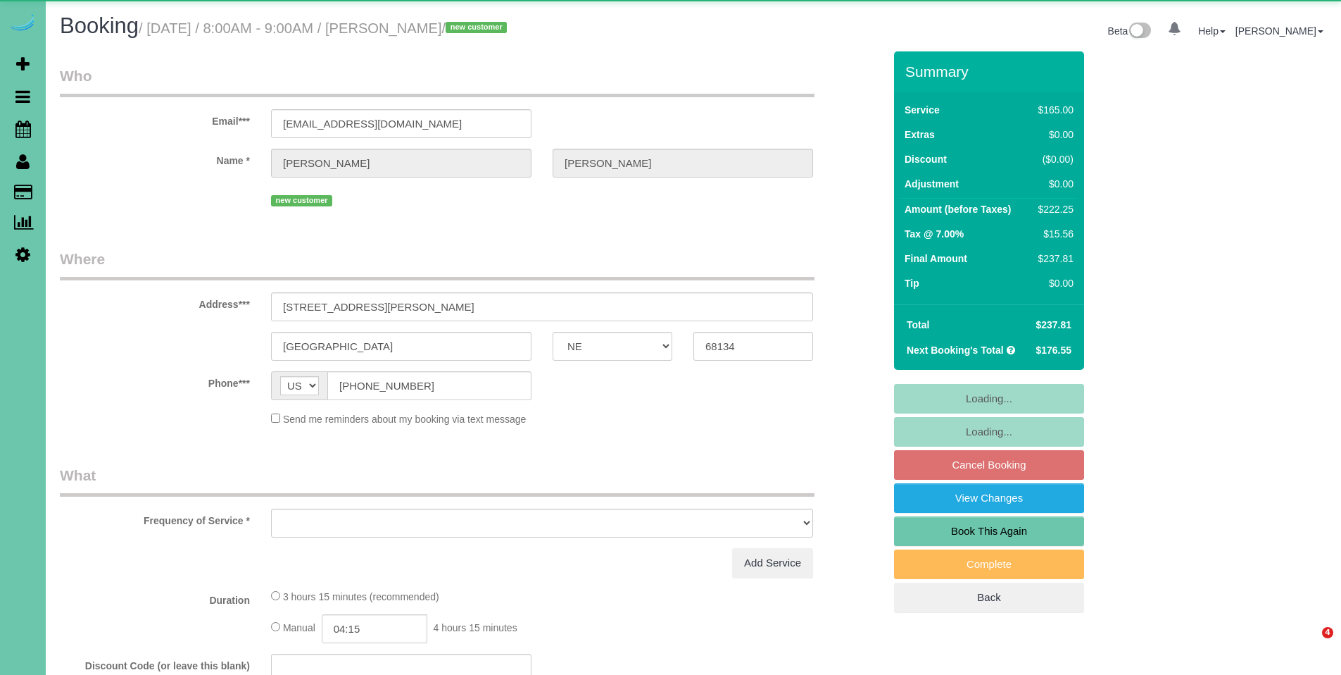
select select "NE"
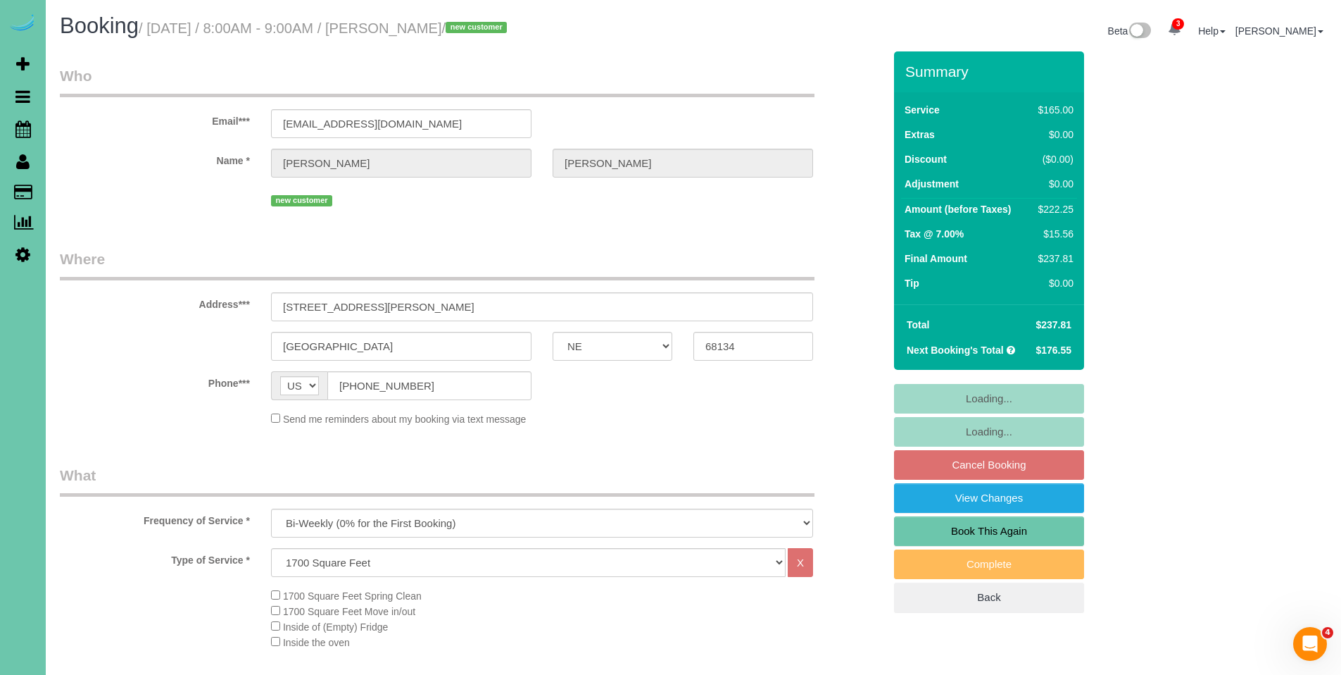
select select "object:929"
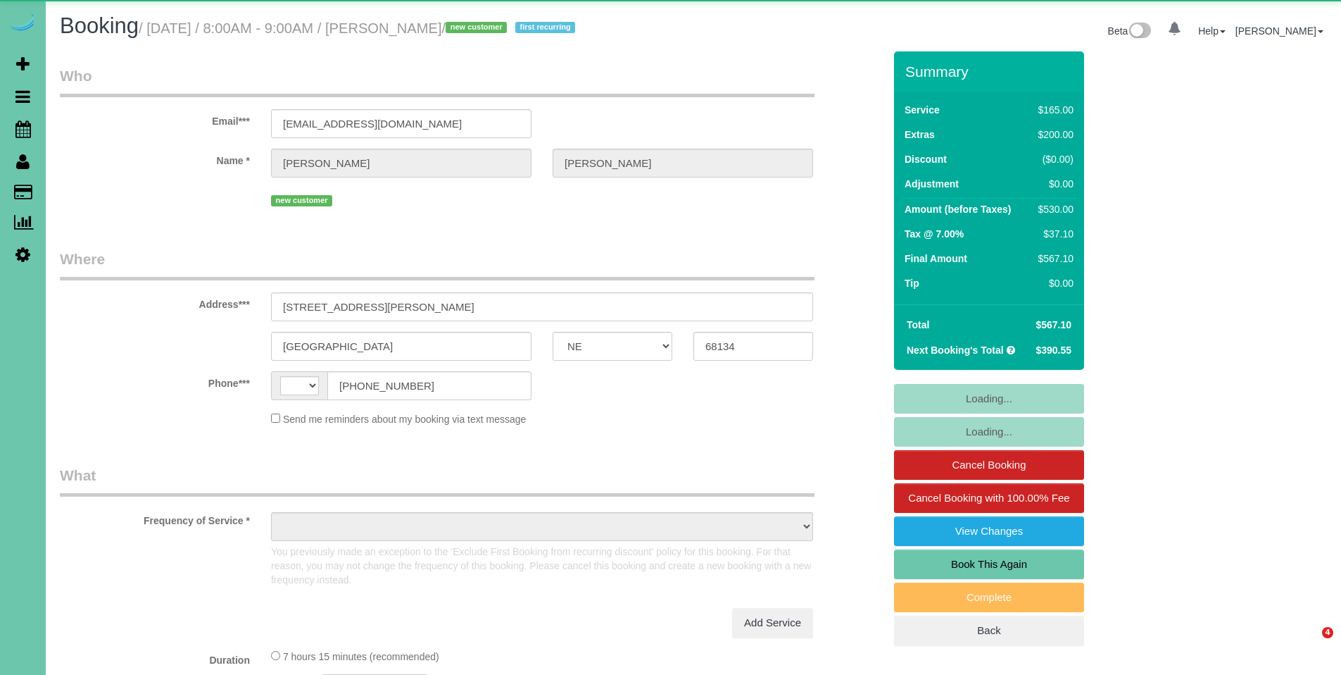
select select "NE"
select select "string:[GEOGRAPHIC_DATA]"
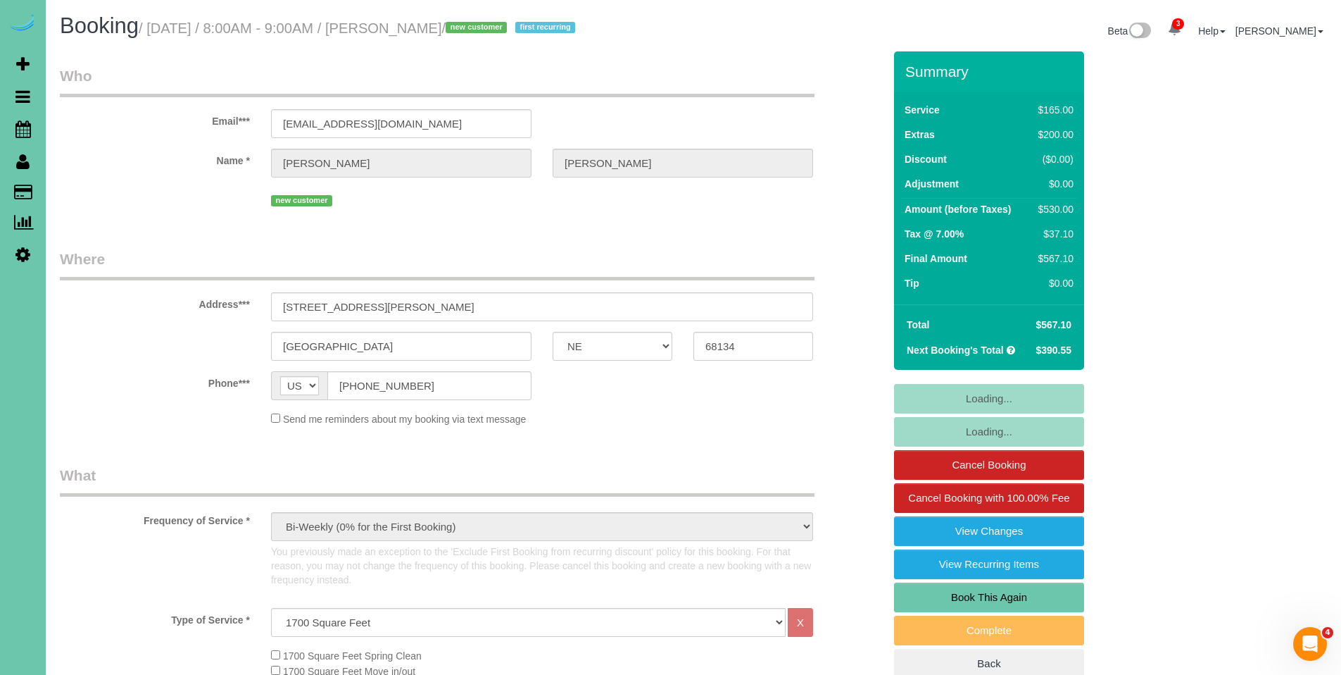
select select "object:883"
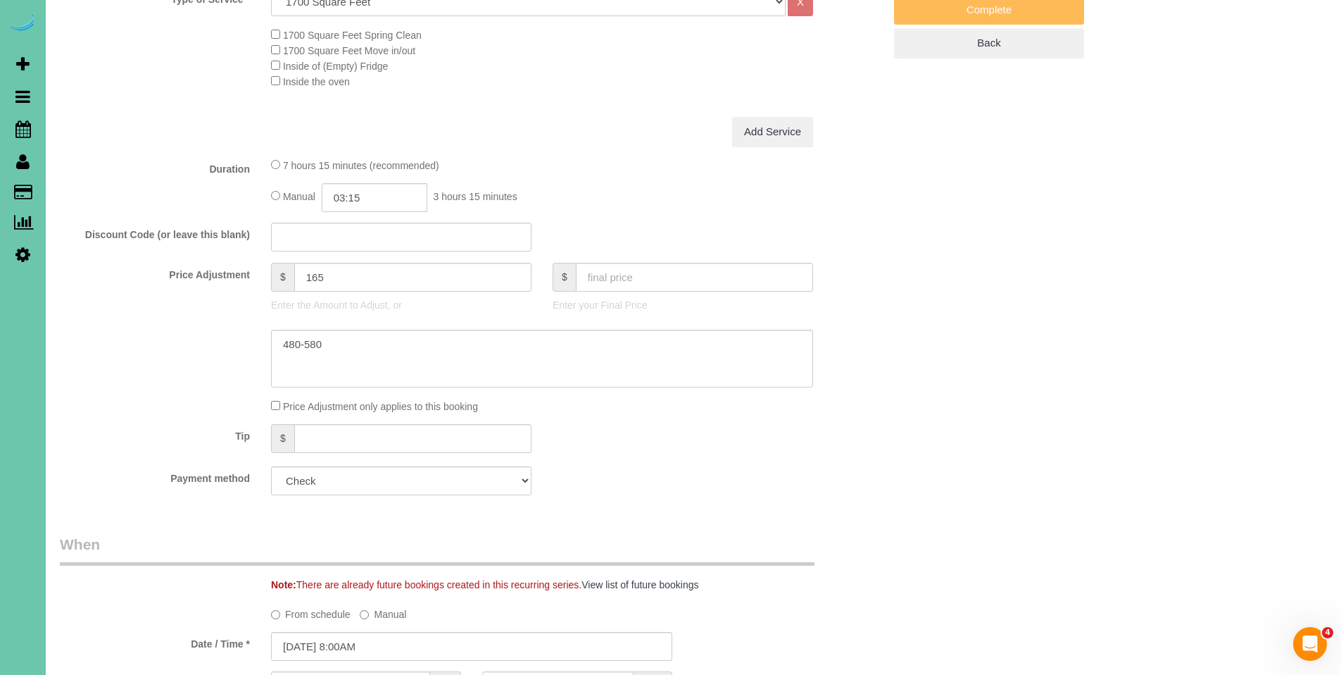
scroll to position [624, 0]
click at [420, 475] on select "Mastercard - 2049 - 09/2028 (Default) Add Credit Card ─────────────── Cash Chec…" at bounding box center [401, 477] width 261 height 29
select select "string:fspay-e5aea904-6771-4f88-b097-4e7a23ff07f9"
click at [271, 463] on select "Mastercard - 2049 - 09/2028 (Default) Add Credit Card ─────────────── Cash Chec…" at bounding box center [401, 477] width 261 height 29
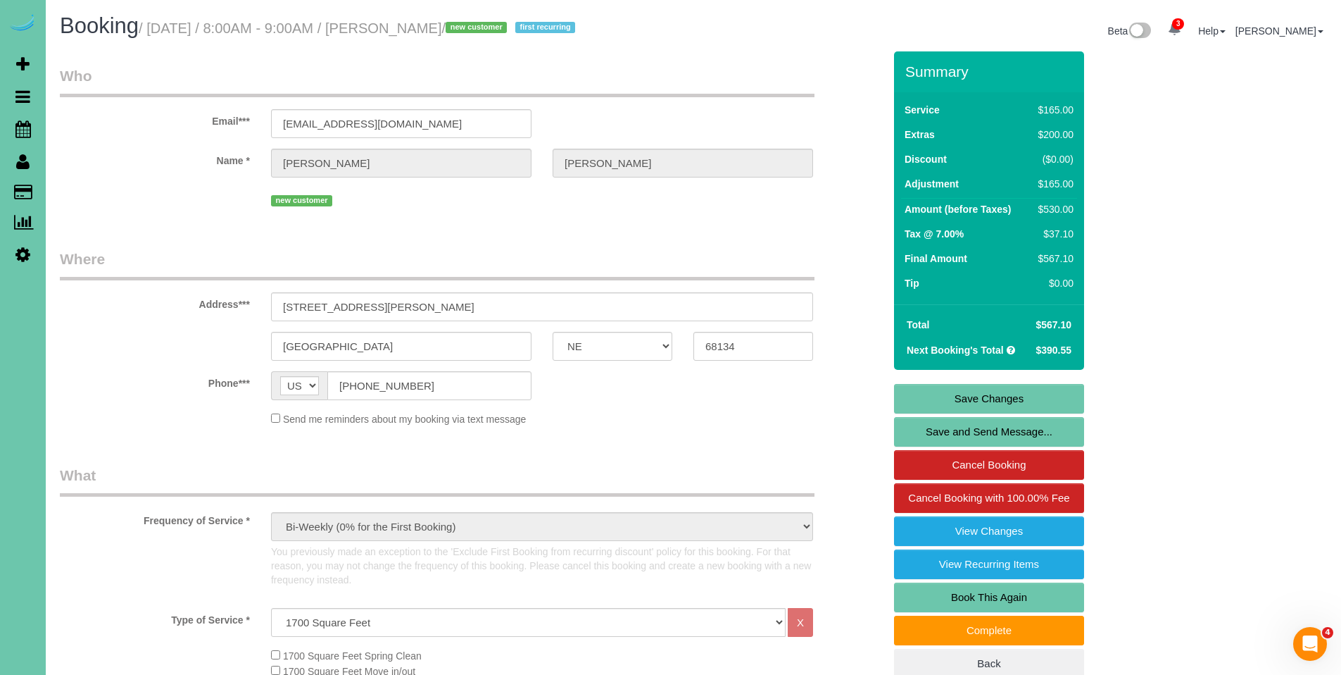
click at [1005, 398] on link "Save Changes" at bounding box center [989, 399] width 190 height 30
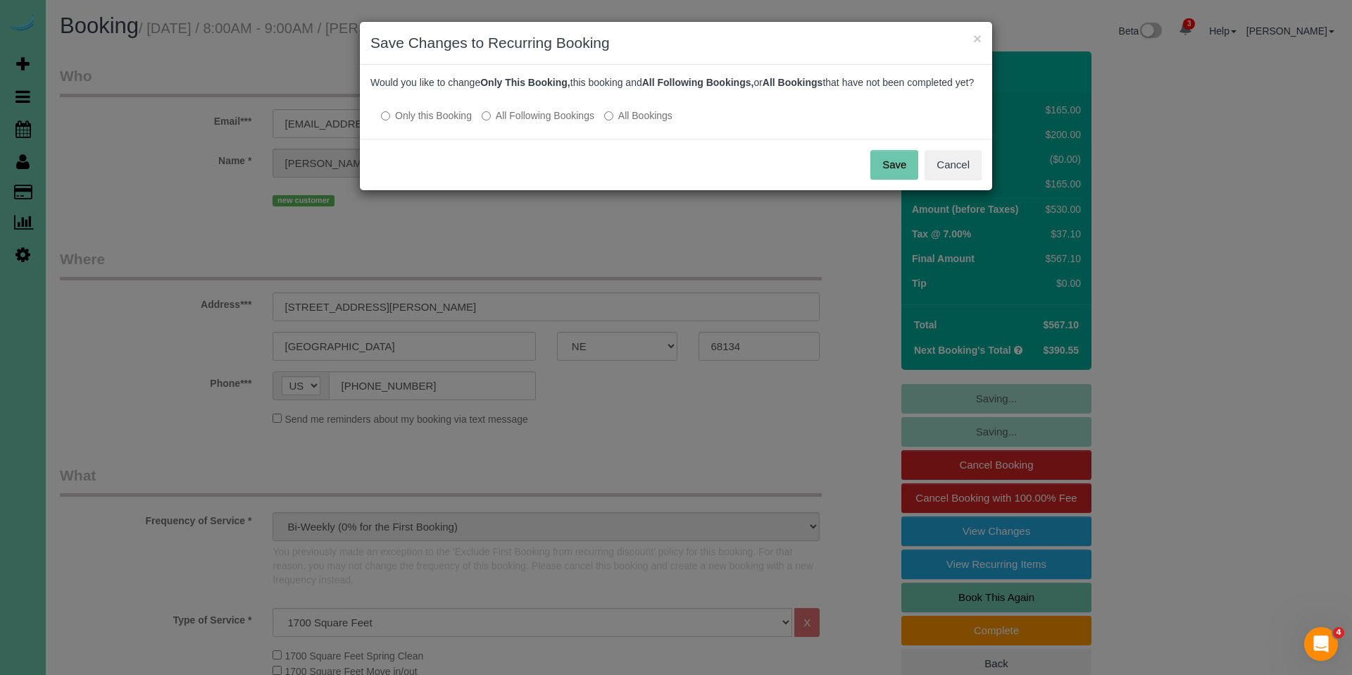
click at [534, 123] on label "All Following Bookings" at bounding box center [538, 115] width 113 height 14
click at [889, 180] on button "Save" at bounding box center [894, 165] width 48 height 30
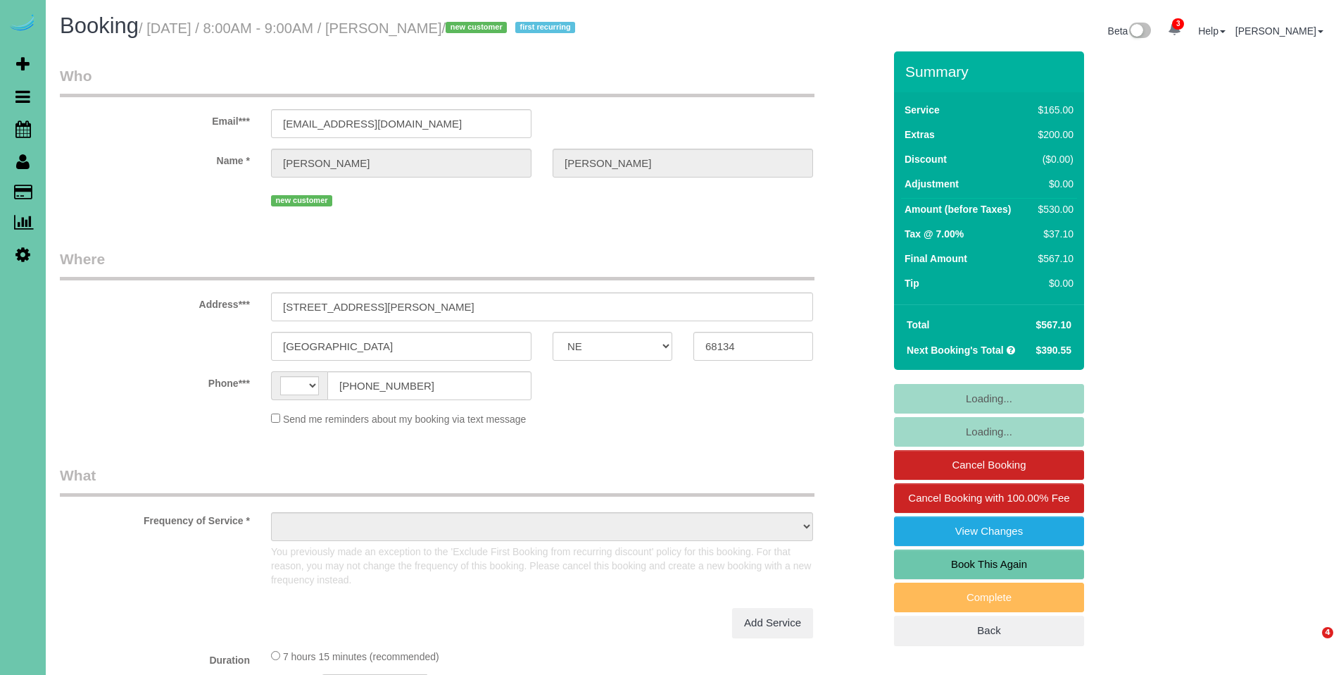
select select "NE"
select select "string:[GEOGRAPHIC_DATA]"
select select "object:675"
select select "string:fspay-e5aea904-6771-4f88-b097-4e7a23ff07f9"
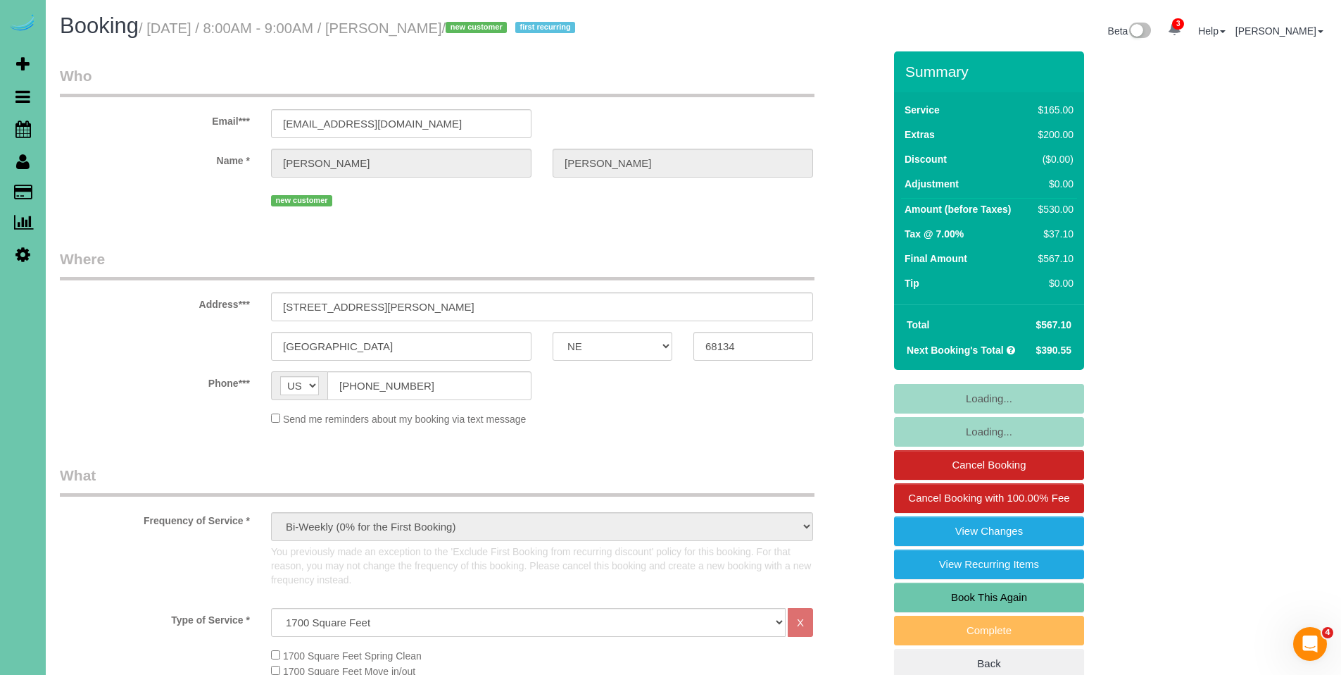
select select "object:764"
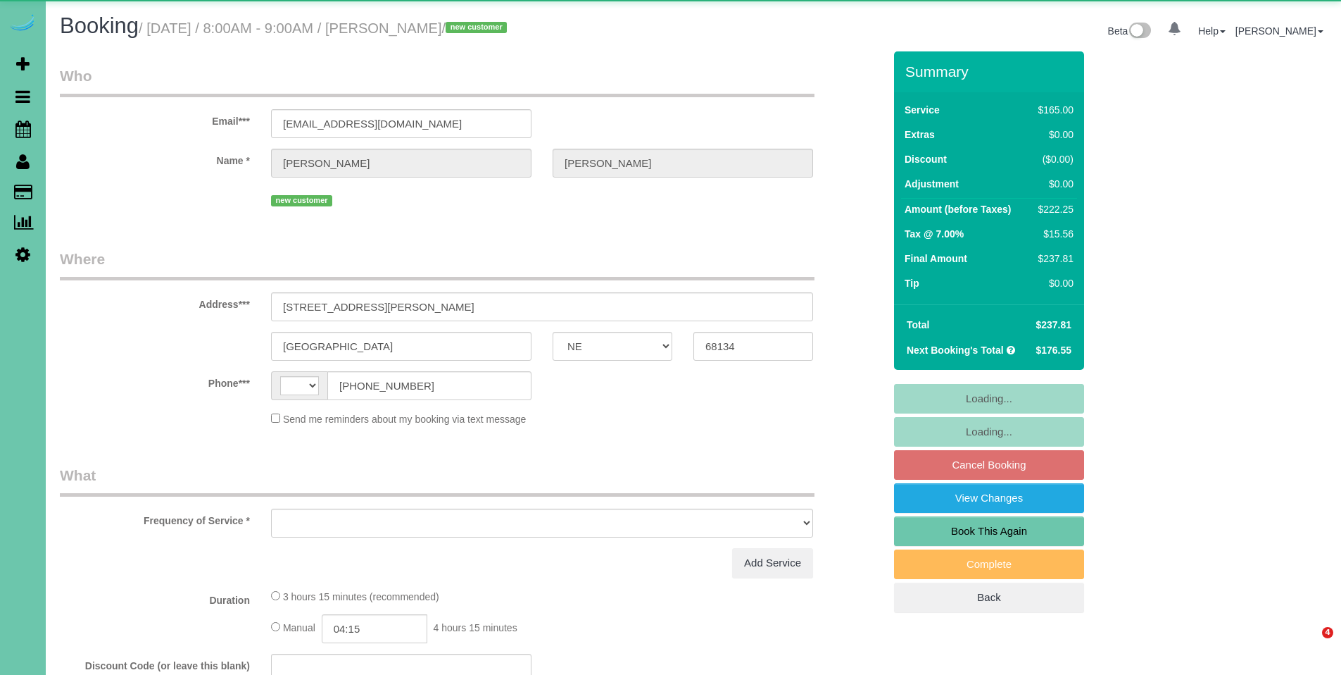
select select "NE"
select select "string:[GEOGRAPHIC_DATA]"
select select "object:656"
select select "string:fspay-e5aea904-6771-4f88-b097-4e7a23ff07f9"
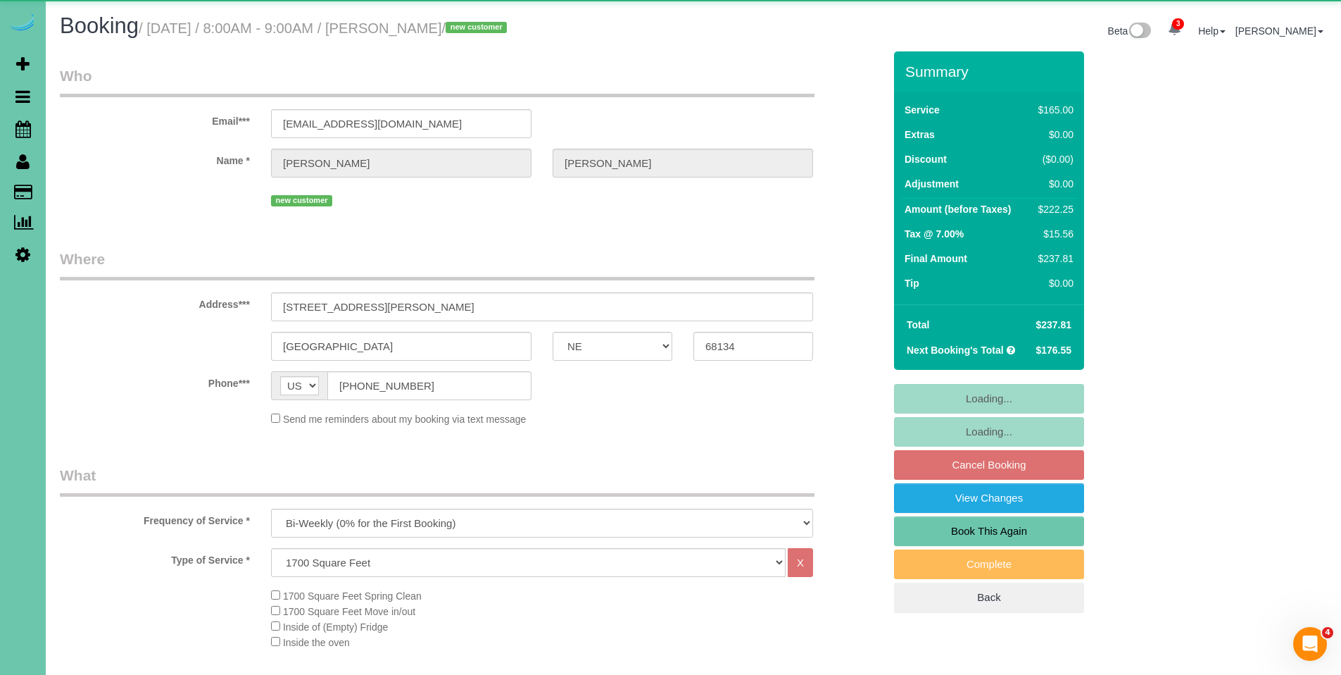
select select "object:940"
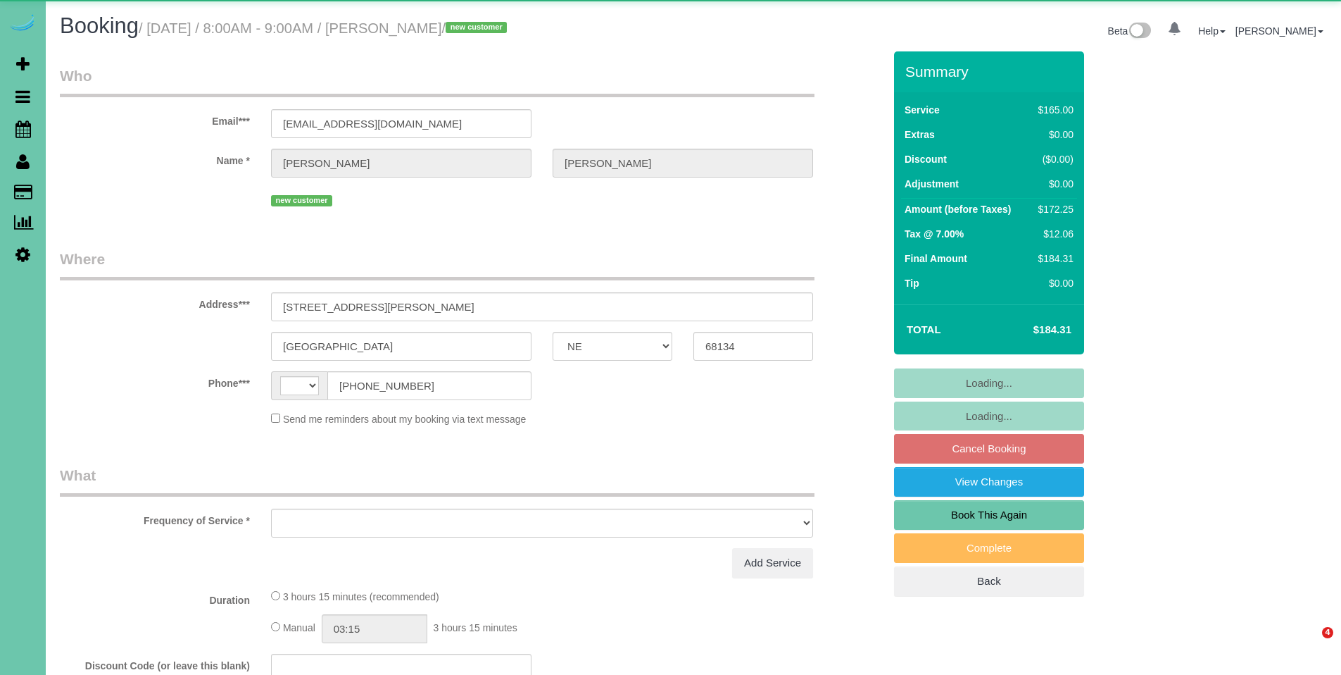
select select "NE"
select select "string:[GEOGRAPHIC_DATA]"
select select "string:fspay-e5aea904-6771-4f88-b097-4e7a23ff07f9"
select select "object:754"
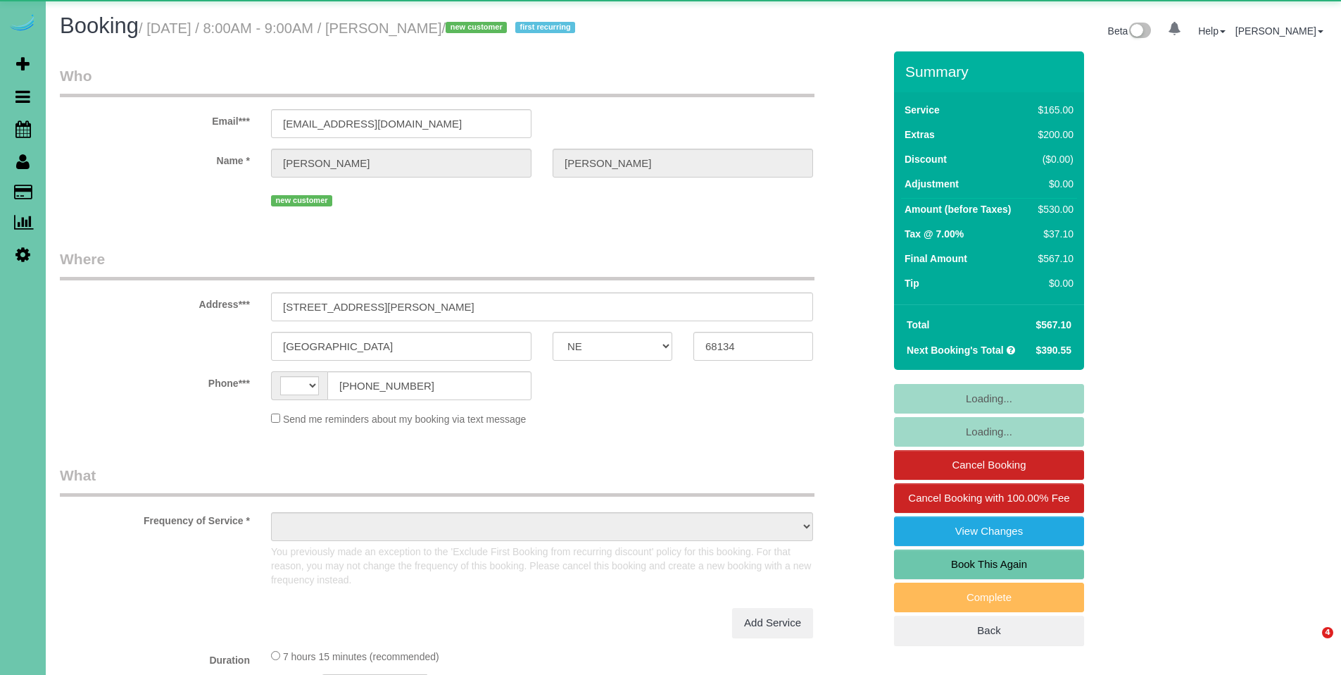
select select "NE"
select select "string:[GEOGRAPHIC_DATA]"
select select "string:fspay-e5aea904-6771-4f88-b097-4e7a23ff07f9"
select select "object:951"
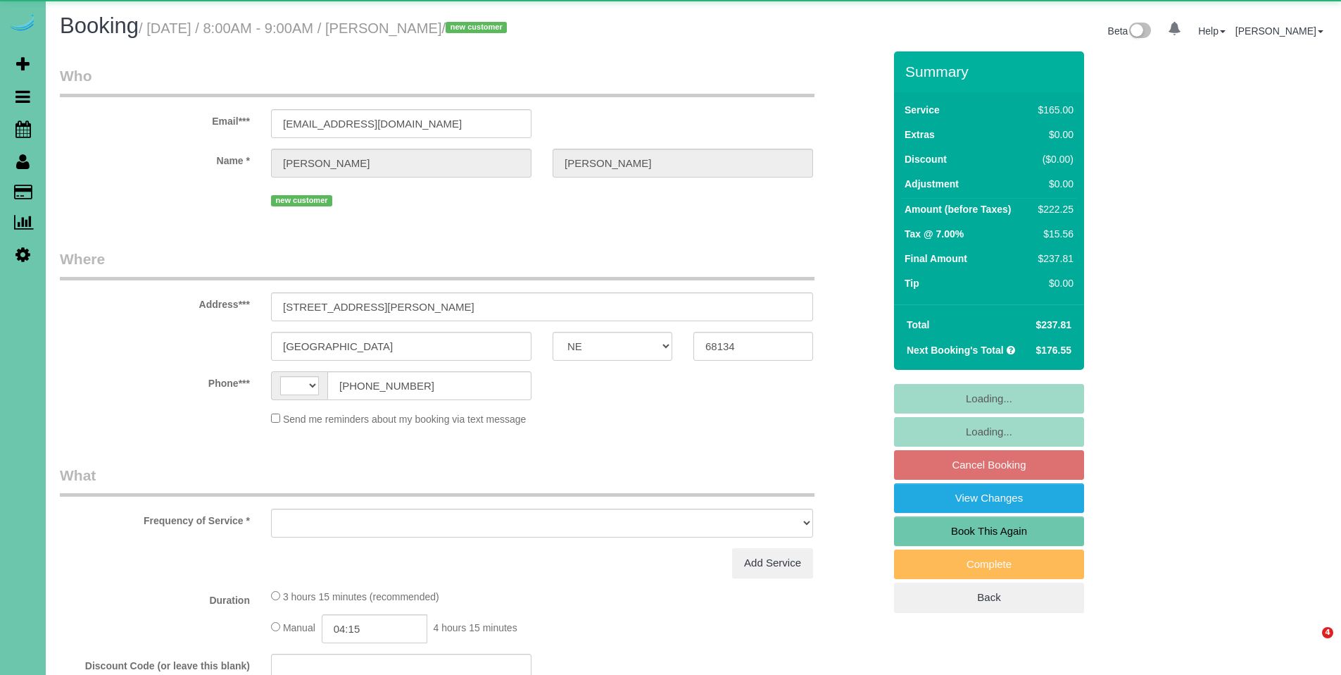
select select "NE"
select select "string:[GEOGRAPHIC_DATA]"
select select "object:656"
select select "string:fspay-e5aea904-6771-4f88-b097-4e7a23ff07f9"
select select "object:714"
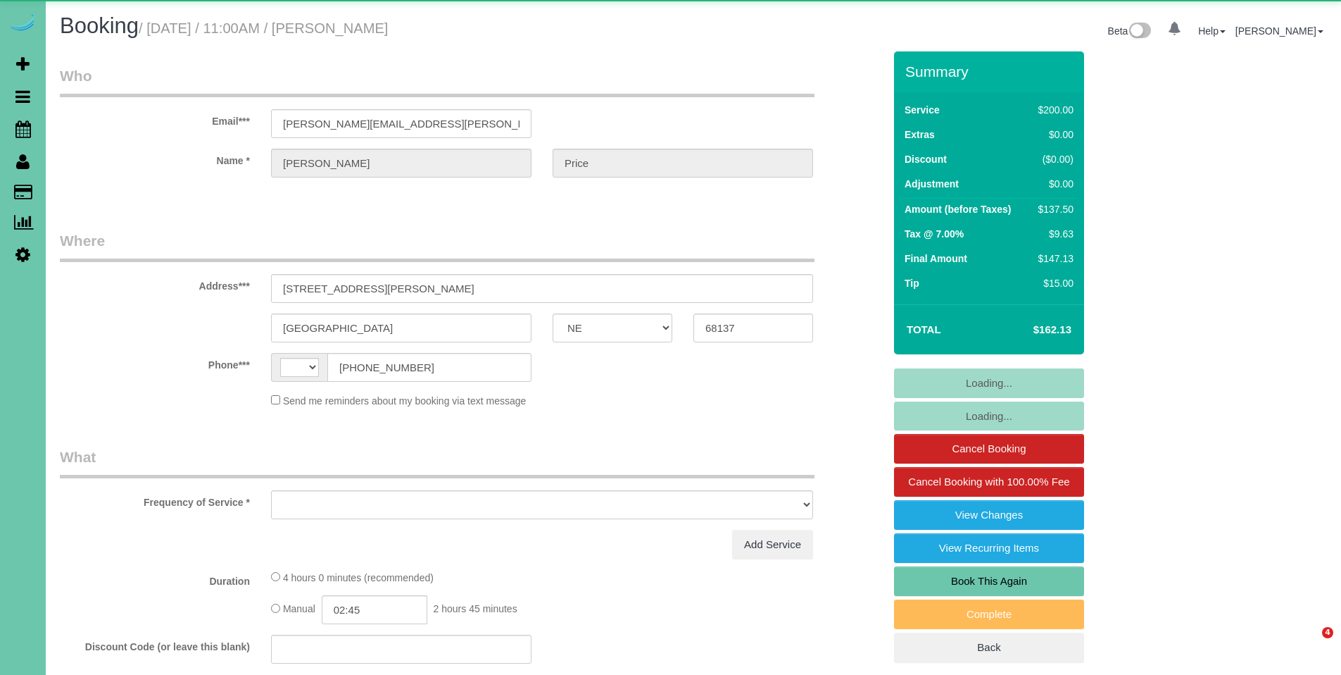
select select "NE"
select select "string:[GEOGRAPHIC_DATA]"
select select "object:697"
select select "string:fspay-b03f2717-d931-46c7-9a2b-e39bc8d47c50"
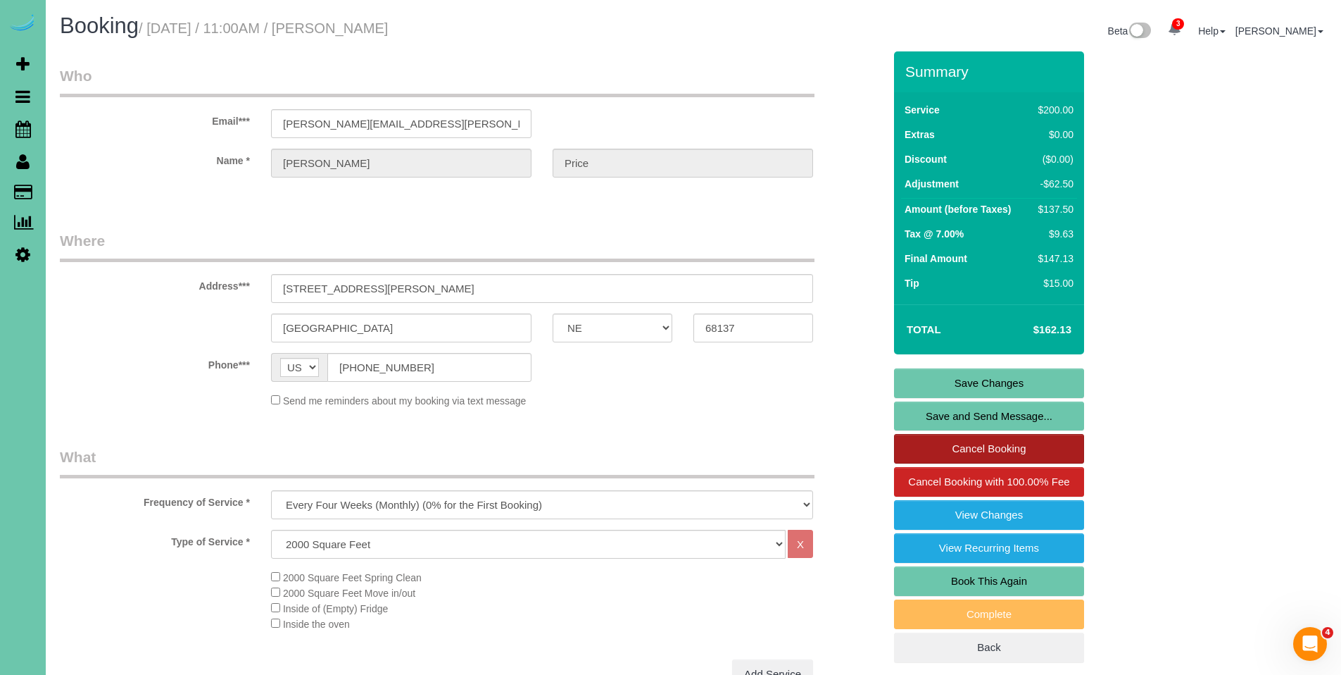
click at [1006, 450] on link "Cancel Booking" at bounding box center [989, 449] width 190 height 30
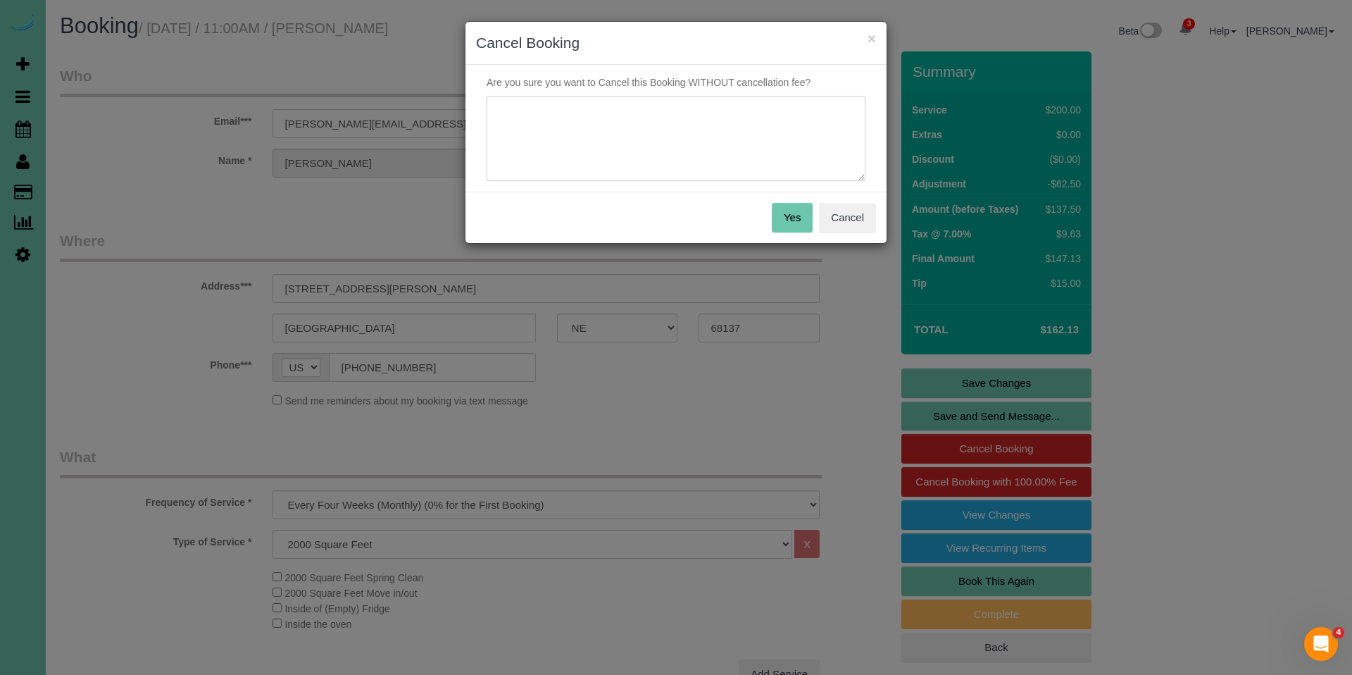
click at [641, 142] on textarea at bounding box center [676, 139] width 379 height 86
type textarea "She no longer wants cleanings as she has moved out and the home is for sale. Sh…"
click at [788, 210] on button "Yes" at bounding box center [792, 218] width 41 height 30
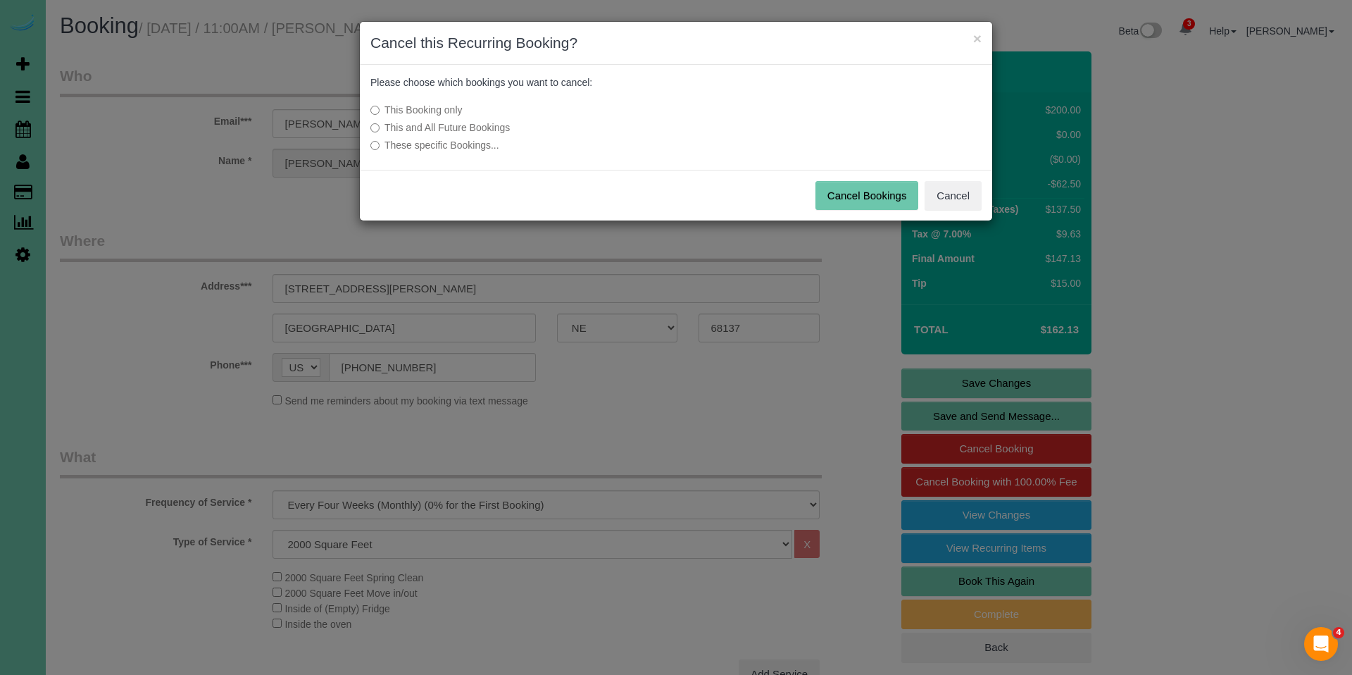
click at [489, 125] on label "This and All Future Bookings" at bounding box center [570, 127] width 401 height 14
click at [871, 202] on button "Cancel Bookings" at bounding box center [867, 196] width 104 height 30
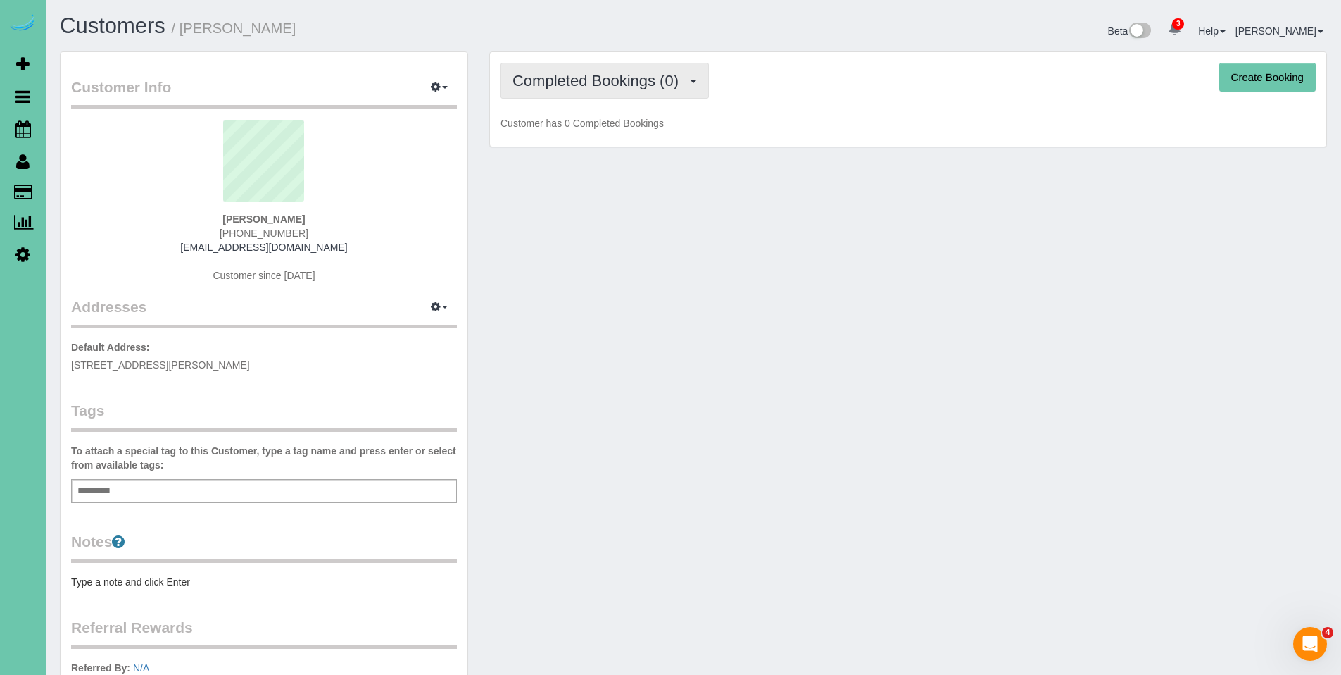
click at [554, 91] on button "Completed Bookings (0)" at bounding box center [605, 81] width 208 height 36
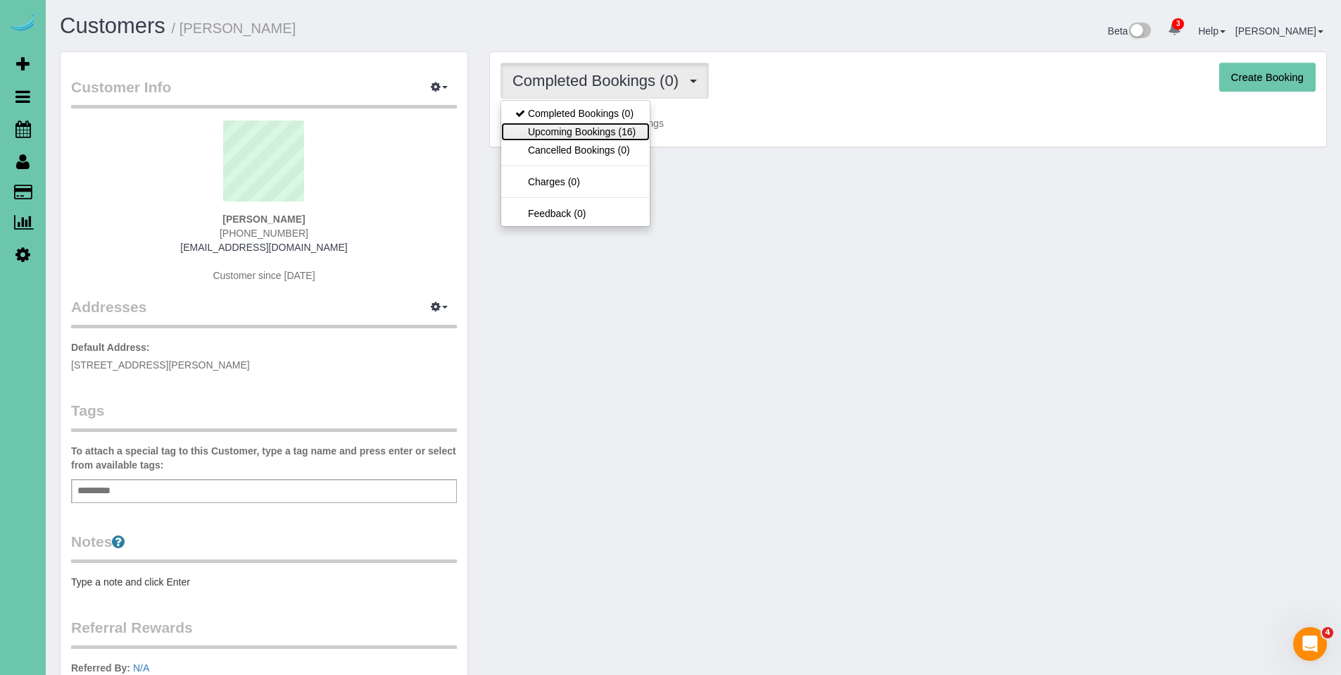
click at [564, 137] on link "Upcoming Bookings (16)" at bounding box center [575, 132] width 149 height 18
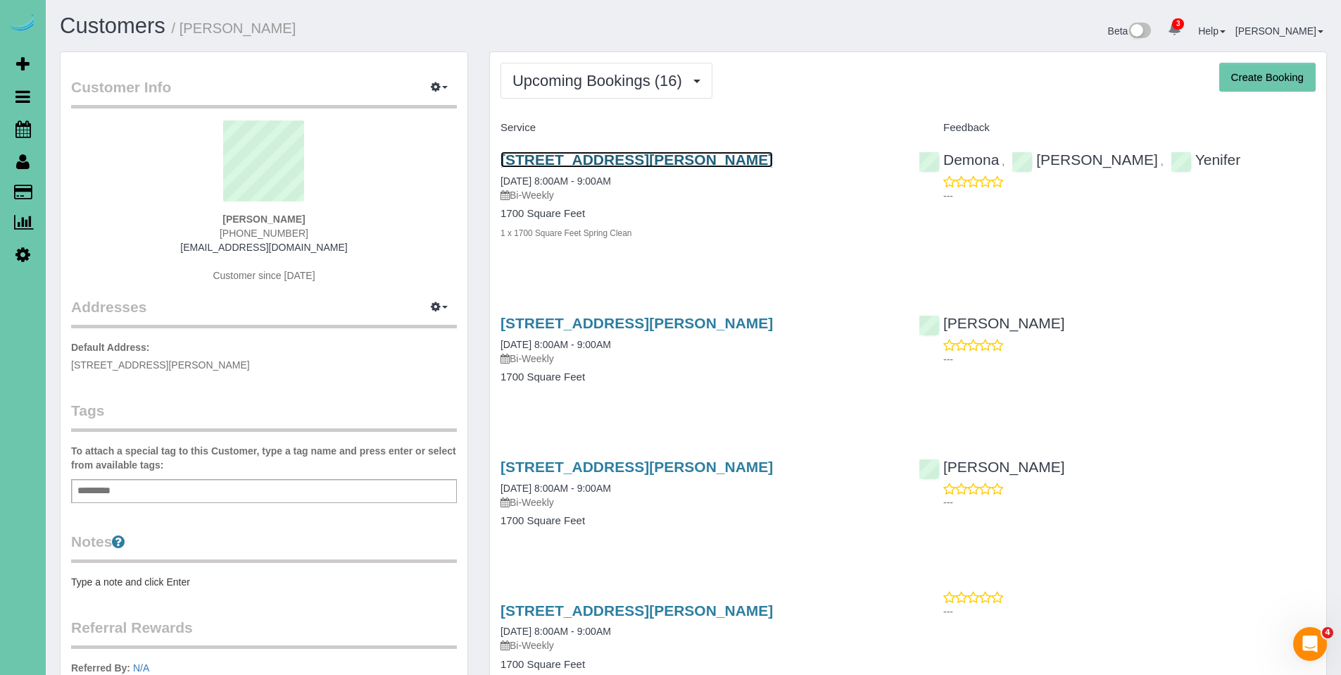
click at [618, 162] on link "[STREET_ADDRESS][PERSON_NAME]" at bounding box center [637, 159] width 272 height 16
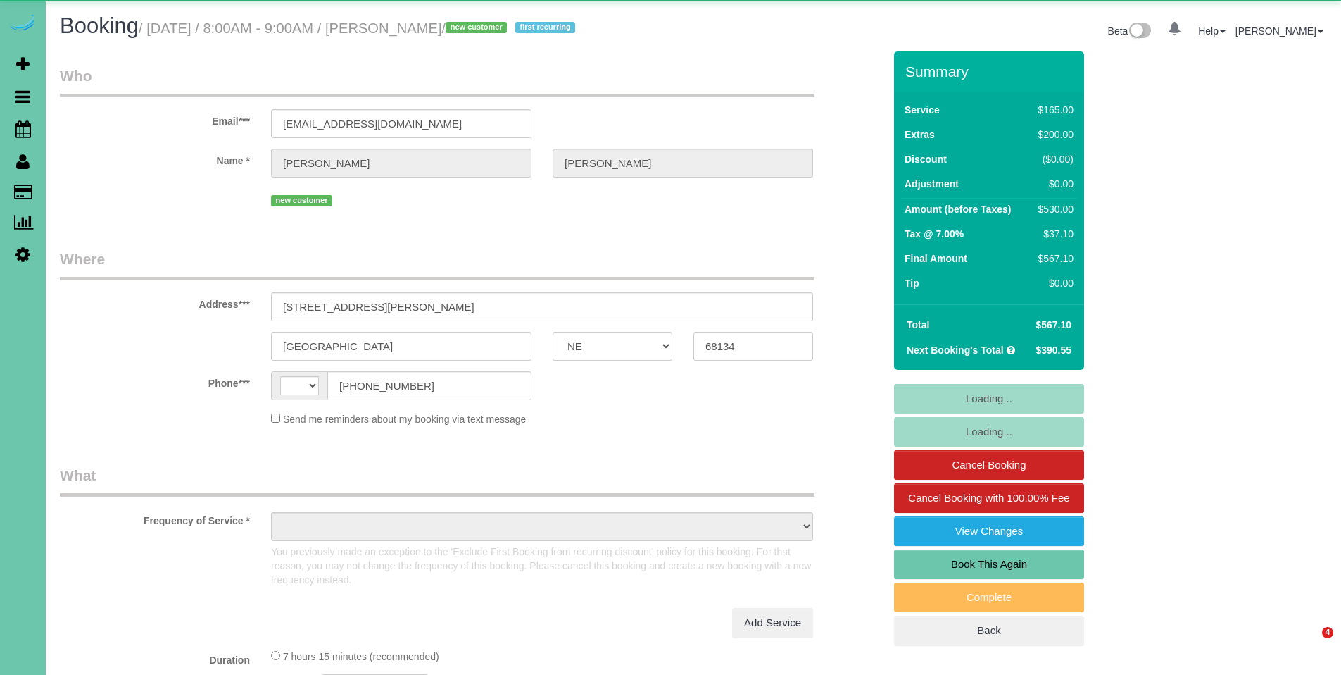
select select "NE"
select select "string:[GEOGRAPHIC_DATA]"
select select "object:675"
select select "string:fspay-e5aea904-6771-4f88-b097-4e7a23ff07f9"
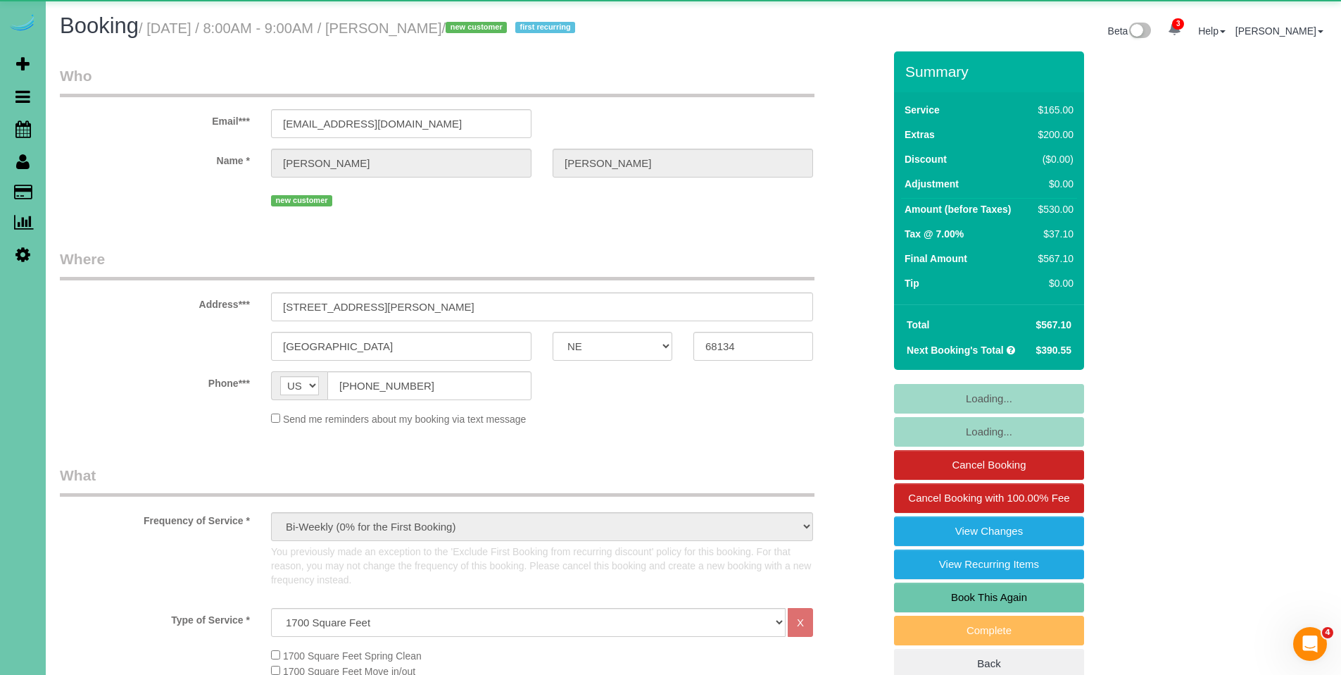
select select "object:911"
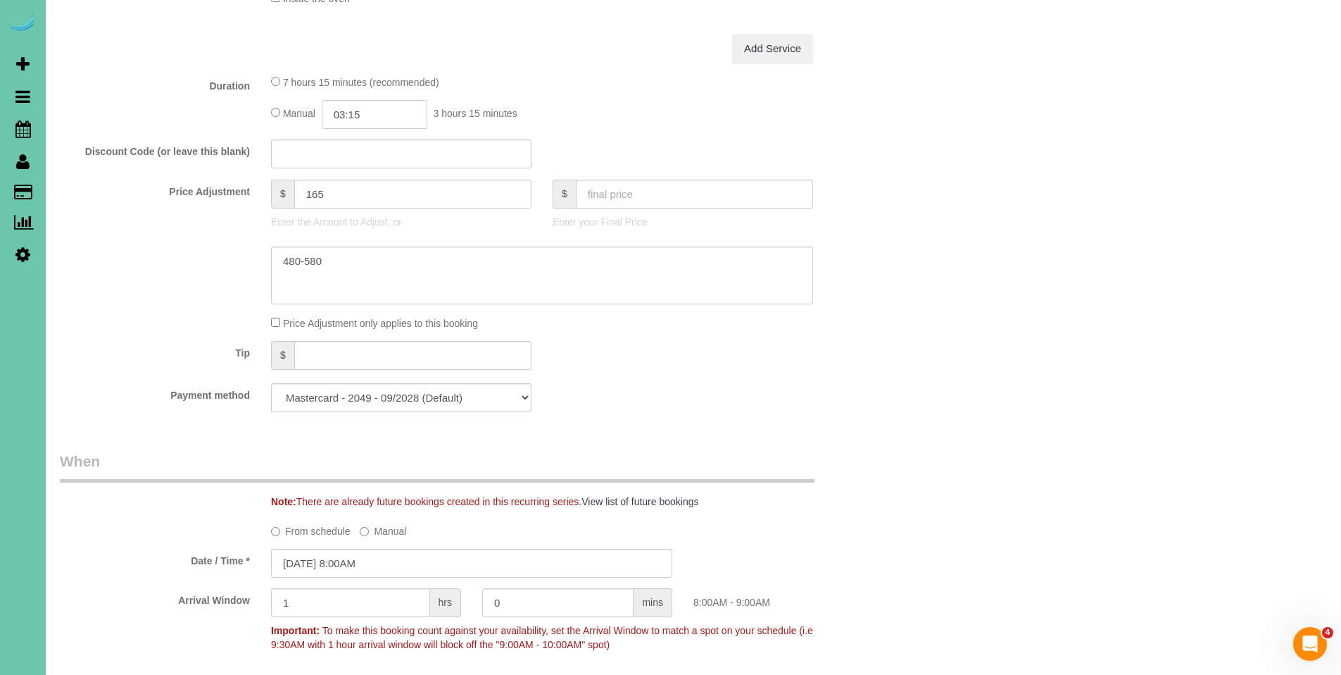
scroll to position [711, 0]
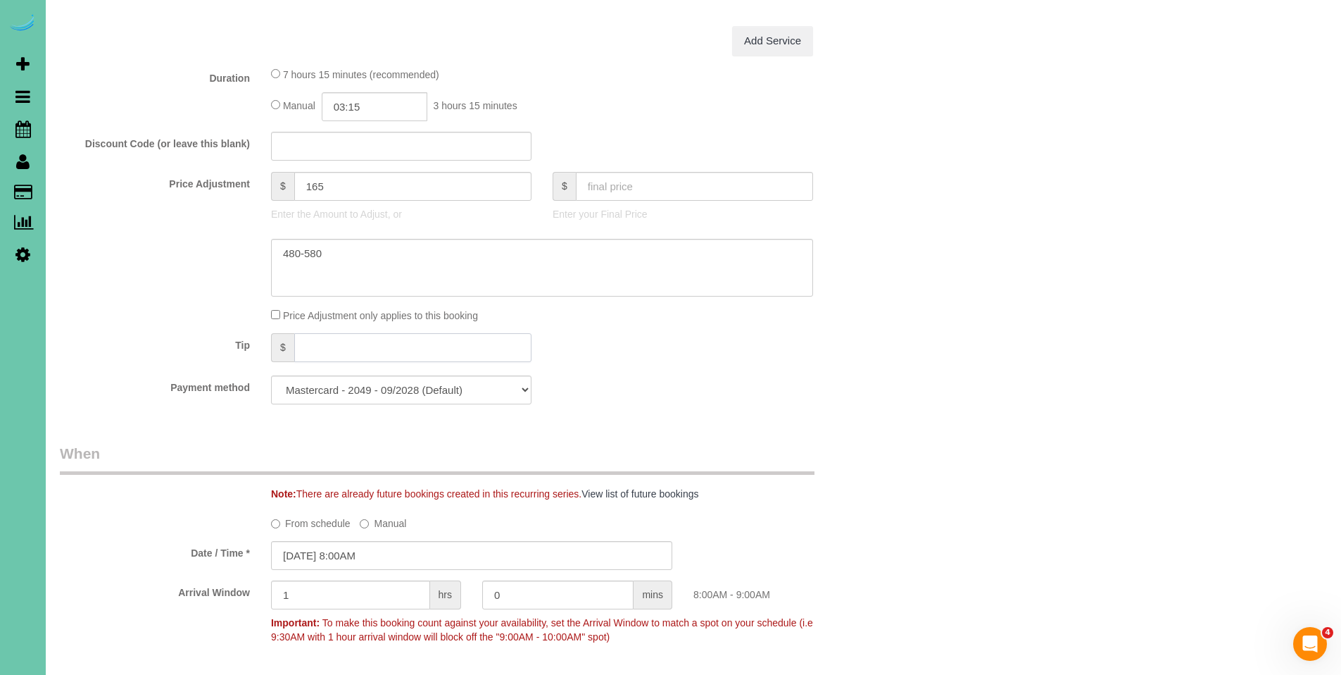
click at [336, 340] on input "text" at bounding box center [412, 347] width 237 height 29
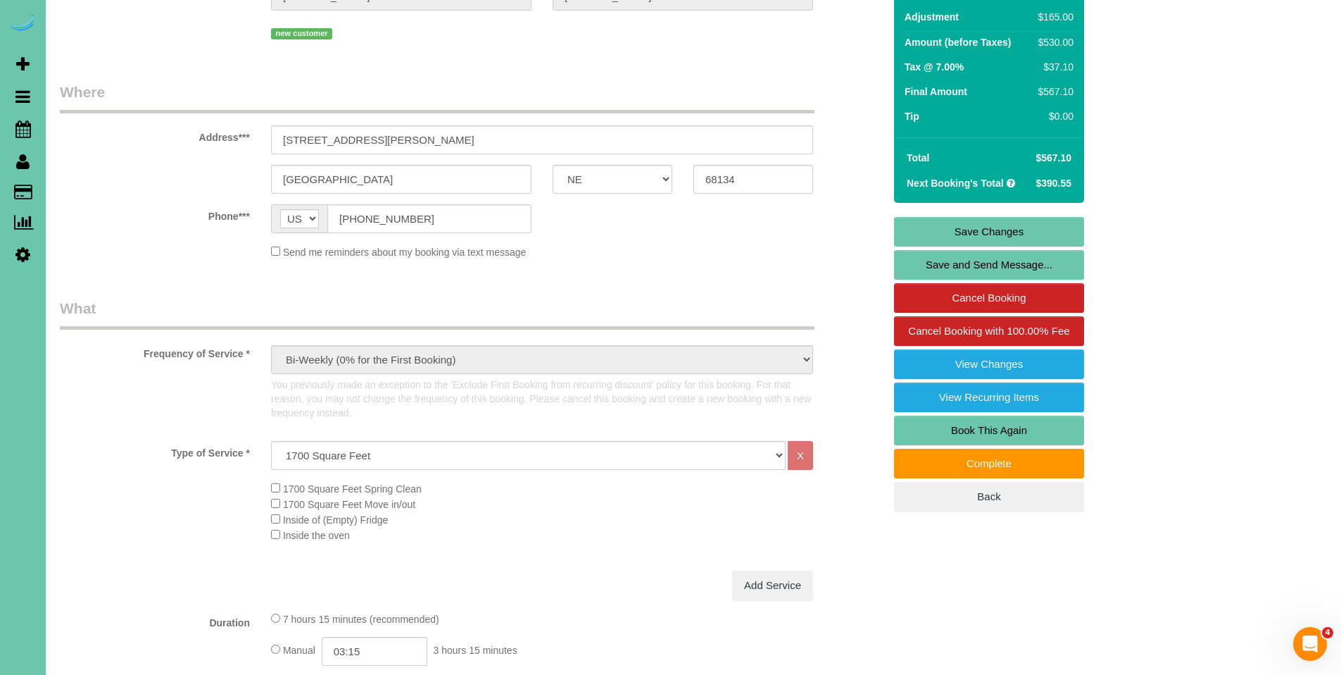
scroll to position [0, 0]
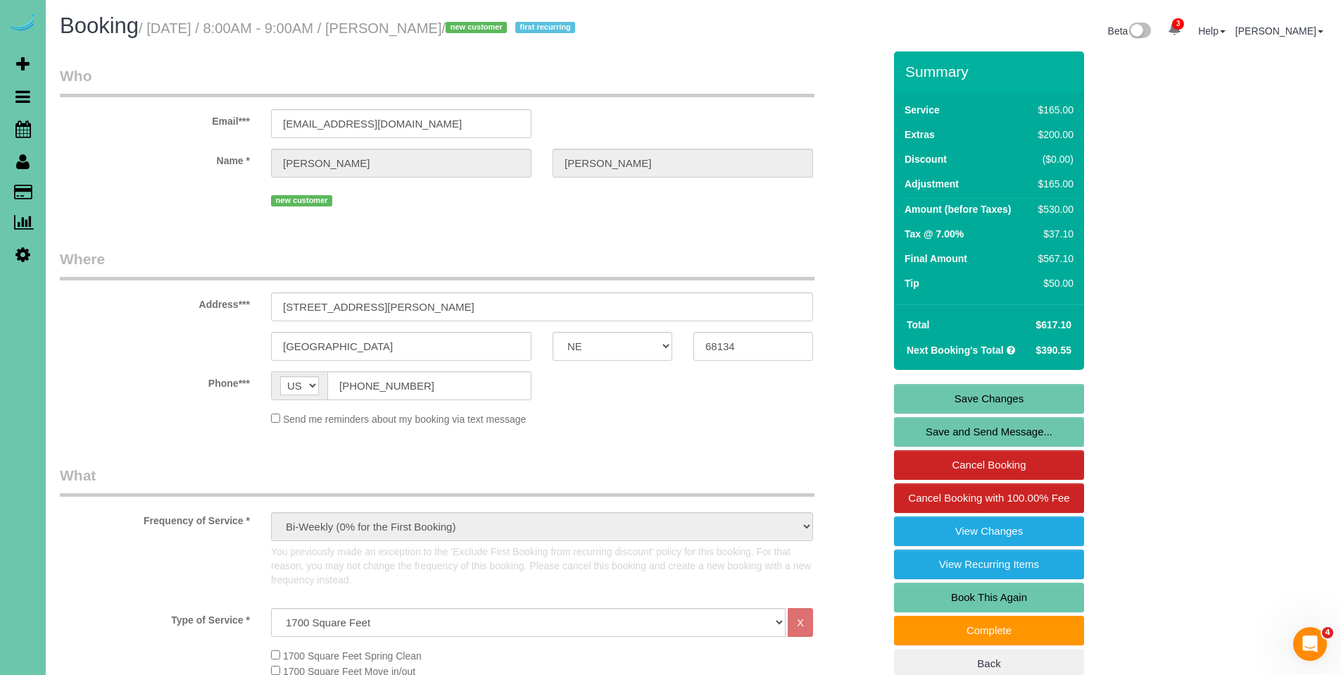
type input "50"
click at [1010, 399] on link "Save Changes" at bounding box center [989, 399] width 190 height 30
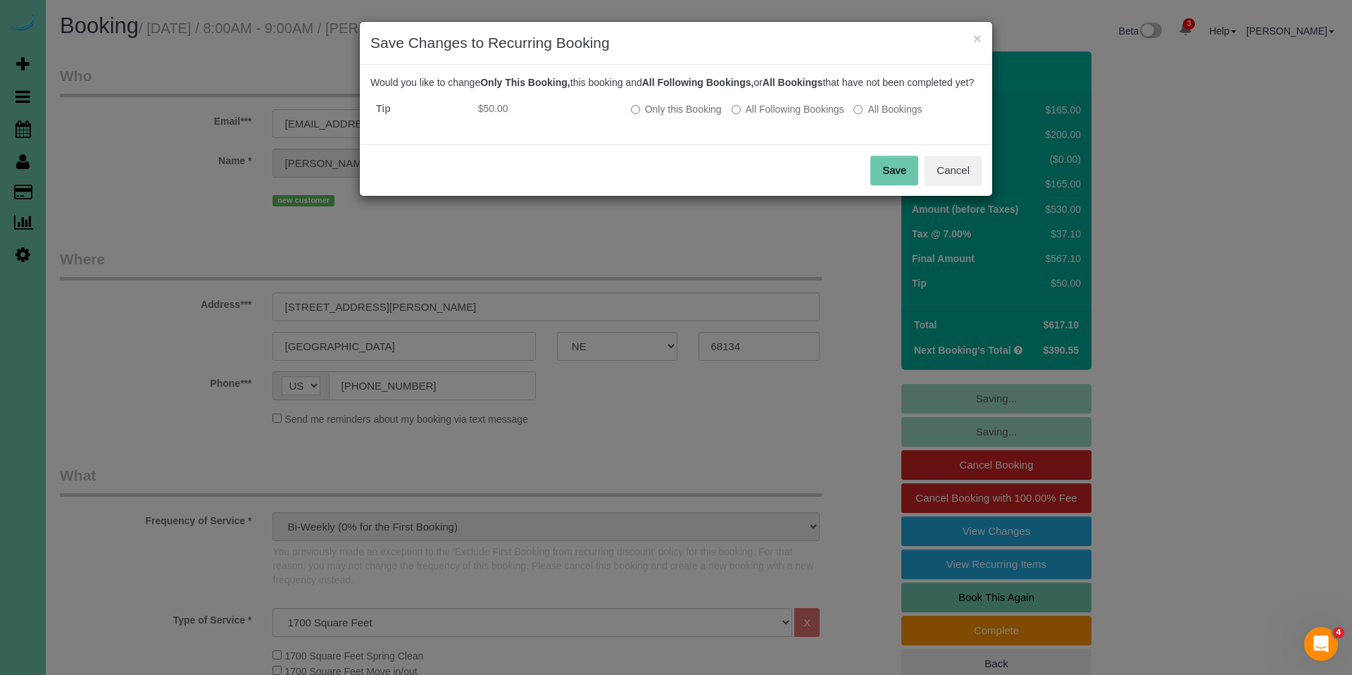
click at [893, 175] on button "Save" at bounding box center [894, 171] width 48 height 30
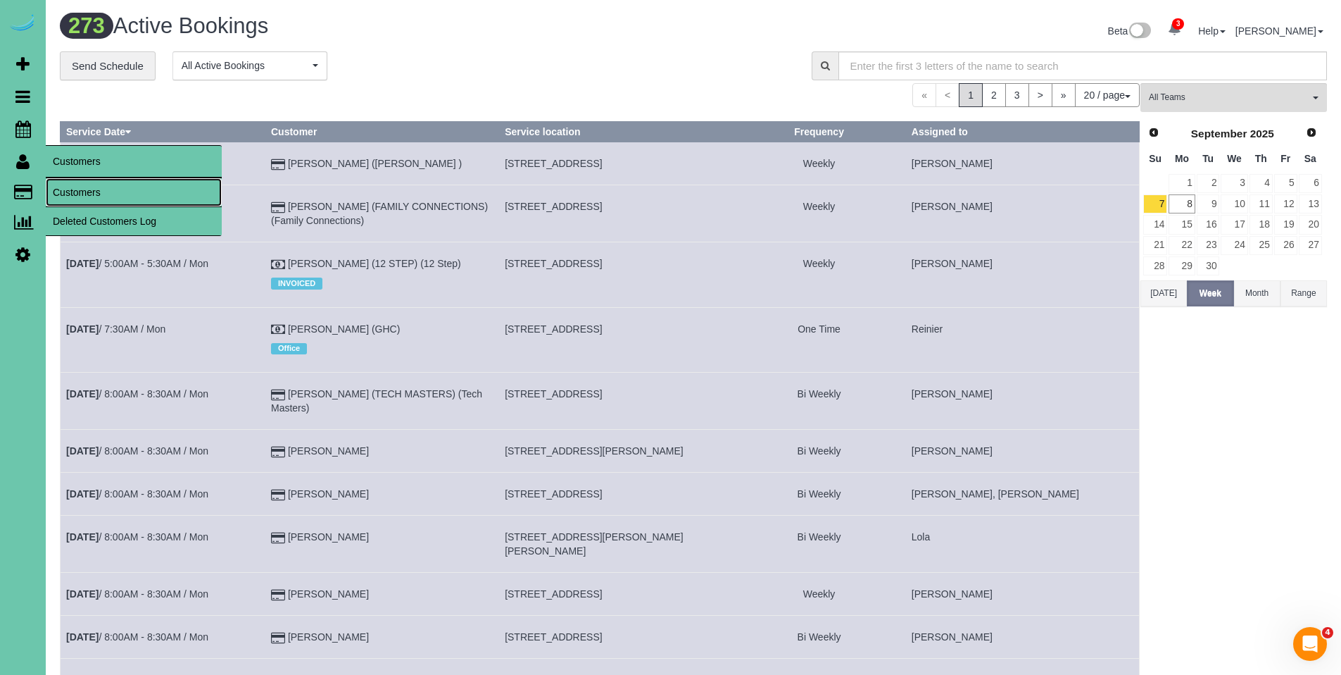
click at [99, 197] on link "Customers" at bounding box center [134, 192] width 176 height 28
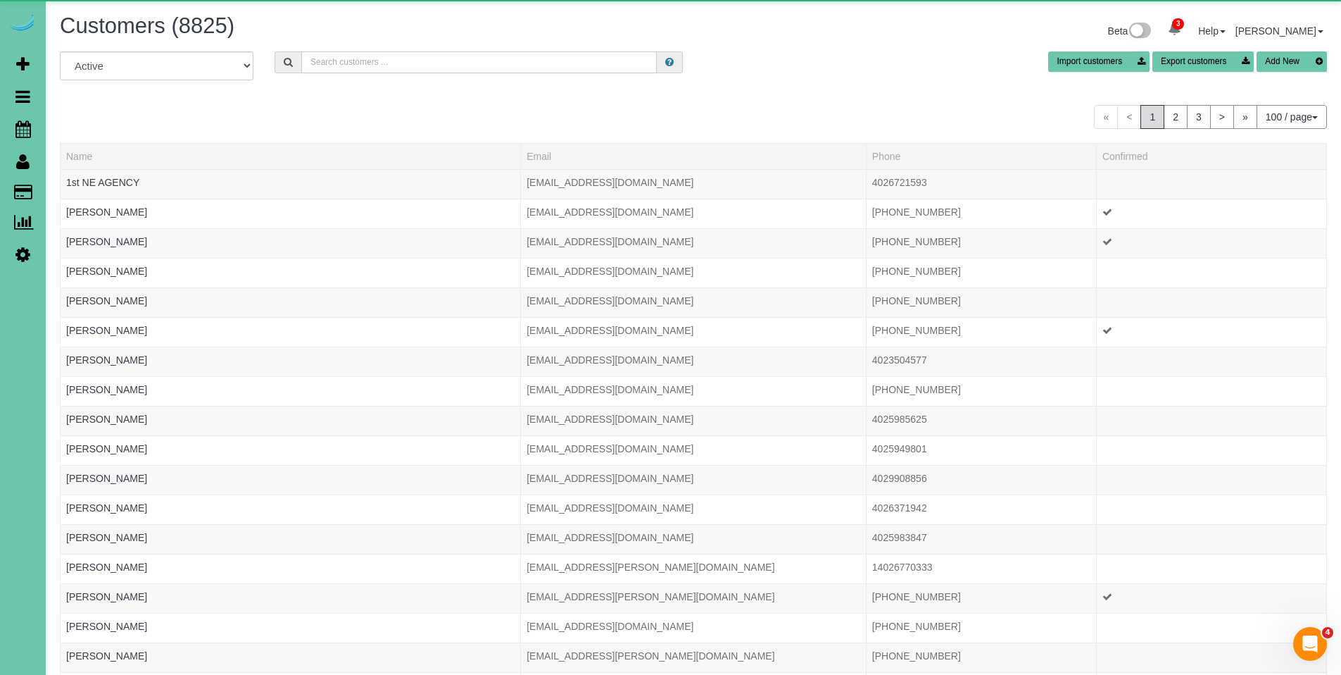
click at [498, 59] on input "text" at bounding box center [479, 62] width 356 height 22
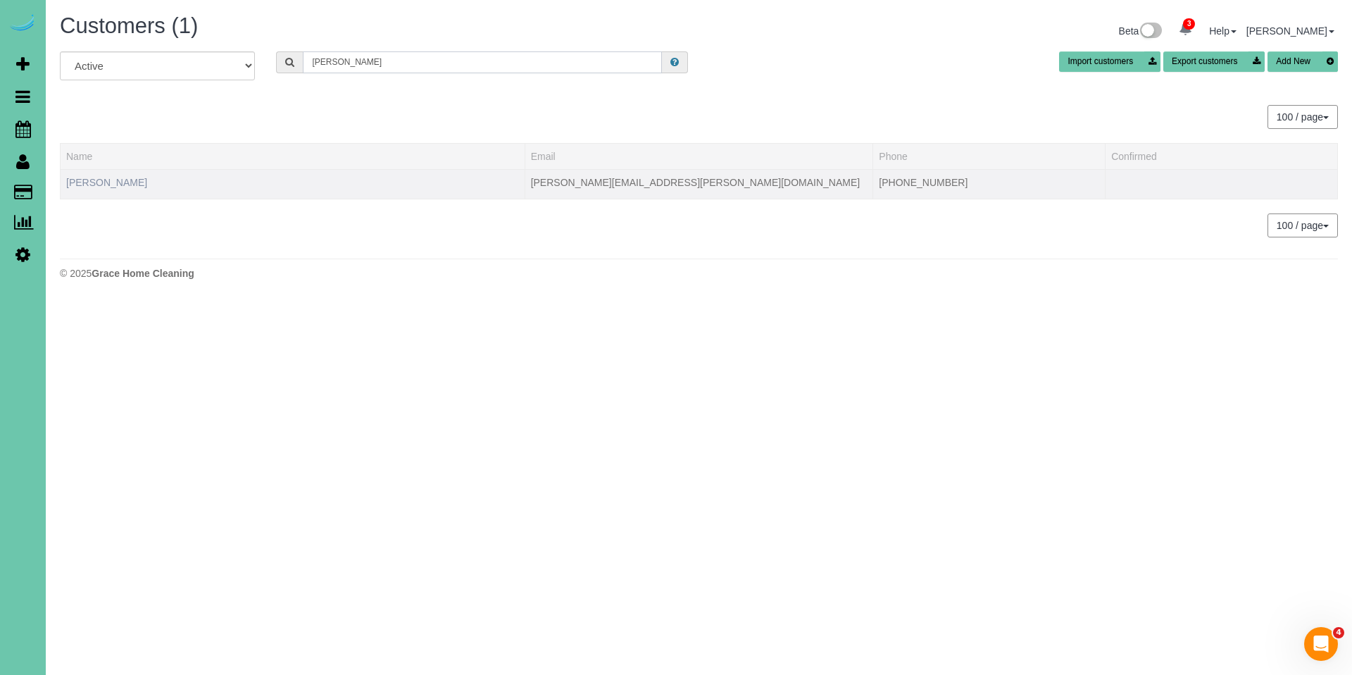
type input "john wi"
click at [100, 182] on link "John Witzke" at bounding box center [106, 182] width 81 height 11
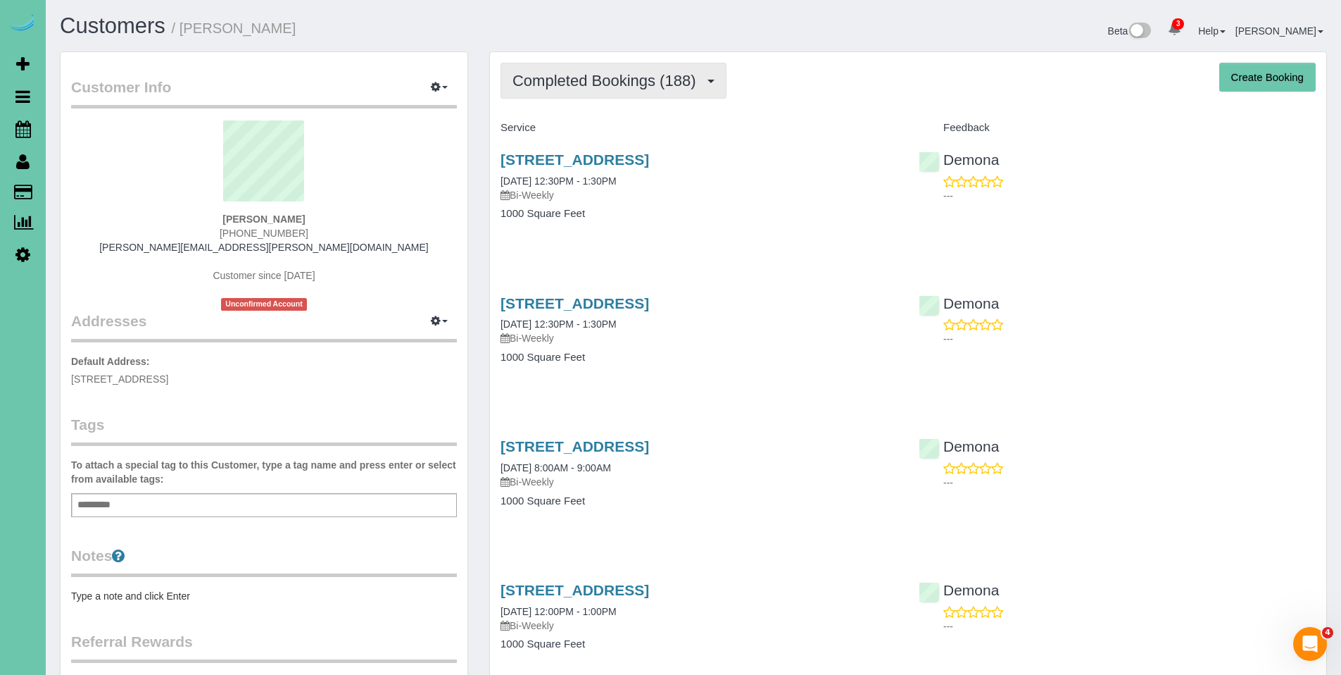
click at [593, 82] on span "Completed Bookings (188)" at bounding box center [608, 81] width 190 height 18
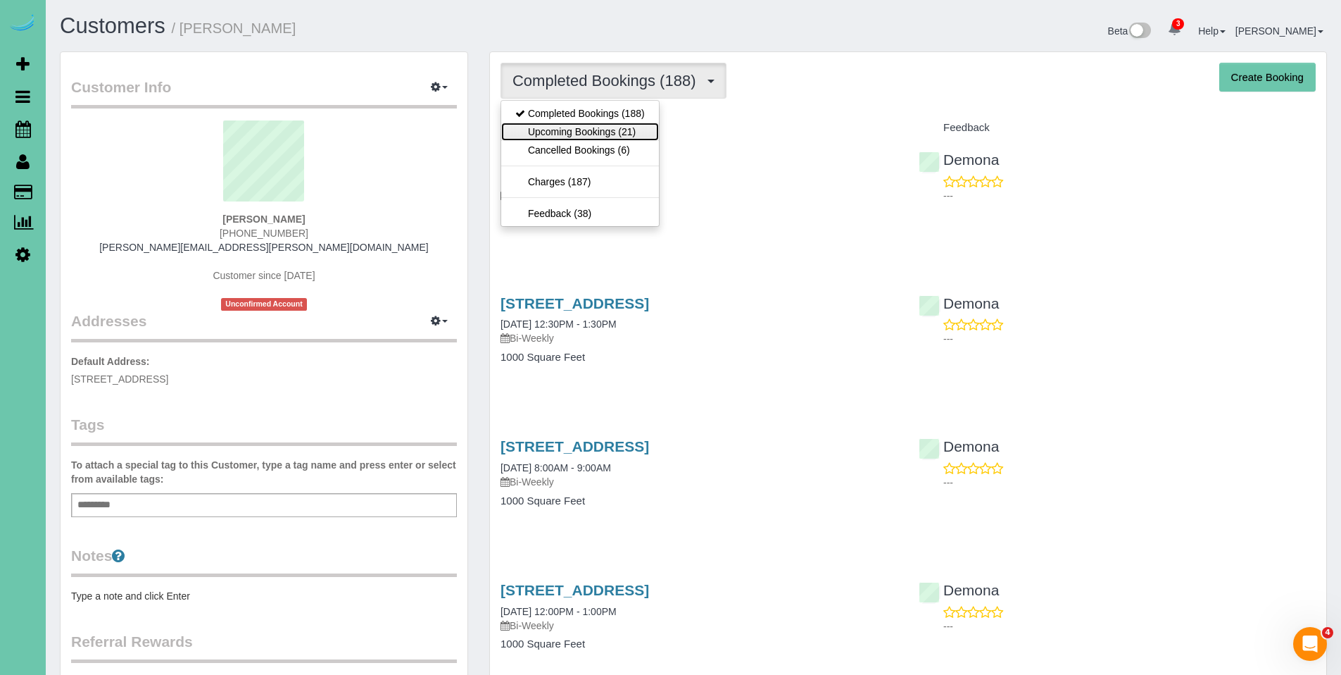
click at [576, 128] on link "Upcoming Bookings (21)" at bounding box center [580, 132] width 158 height 18
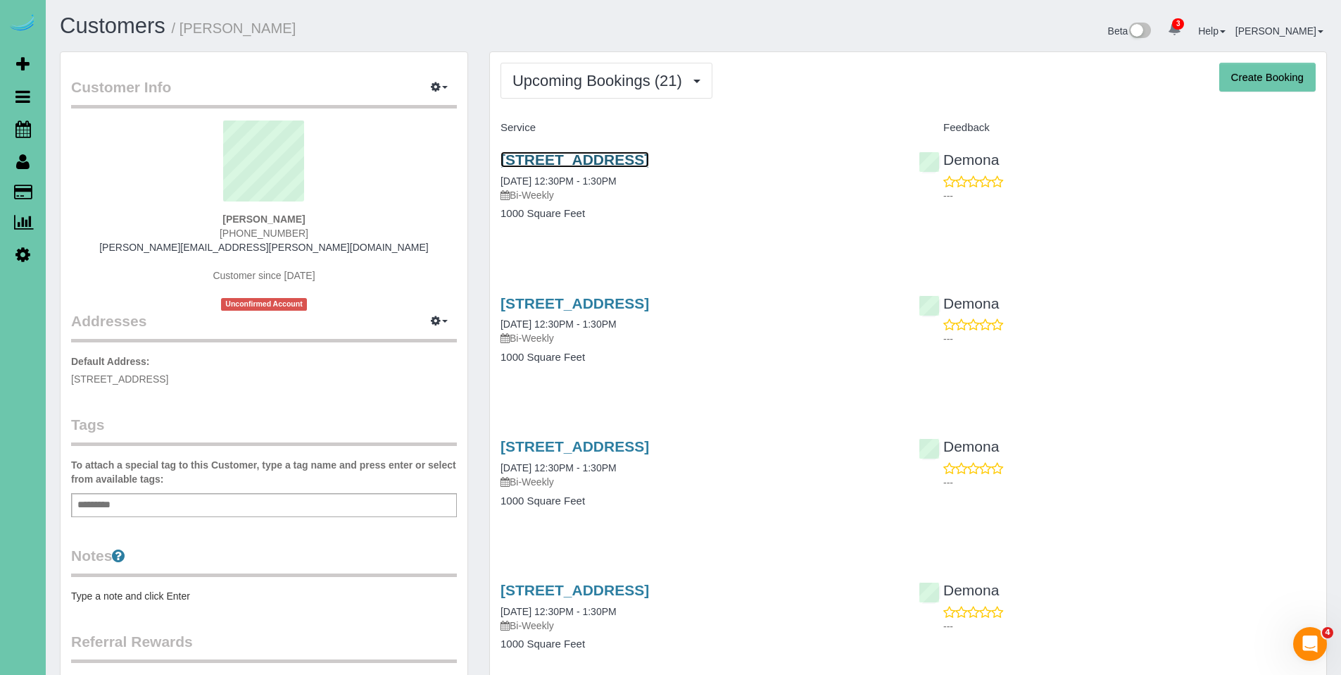
click at [586, 156] on link "1449 S Larchmont Drive, Council Bluffs, IA 51503" at bounding box center [575, 159] width 149 height 16
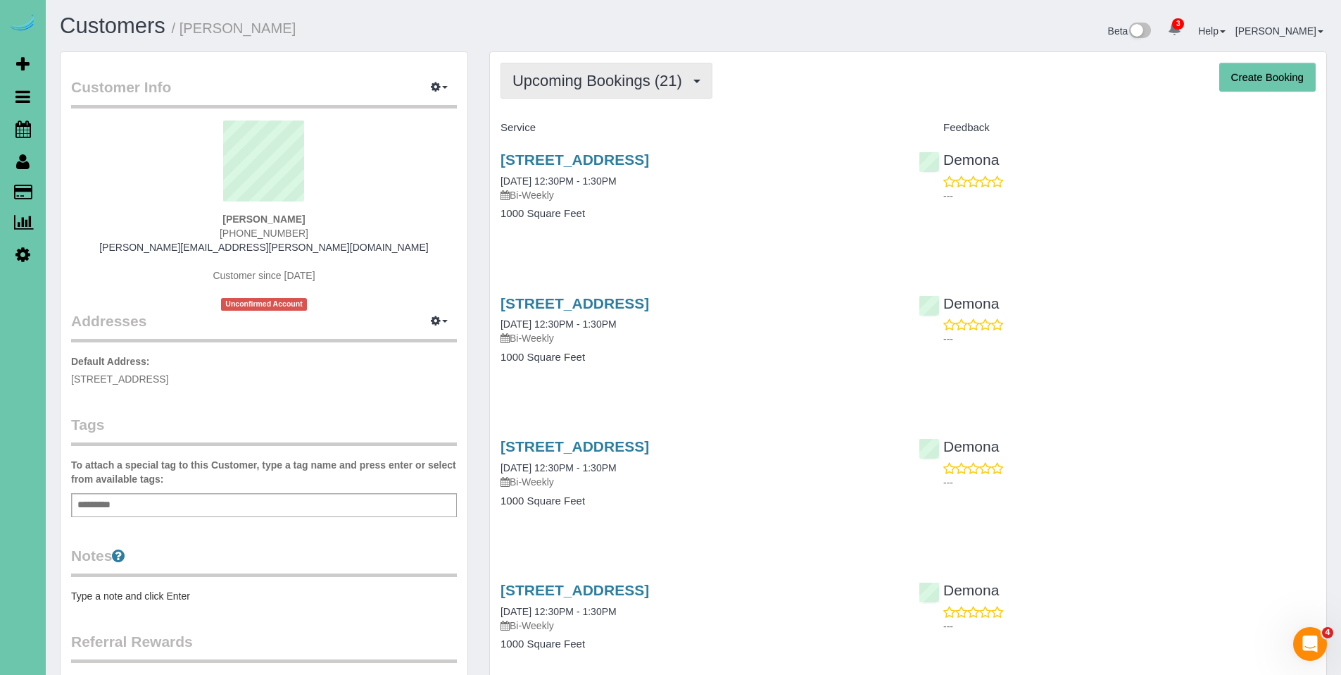
click at [576, 96] on button "Upcoming Bookings (21)" at bounding box center [607, 81] width 212 height 36
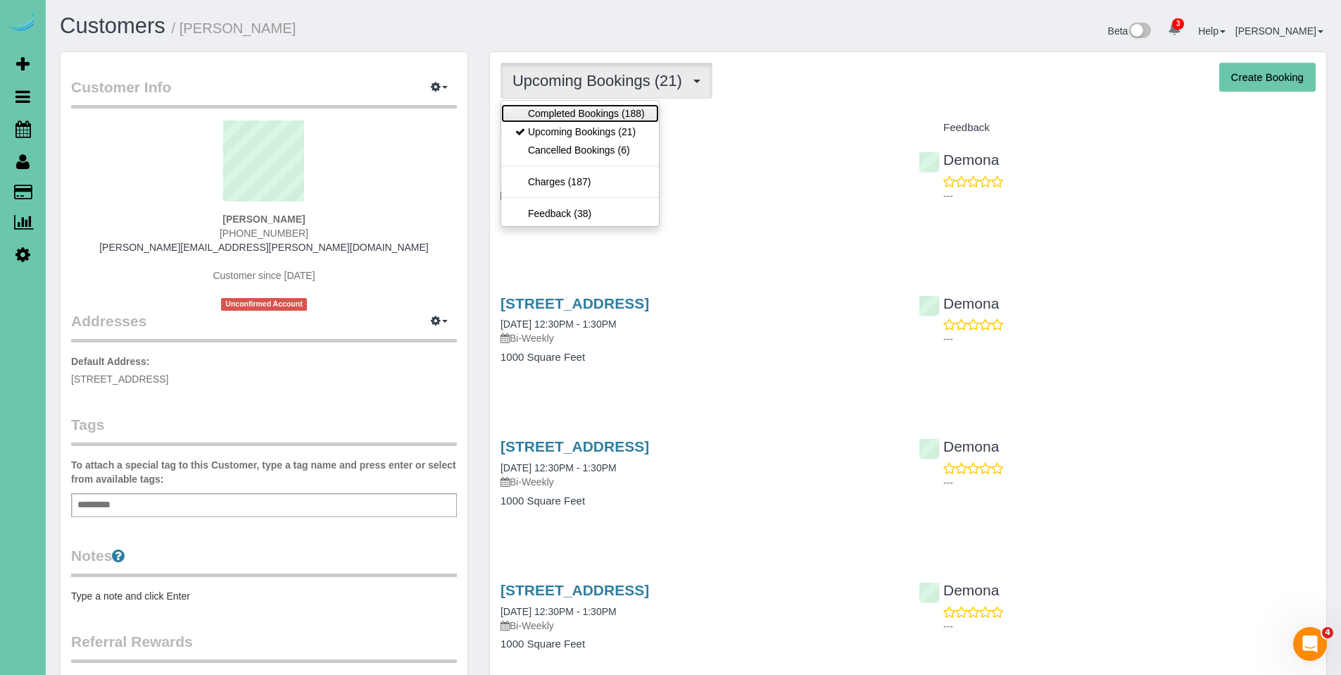
click at [577, 106] on link "Completed Bookings (188)" at bounding box center [580, 113] width 158 height 18
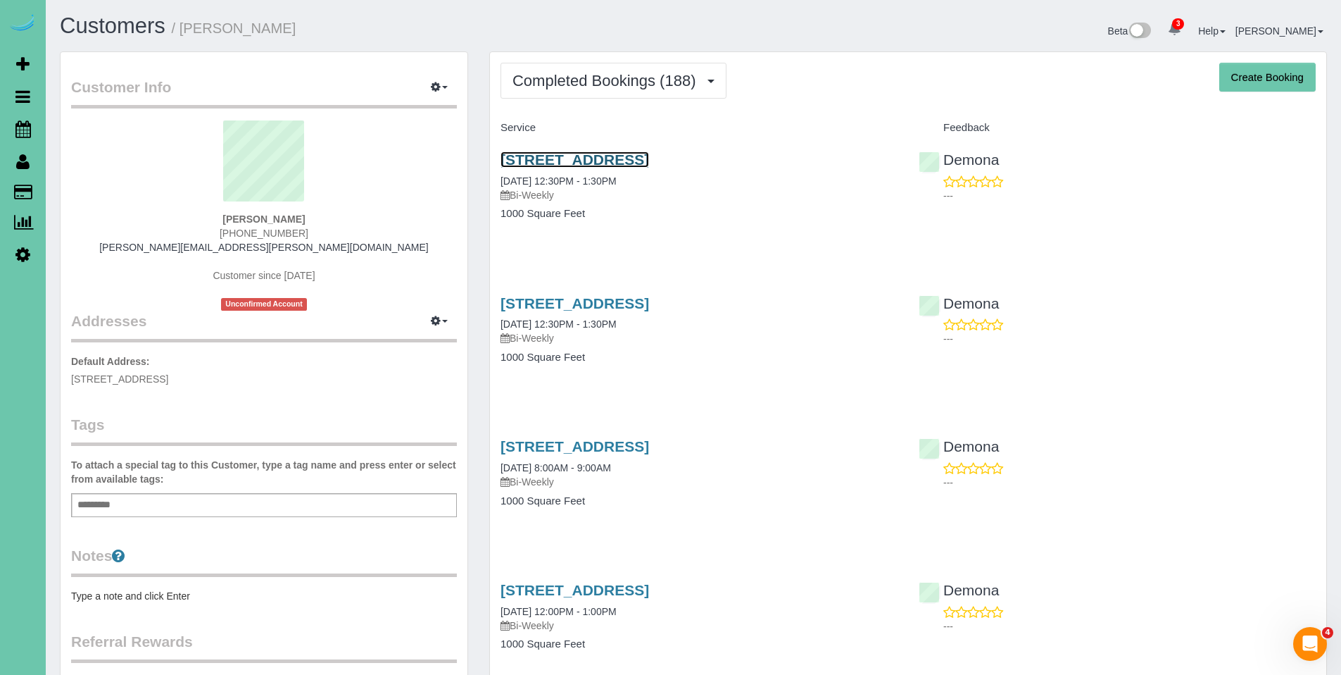
click at [628, 159] on link "1449 S Larchmont Drive, Council Bluffs, IA 51503" at bounding box center [575, 159] width 149 height 16
click at [646, 457] on div "1449 S Larchmont Drive, Council Bluffs, IA 51503 08/05/2025 8:00AM - 9:00AM Bi-…" at bounding box center [699, 463] width 397 height 51
click at [646, 449] on link "1449 S Larchmont Drive, Council Bluffs, IA 51503" at bounding box center [575, 446] width 149 height 16
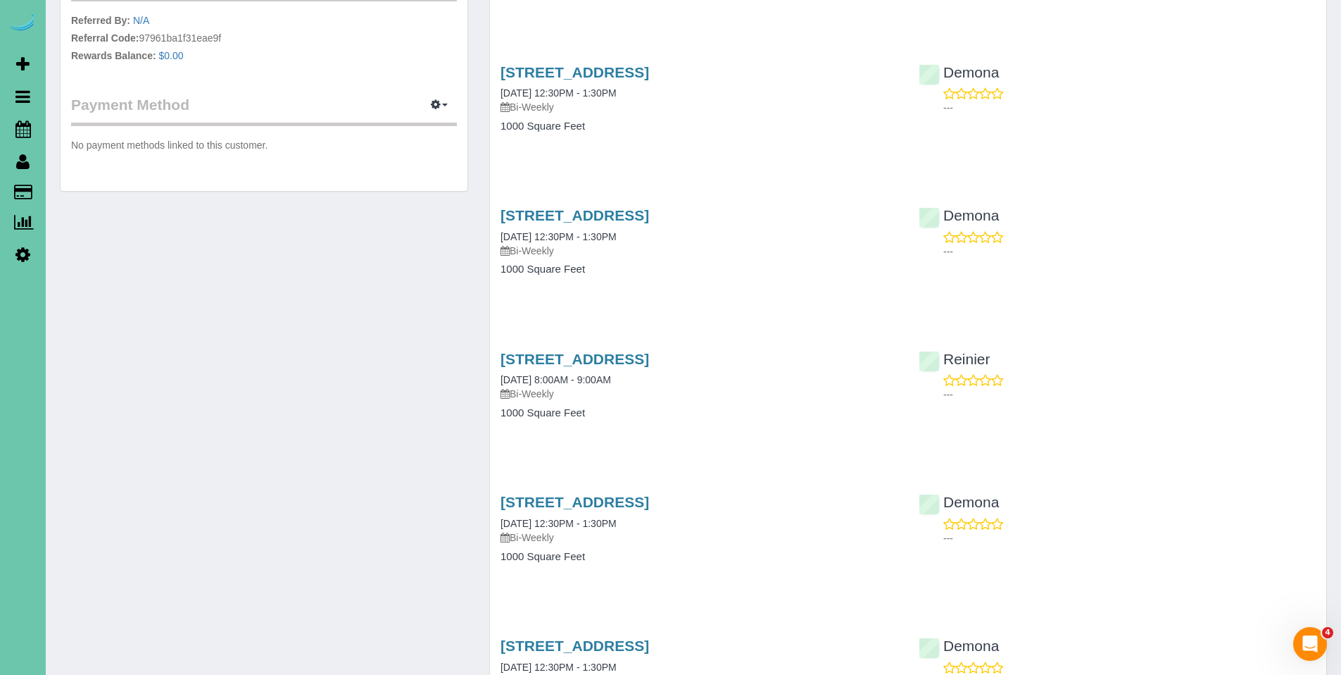
scroll to position [664, 0]
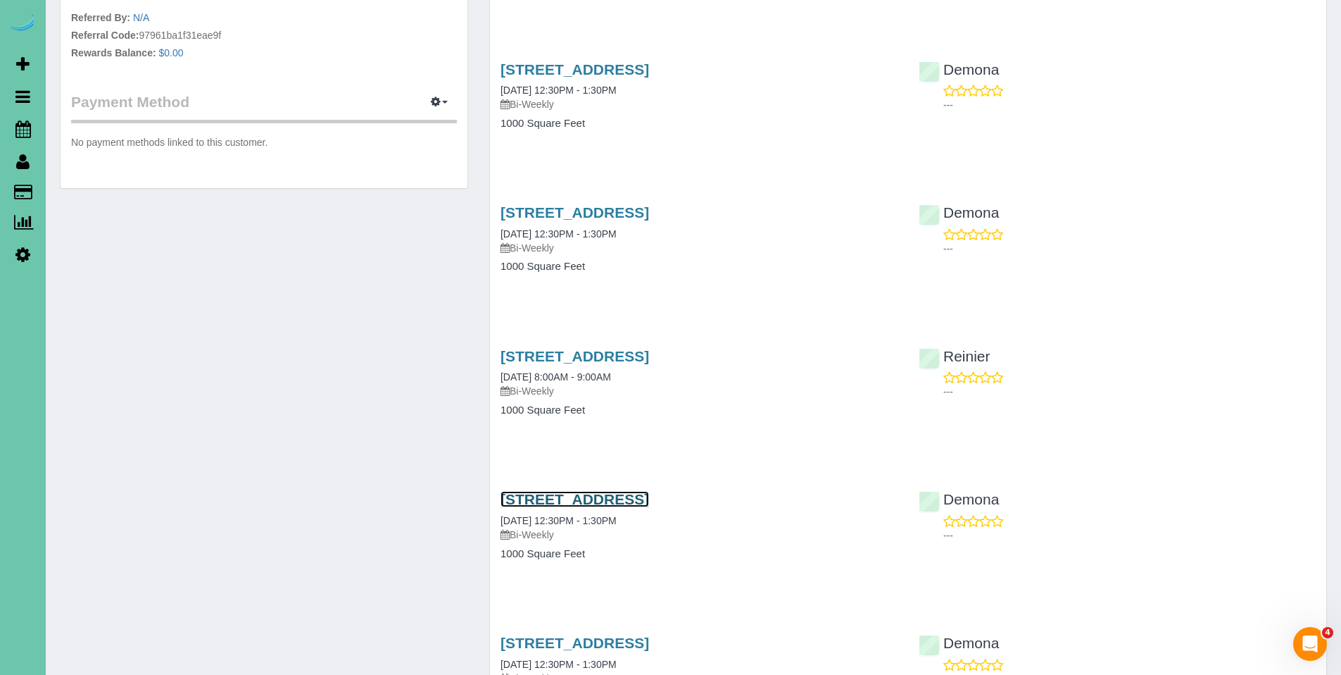
click at [611, 501] on link "1449 S Larchmont Drive, Council Bluffs, IA 51503" at bounding box center [575, 499] width 149 height 16
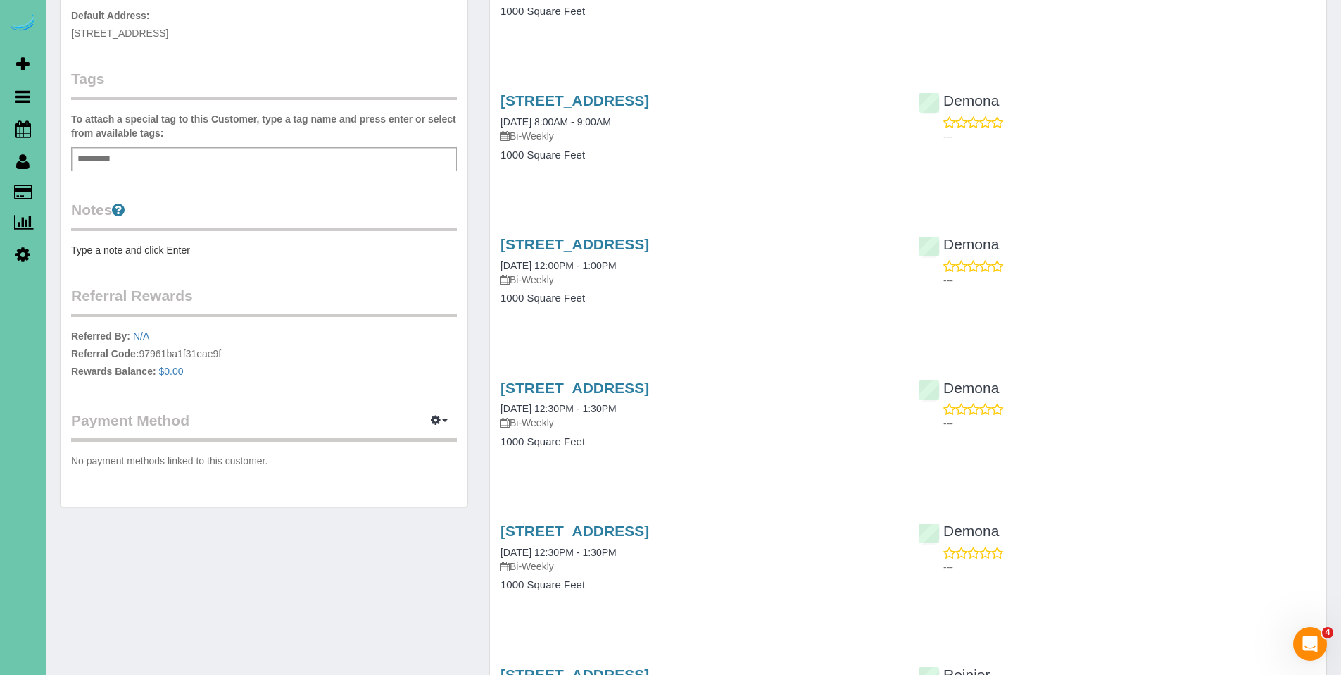
scroll to position [0, 0]
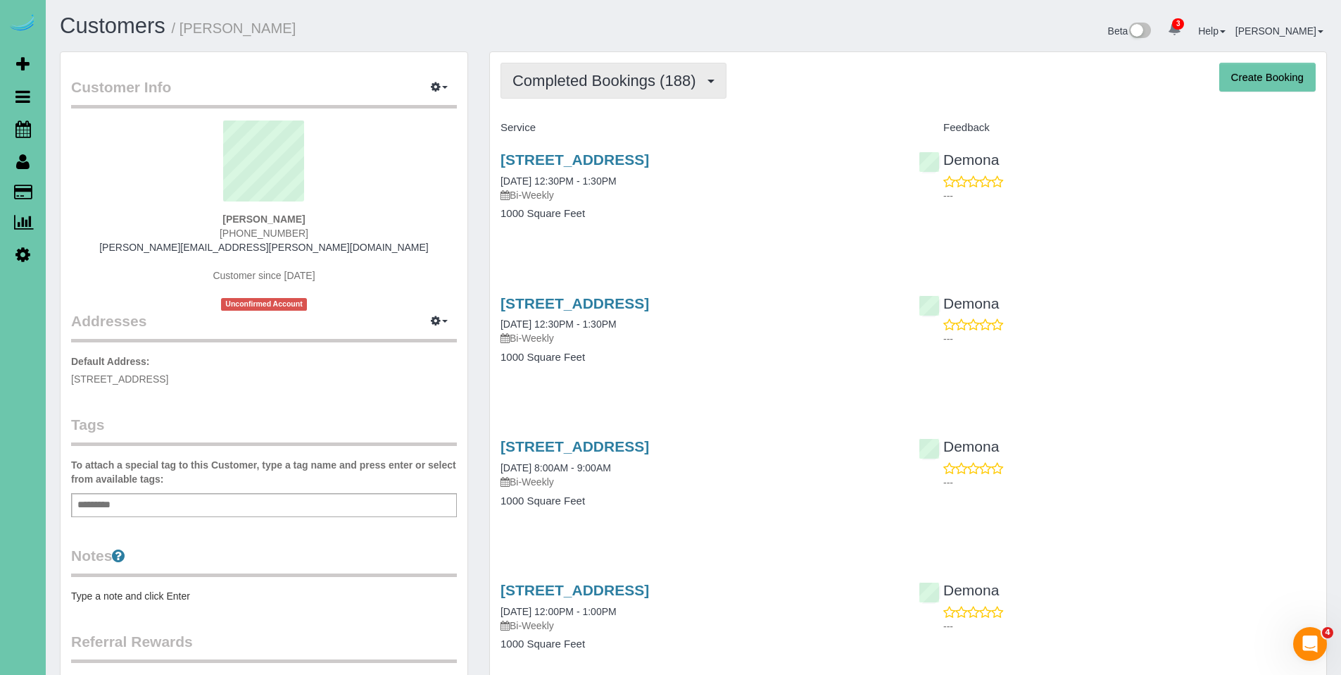
click at [550, 90] on button "Completed Bookings (188)" at bounding box center [614, 81] width 226 height 36
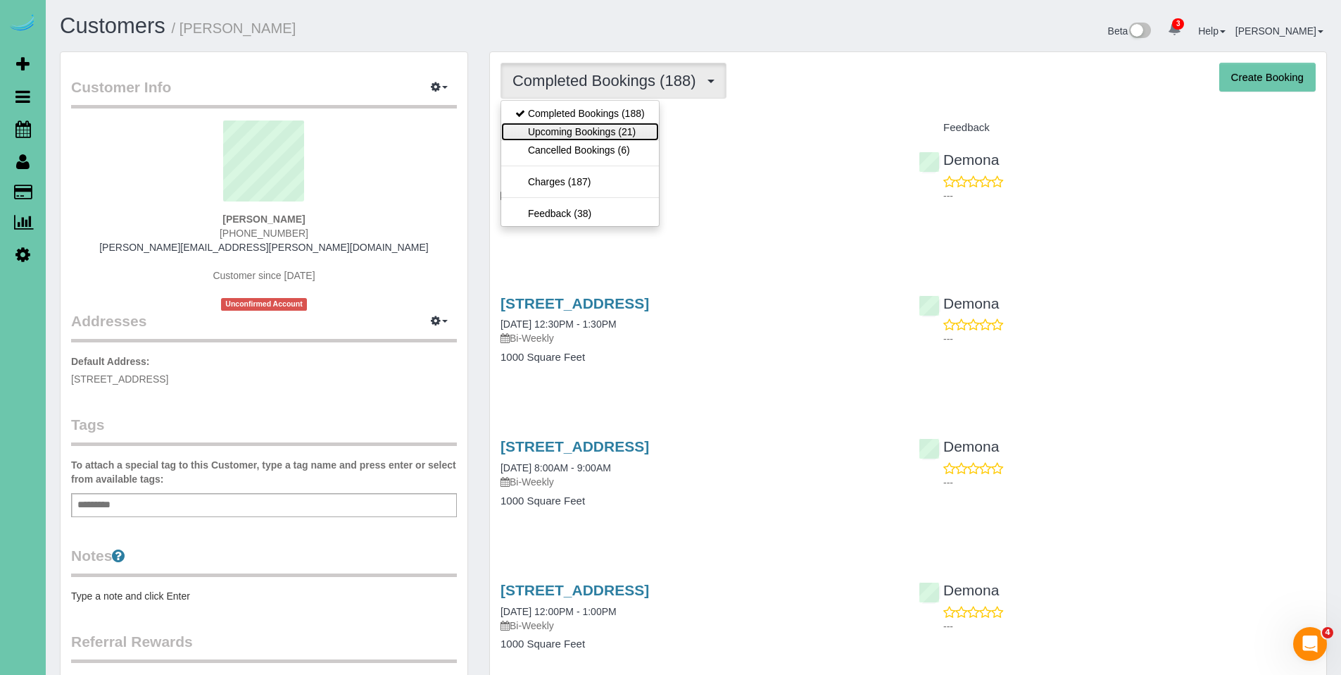
click at [551, 127] on link "Upcoming Bookings (21)" at bounding box center [580, 132] width 158 height 18
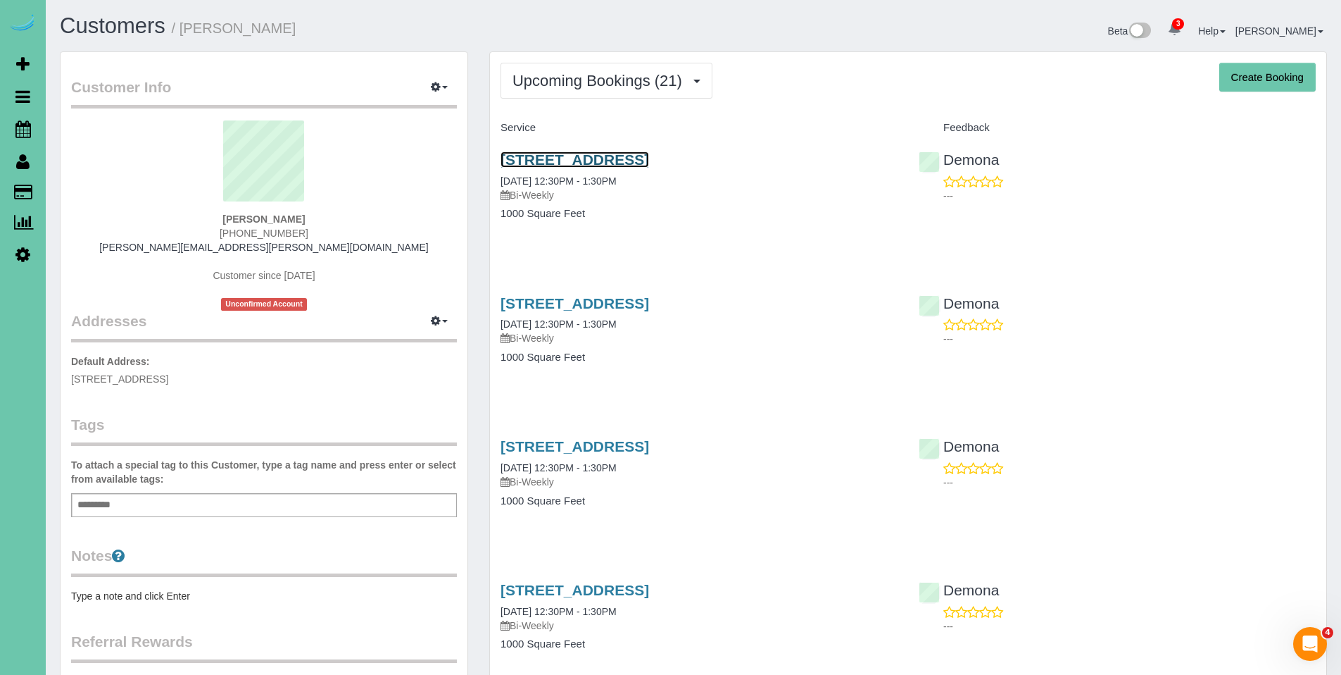
click at [644, 162] on link "1449 S Larchmont Drive, Council Bluffs, IA 51503" at bounding box center [575, 159] width 149 height 16
click at [634, 303] on link "1449 S Larchmont Drive, Council Bluffs, IA 51503" at bounding box center [575, 303] width 149 height 16
click at [673, 294] on div "1449 S Larchmont Drive, Council Bluffs, IA 51503 09/25/2025 12:30PM - 1:30PM Bi…" at bounding box center [699, 337] width 418 height 108
click at [637, 306] on link "1449 S Larchmont Drive, Council Bluffs, IA 51503" at bounding box center [575, 303] width 149 height 16
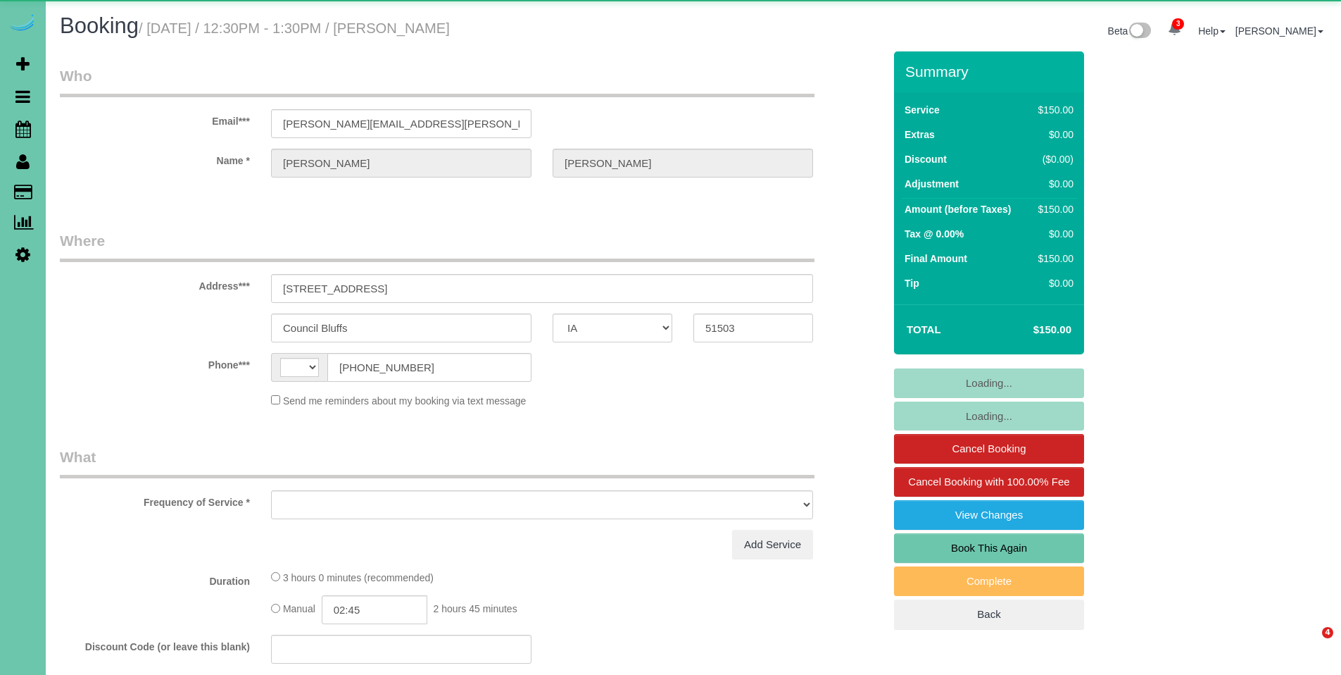
select select "IA"
select select "string:[GEOGRAPHIC_DATA]"
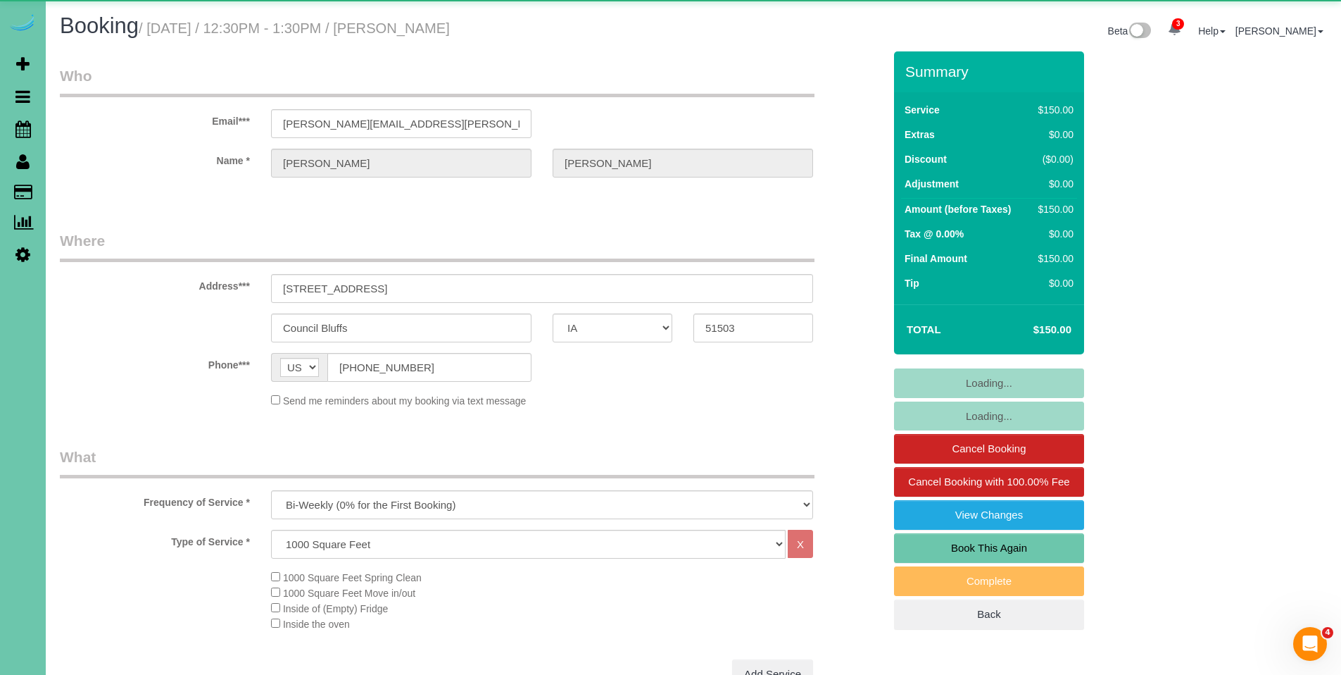
select select "object:850"
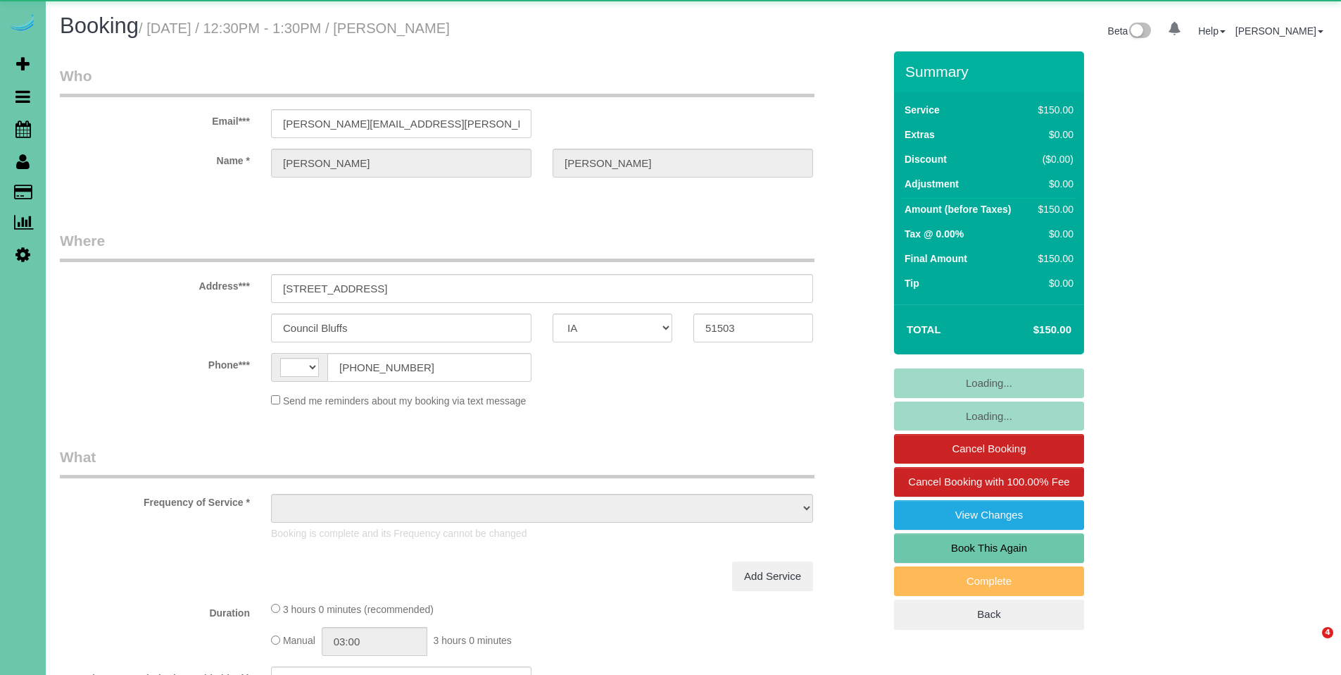
select select "IA"
select select "string:[GEOGRAPHIC_DATA]"
select select "object:672"
select select "IA"
select select "string:[GEOGRAPHIC_DATA]"
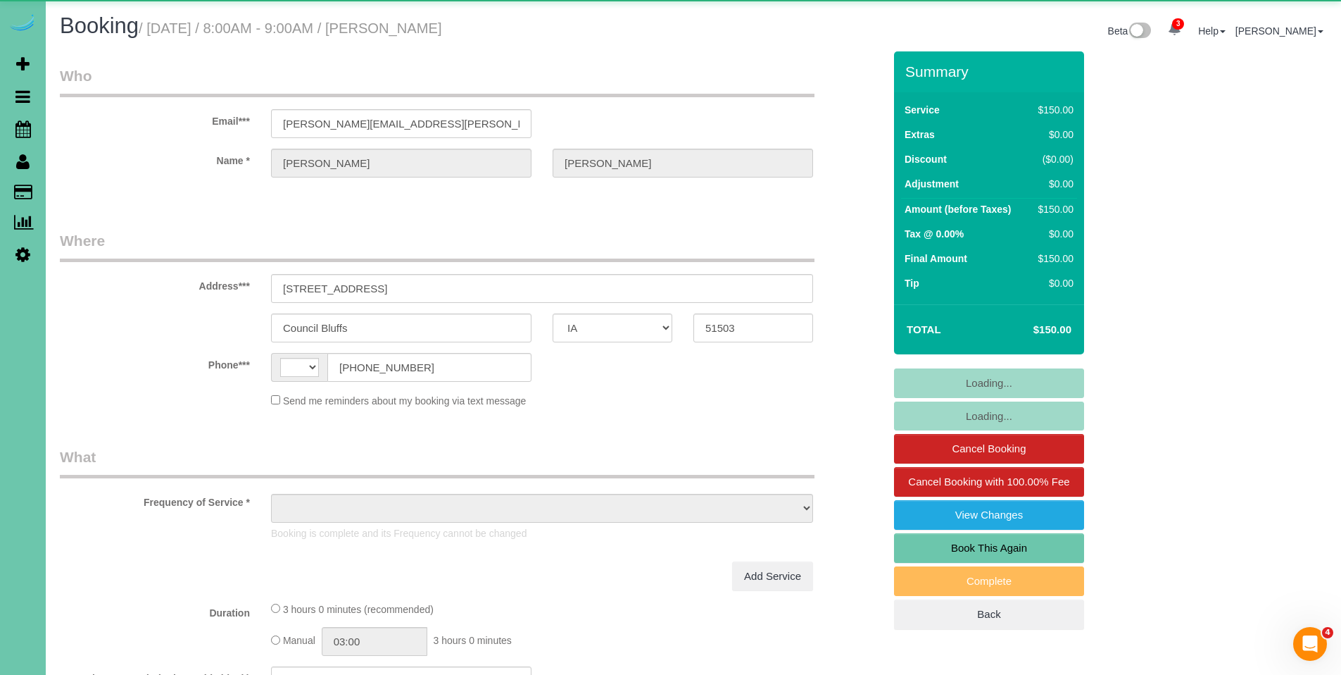
select select "object:643"
select select "IA"
select select "string:[GEOGRAPHIC_DATA]"
select select "object:672"
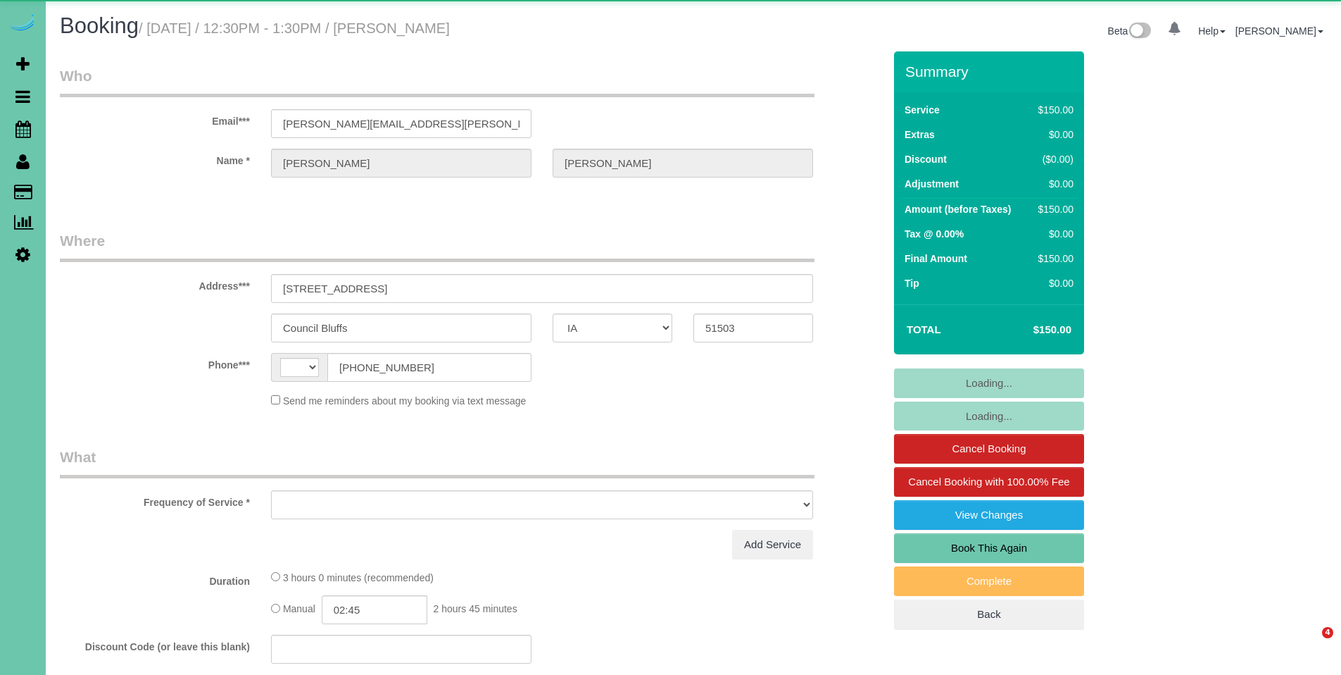
select select "IA"
select select "string:[GEOGRAPHIC_DATA]"
select select "object:667"
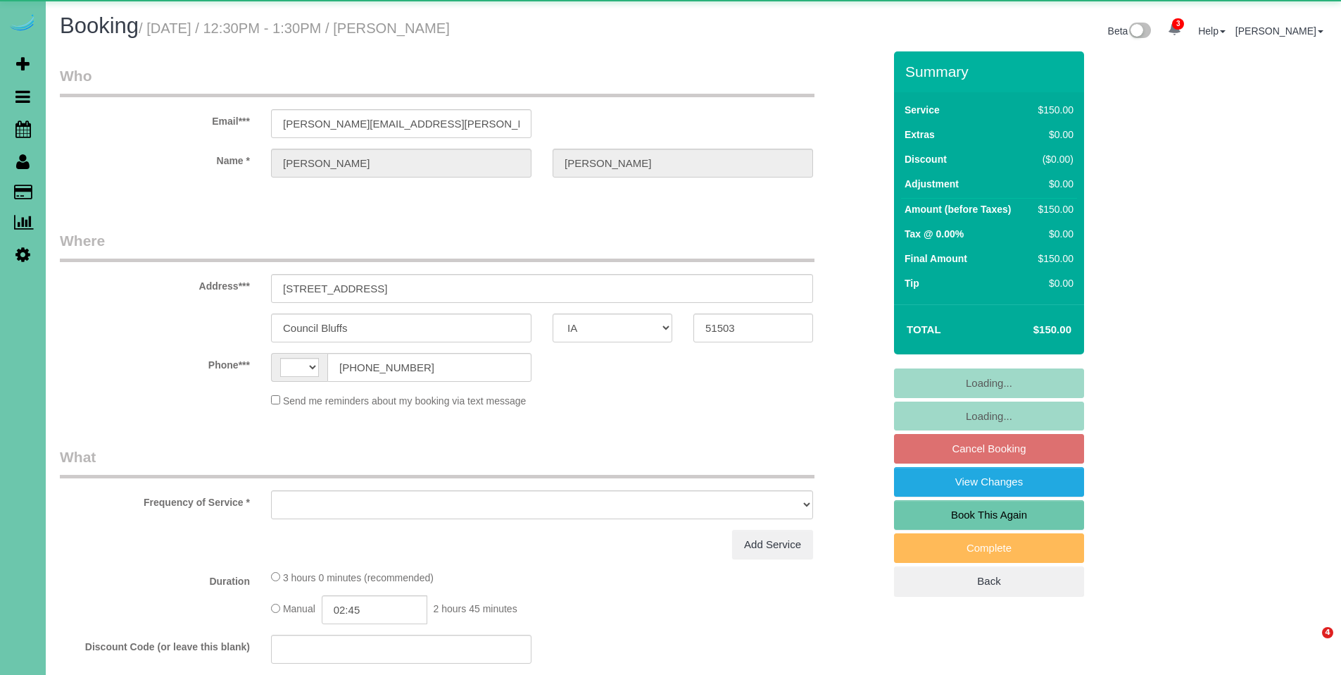
select select "IA"
select select "string:[GEOGRAPHIC_DATA]"
select select "object:663"
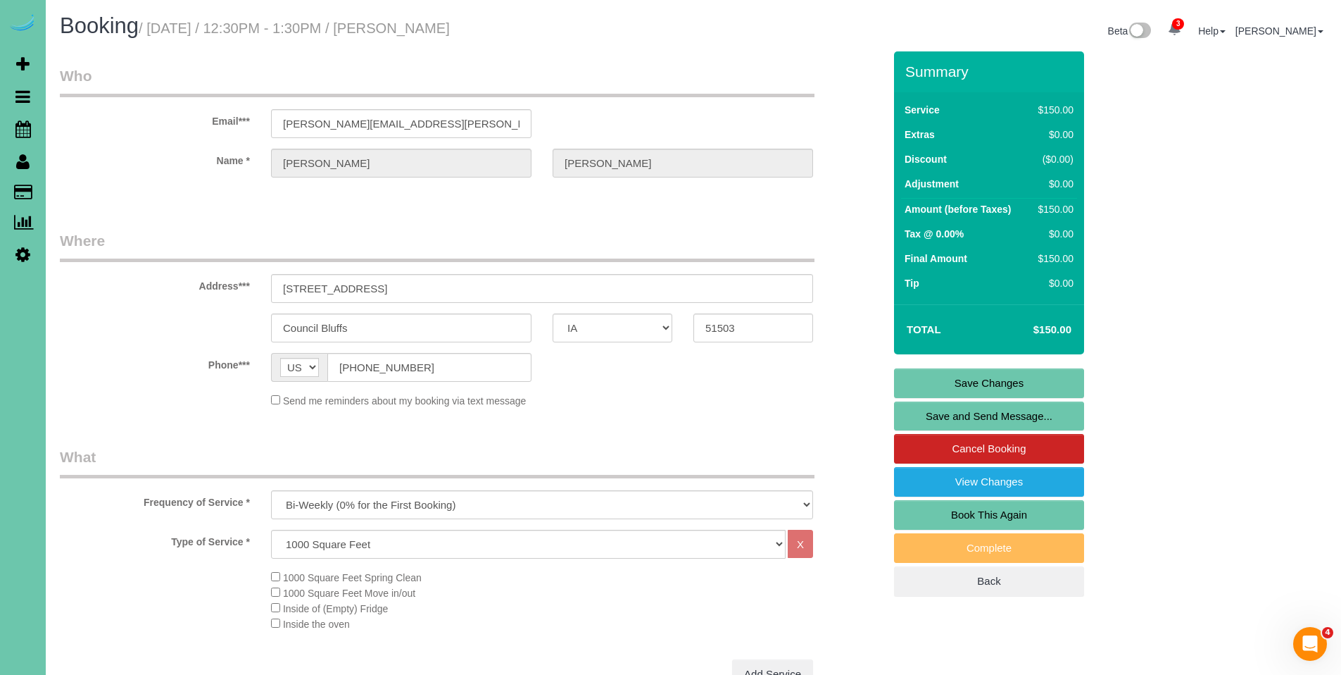
click at [1161, 278] on div "Summary Service $150.00 Extras $0.00 Discount ($0.00) Adjustment $0.00 Amount (…" at bounding box center [1042, 337] width 317 height 573
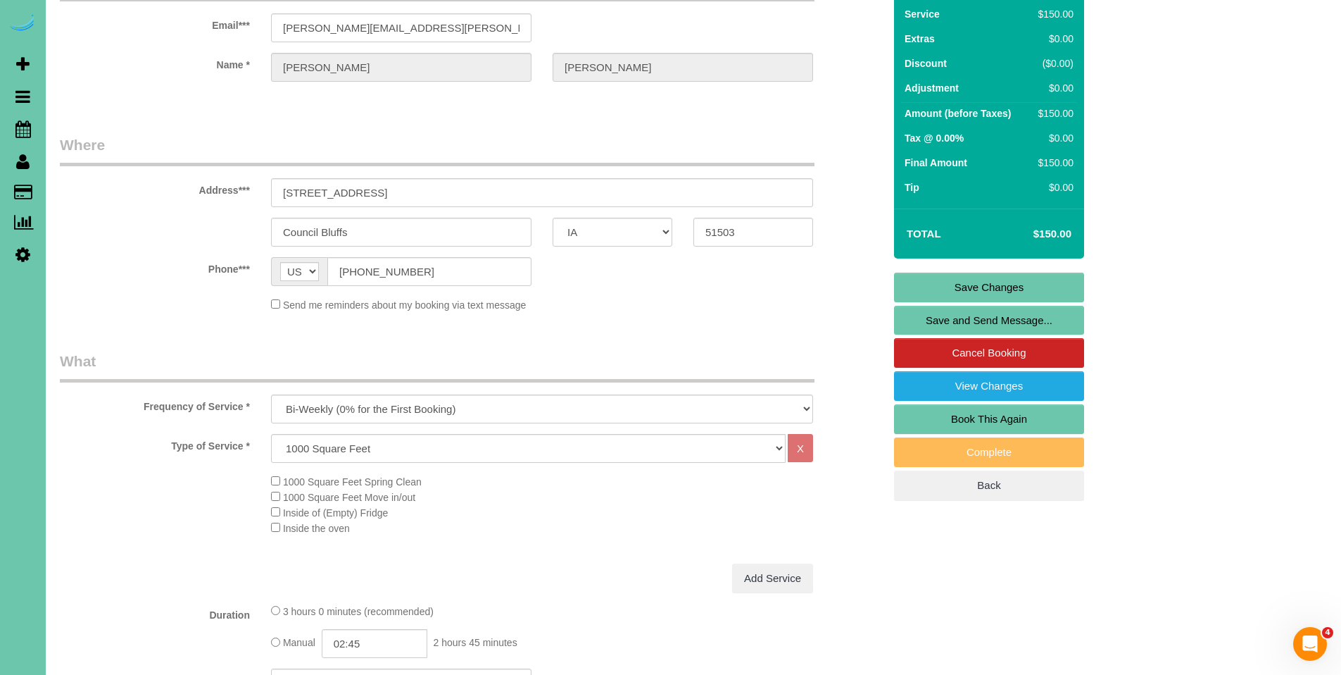
scroll to position [103, 0]
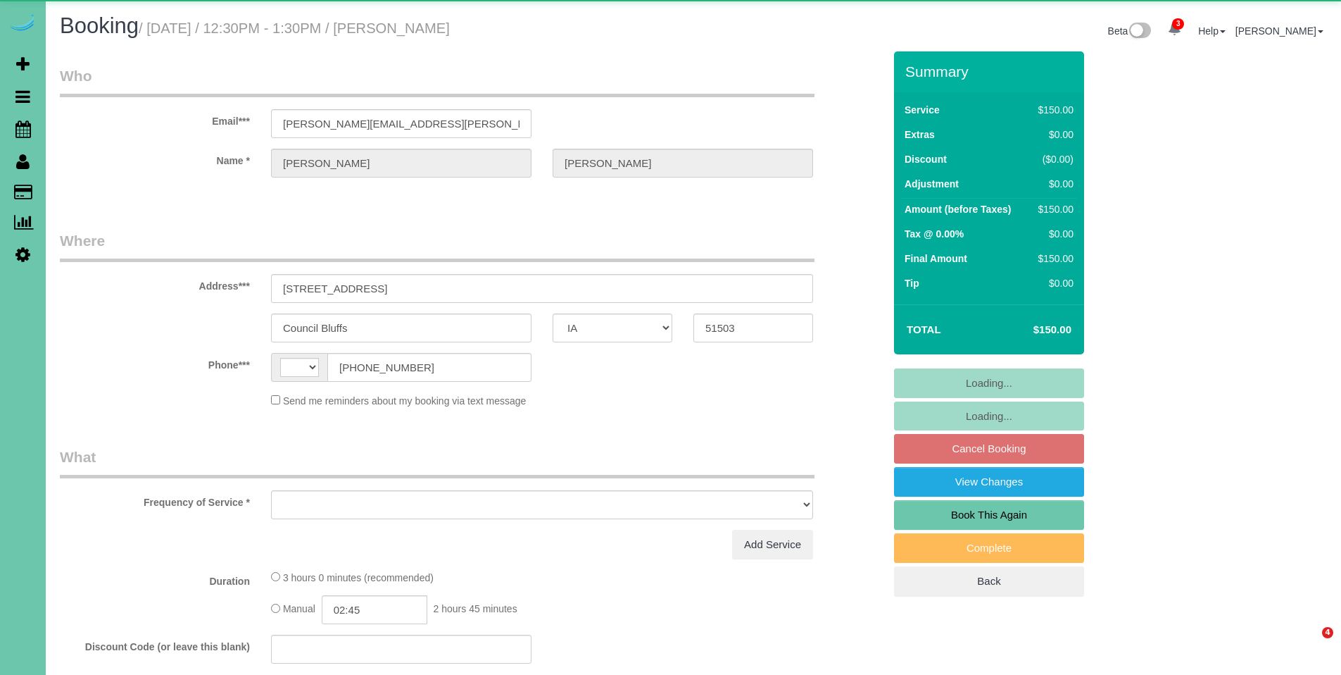
select select "IA"
select select "string:[GEOGRAPHIC_DATA]"
select select "object:677"
